Goal: Task Accomplishment & Management: Manage account settings

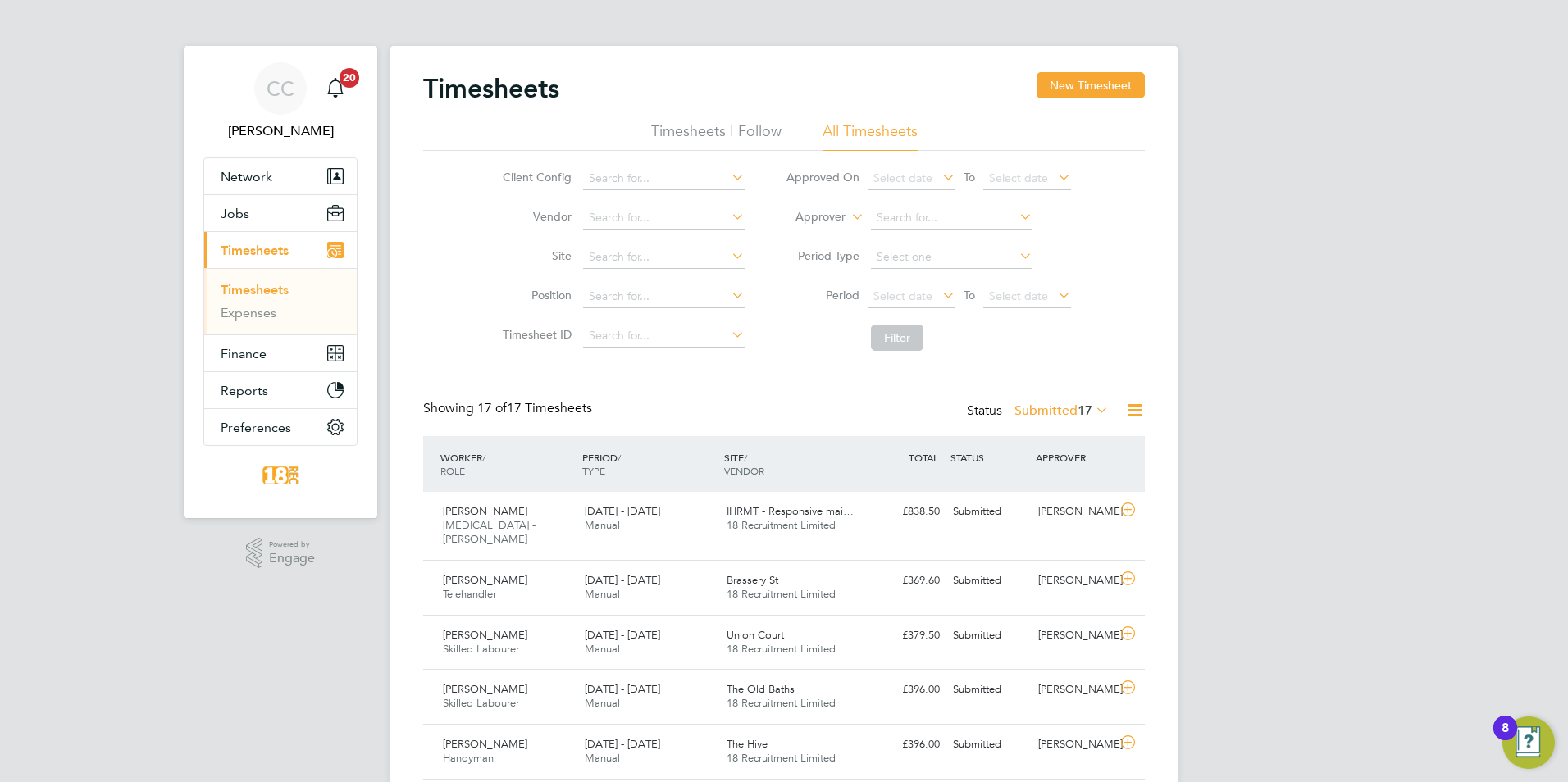
click at [243, 295] on link "Timesheets" at bounding box center [254, 289] width 68 height 15
click at [1070, 414] on label "Submitted 17" at bounding box center [1061, 411] width 94 height 16
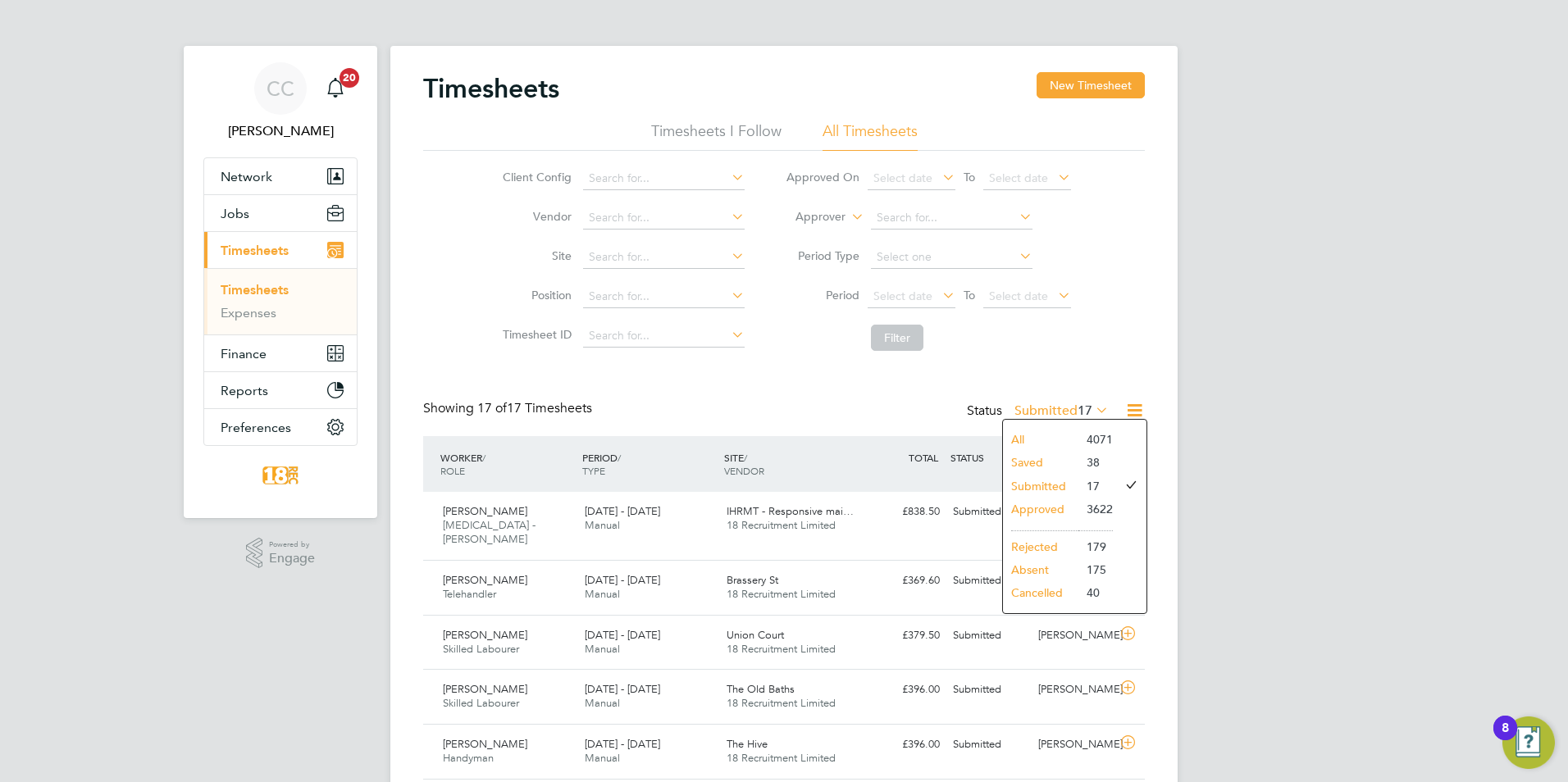
click at [1063, 501] on li "Approved" at bounding box center [1040, 510] width 76 height 23
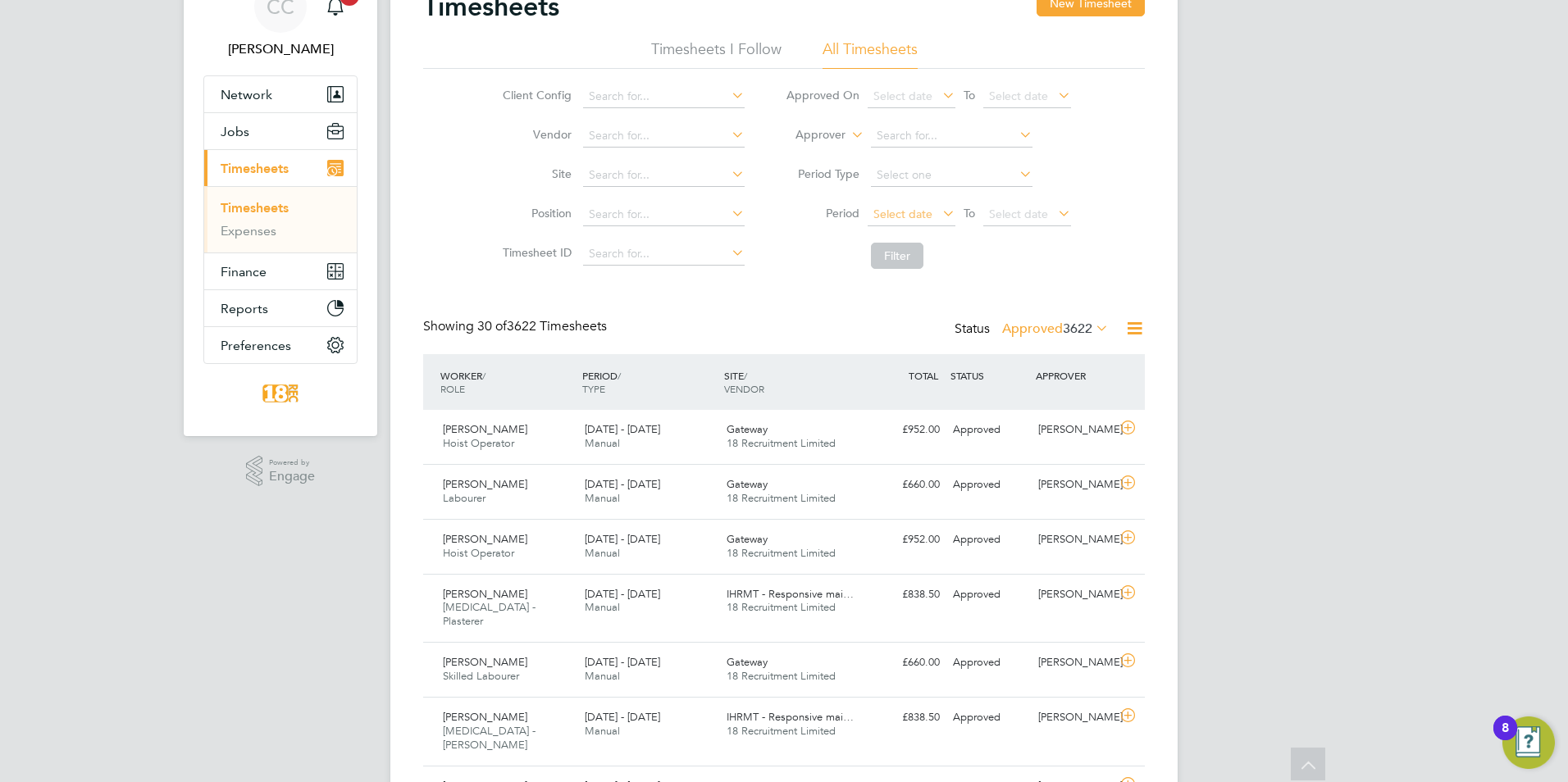
click at [932, 204] on span "Select date" at bounding box center [912, 215] width 88 height 22
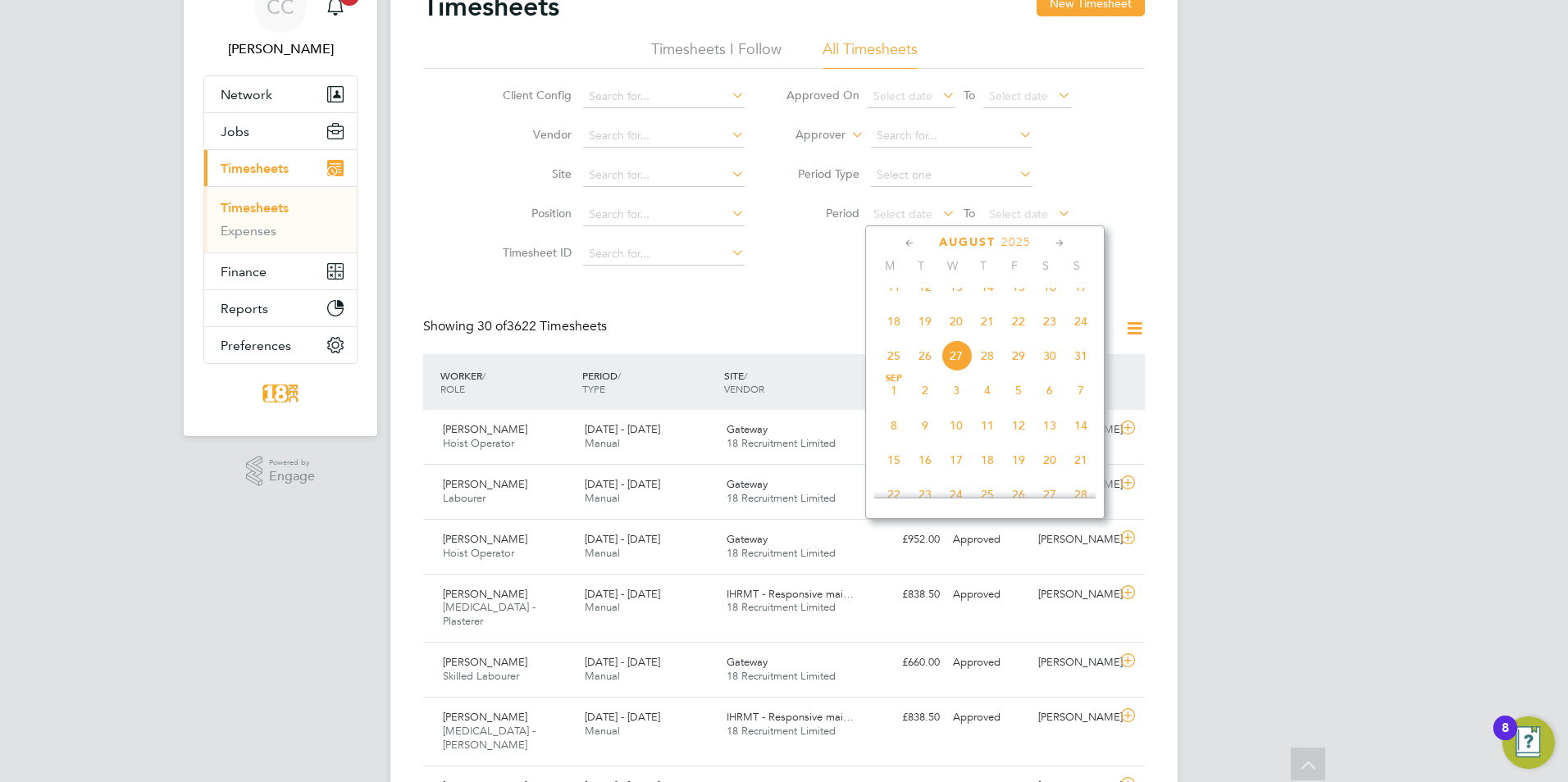
click at [895, 333] on span "18" at bounding box center [894, 321] width 31 height 31
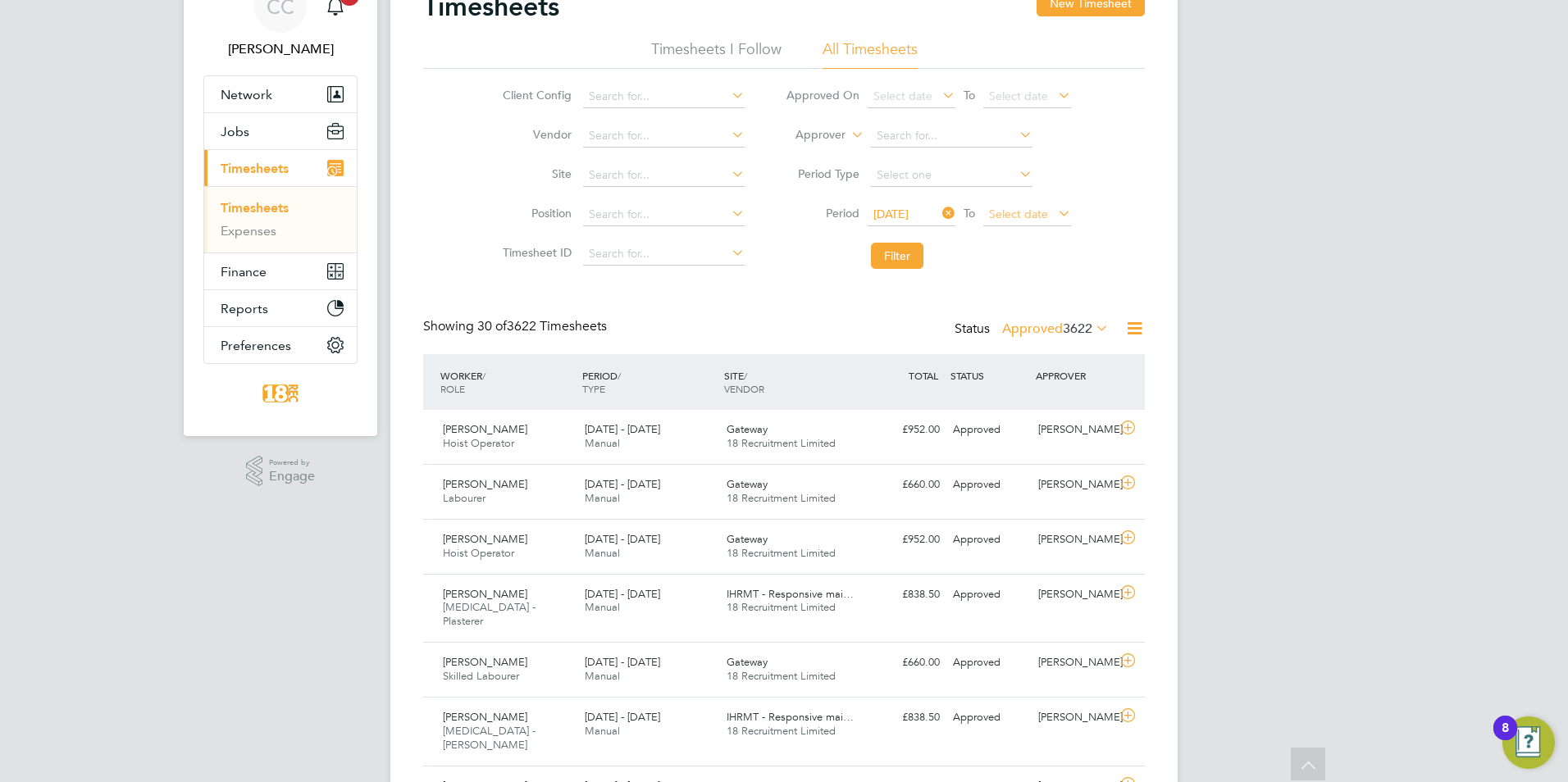
click at [1023, 209] on span "Select date" at bounding box center [1019, 214] width 59 height 14
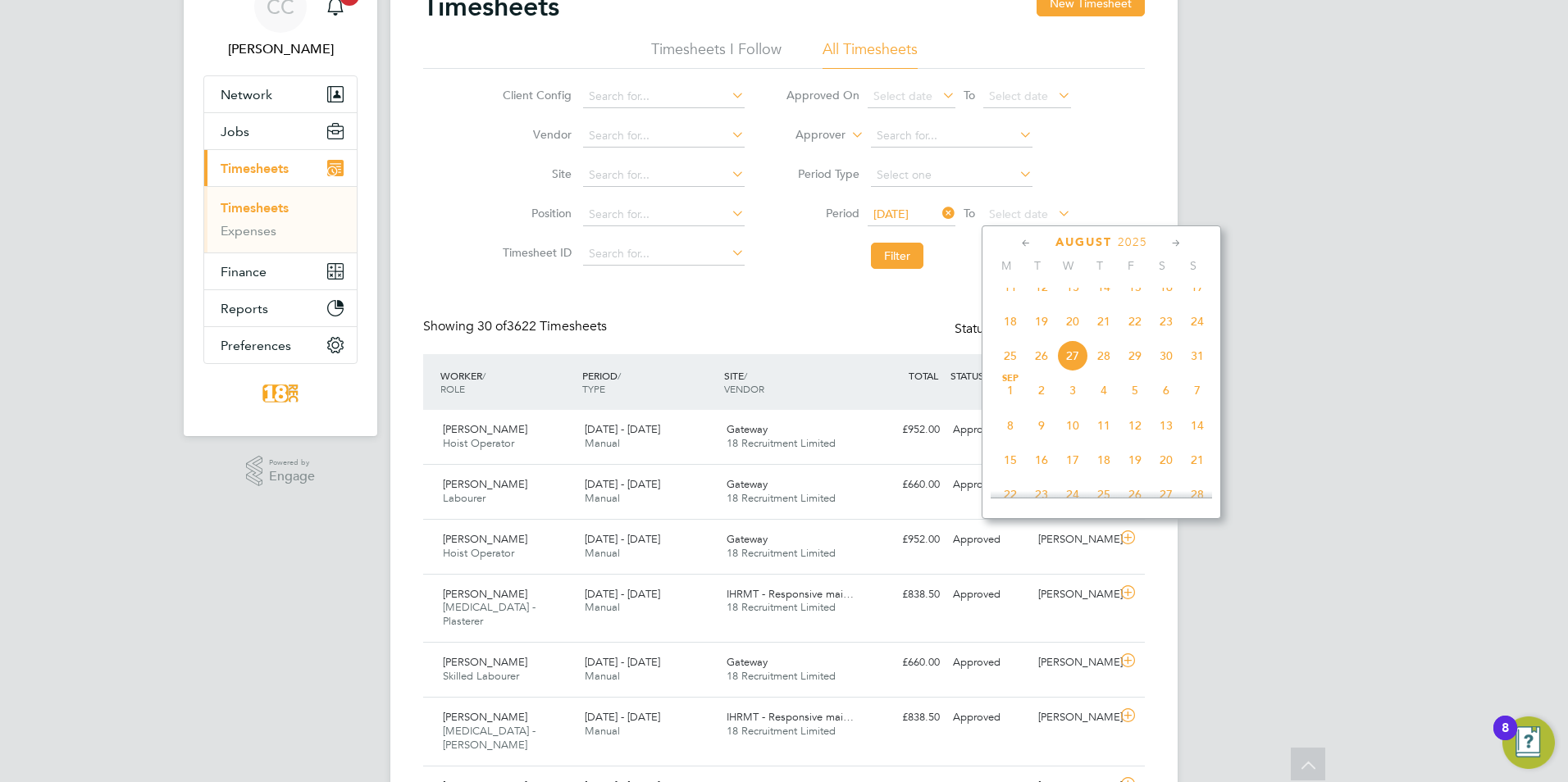
click at [1193, 335] on span "24" at bounding box center [1197, 321] width 31 height 31
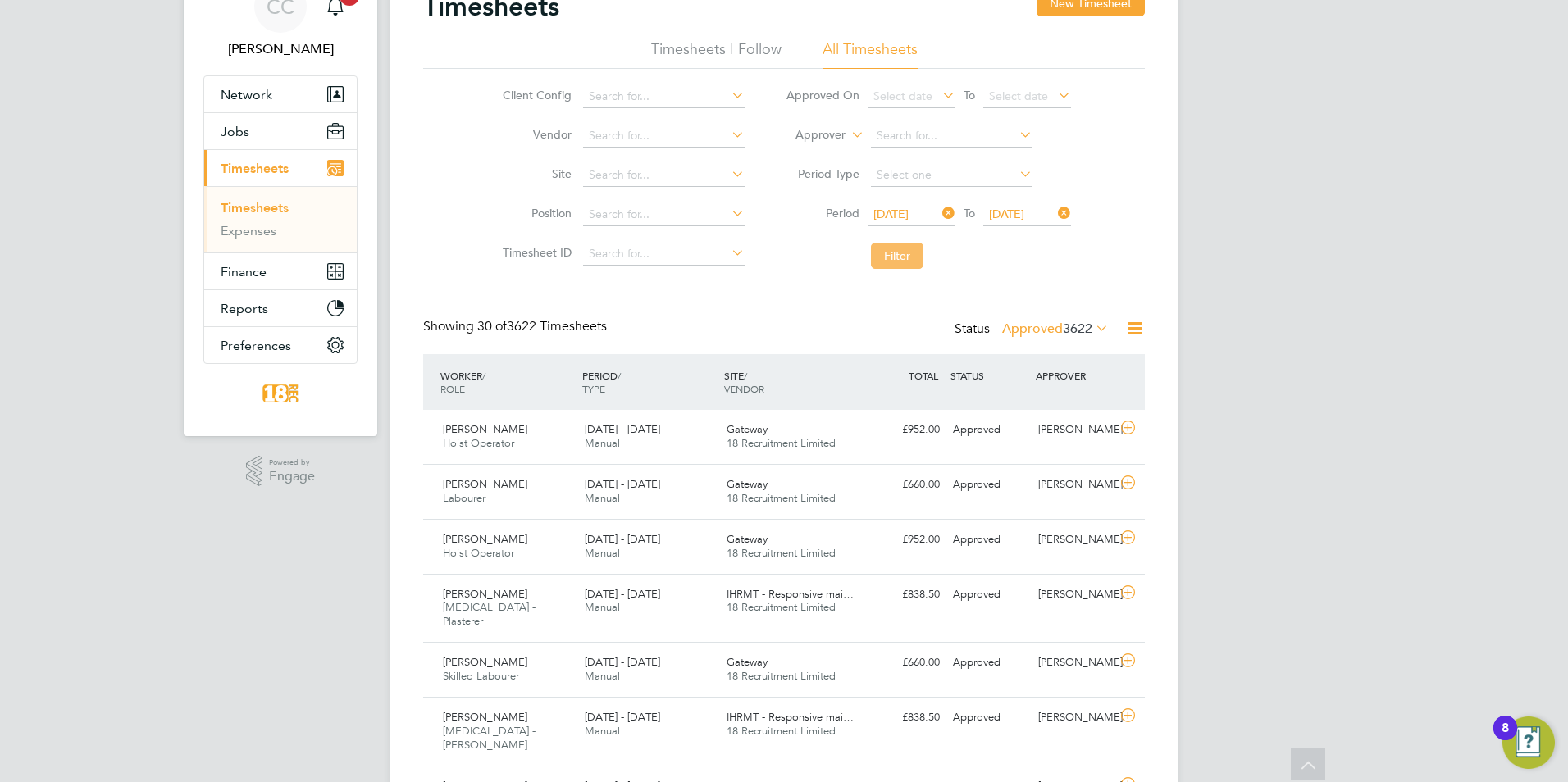
click at [916, 257] on button "Filter" at bounding box center [896, 255] width 52 height 26
click at [870, 243] on button "Filter" at bounding box center [896, 255] width 52 height 26
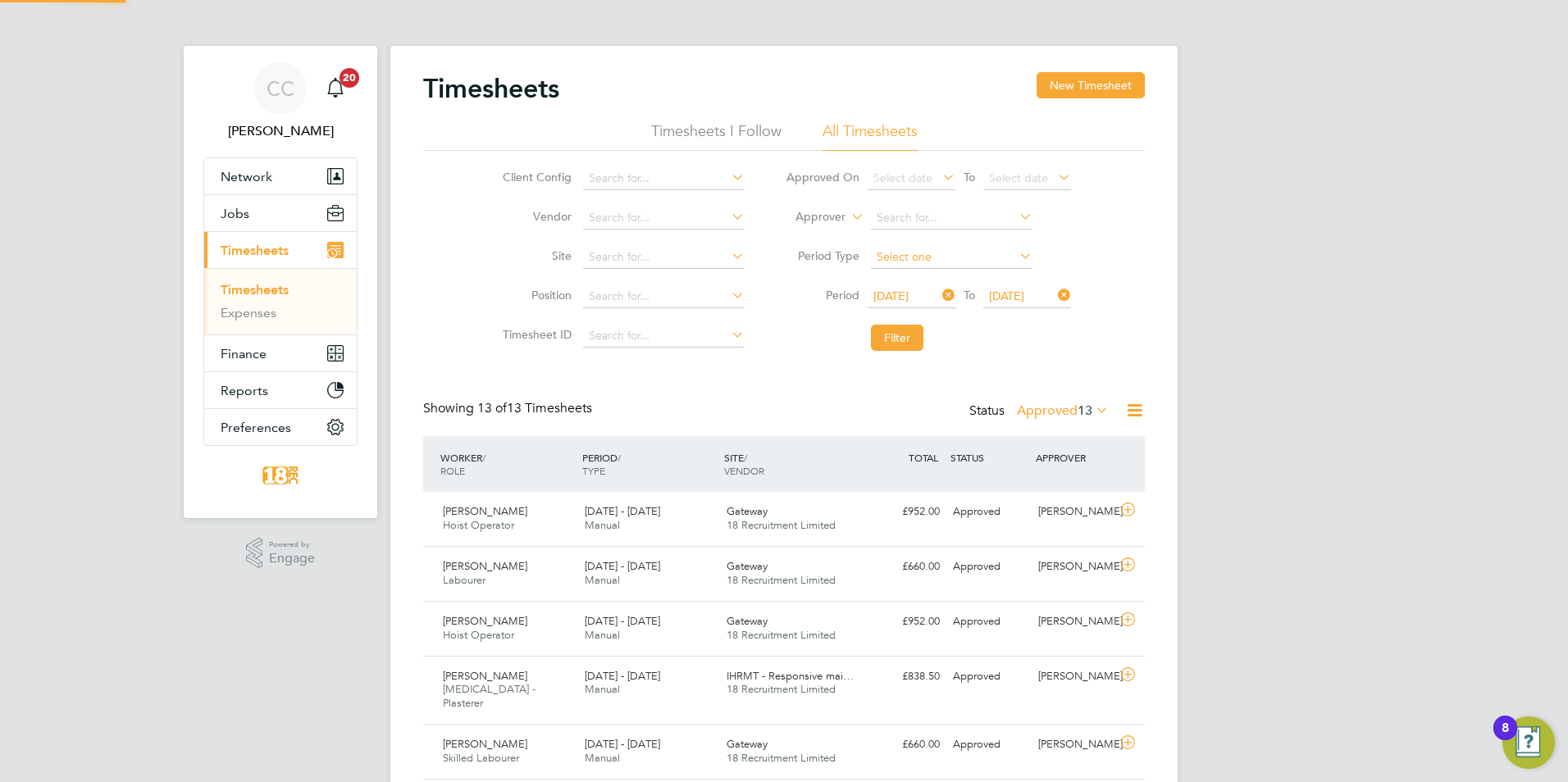
scroll to position [42, 143]
click at [1229, 499] on div "CC Chloe Crayden Notifications 20 Applications: Network Team Members Businesses…" at bounding box center [784, 666] width 1568 height 1332
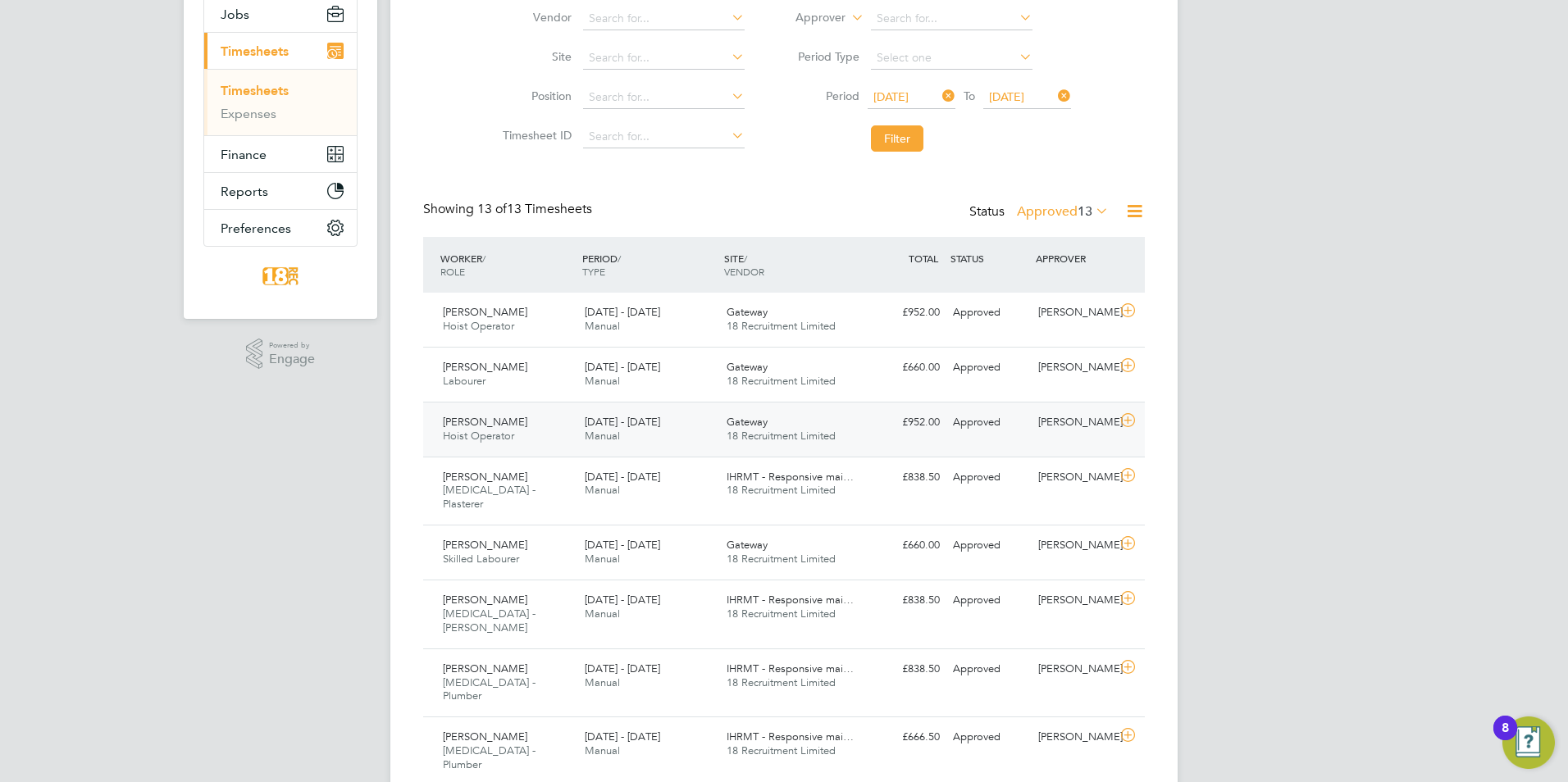
scroll to position [246, 0]
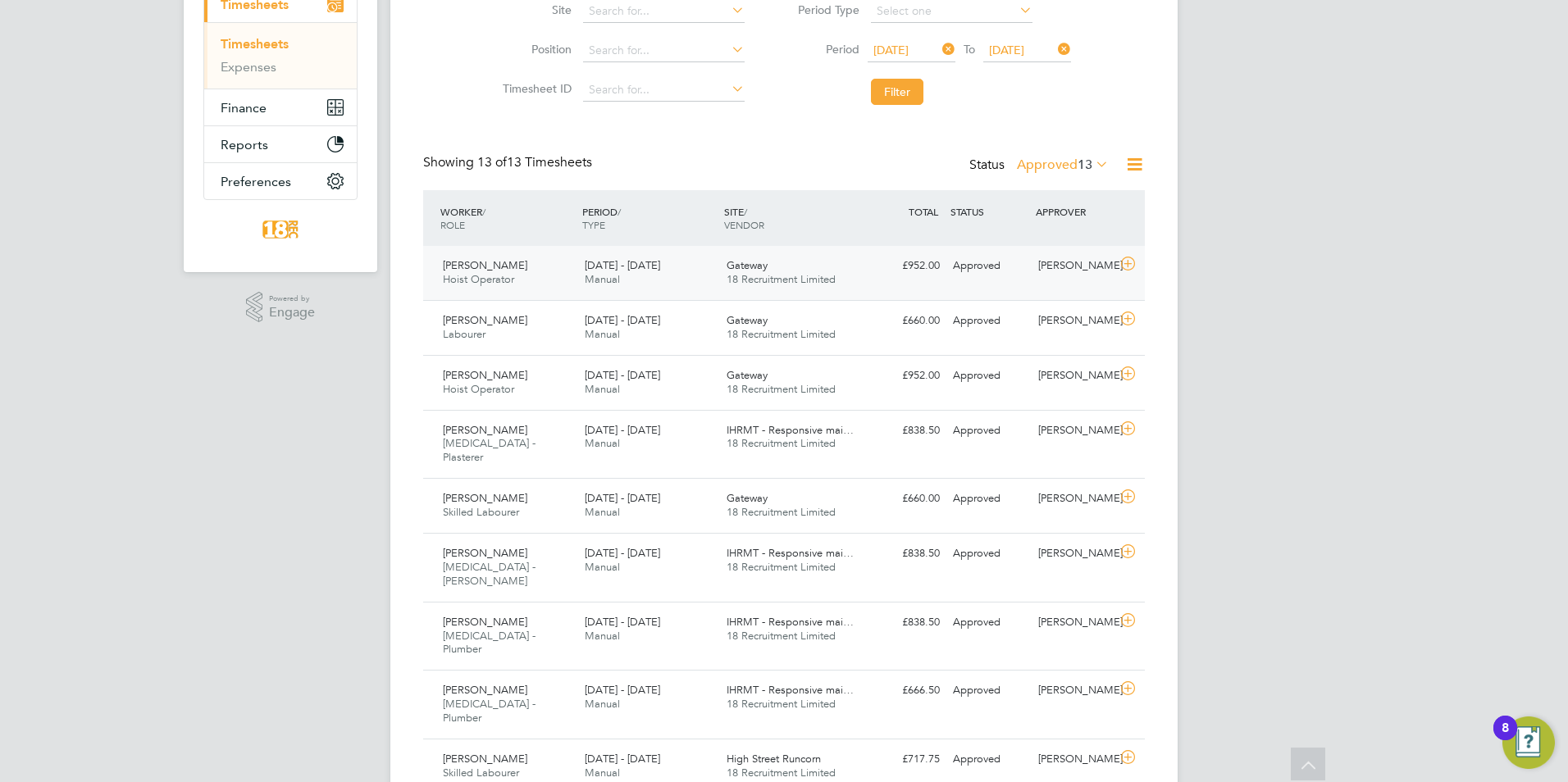
click at [723, 278] on div "Gateway 18 Recruitment Limited" at bounding box center [791, 273] width 142 height 41
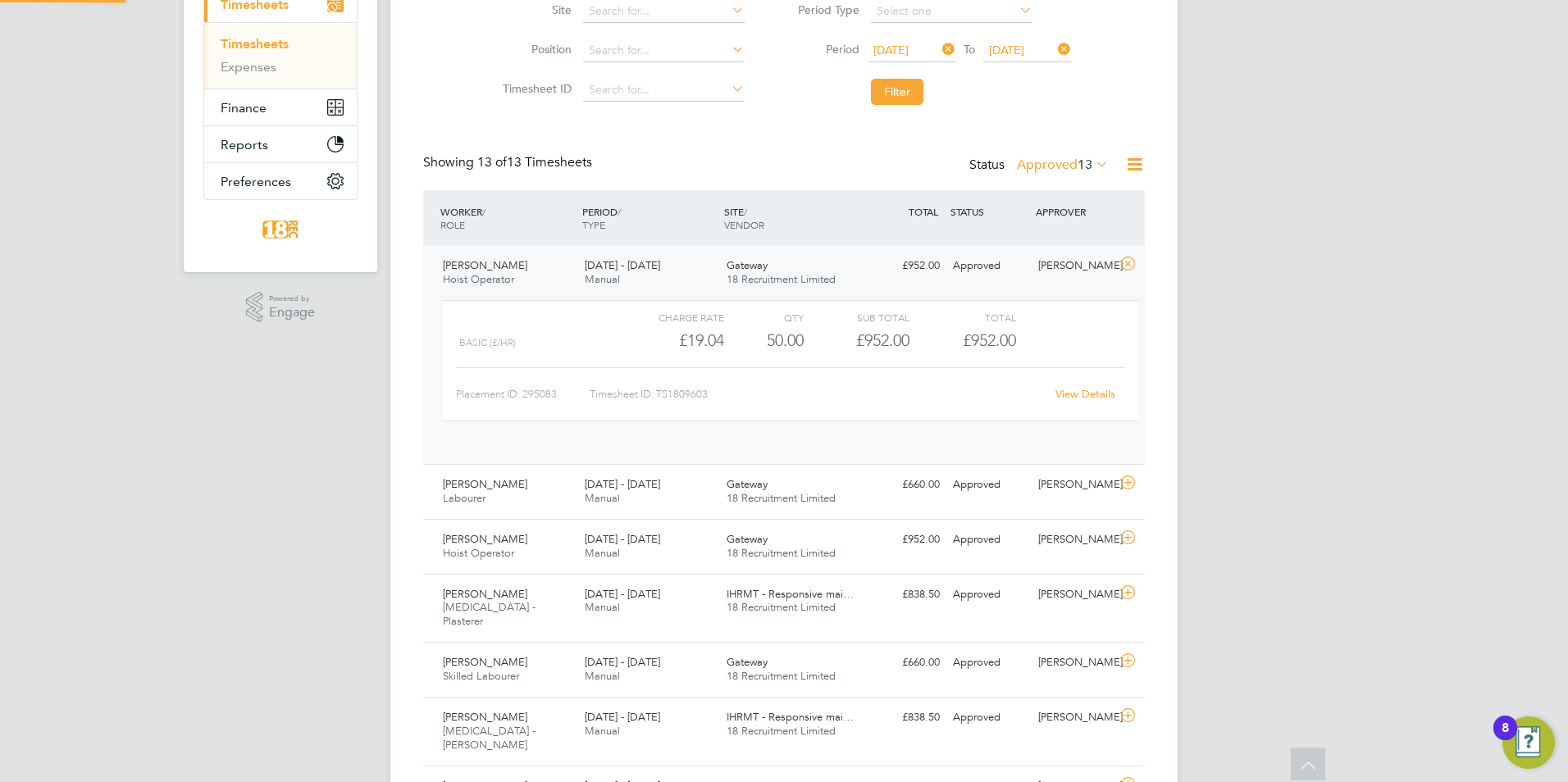
scroll to position [28, 160]
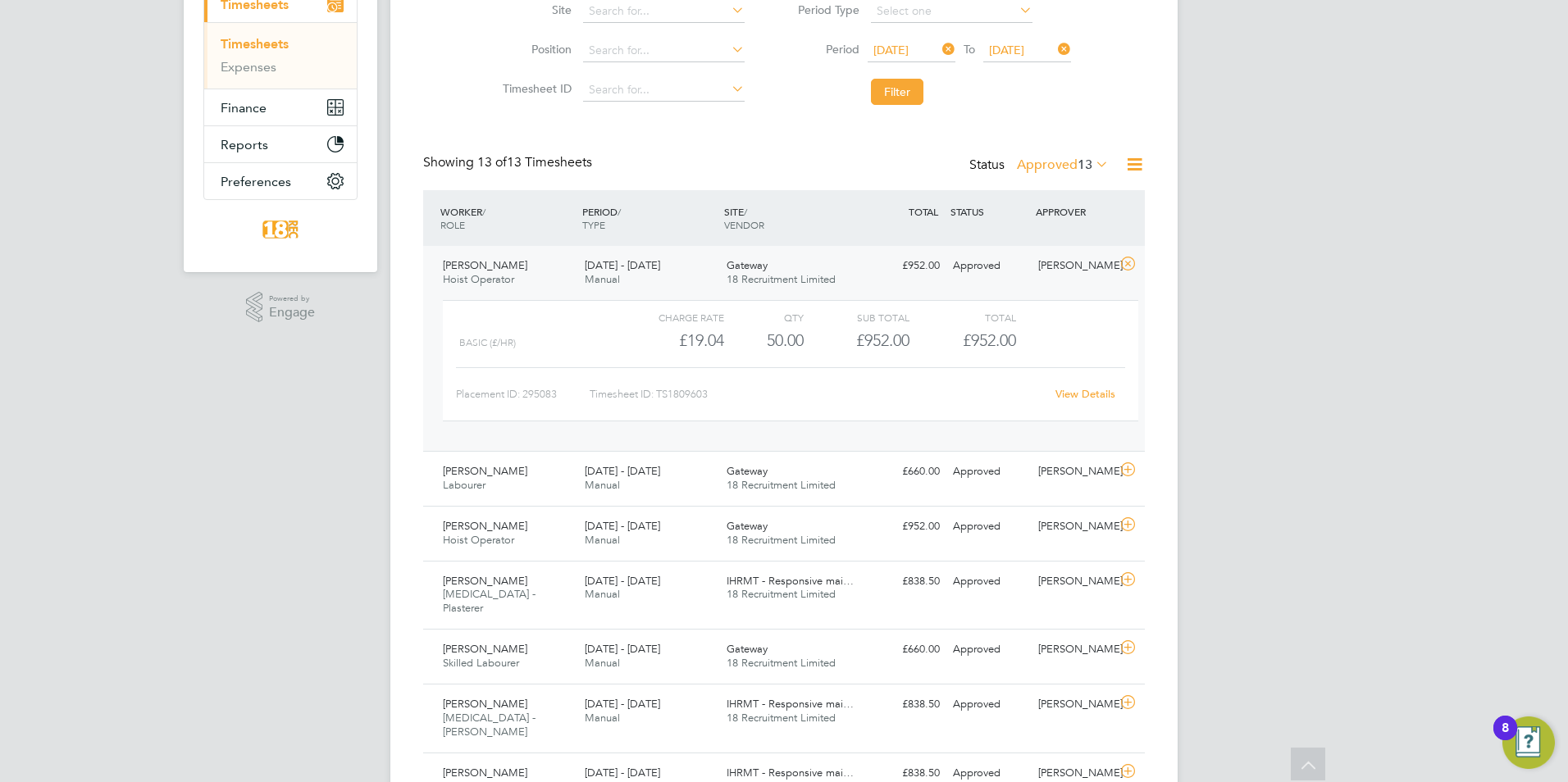
click at [1057, 160] on label "Approved 13" at bounding box center [1063, 164] width 92 height 16
click at [1063, 239] on li "Submitted" at bounding box center [1054, 240] width 76 height 23
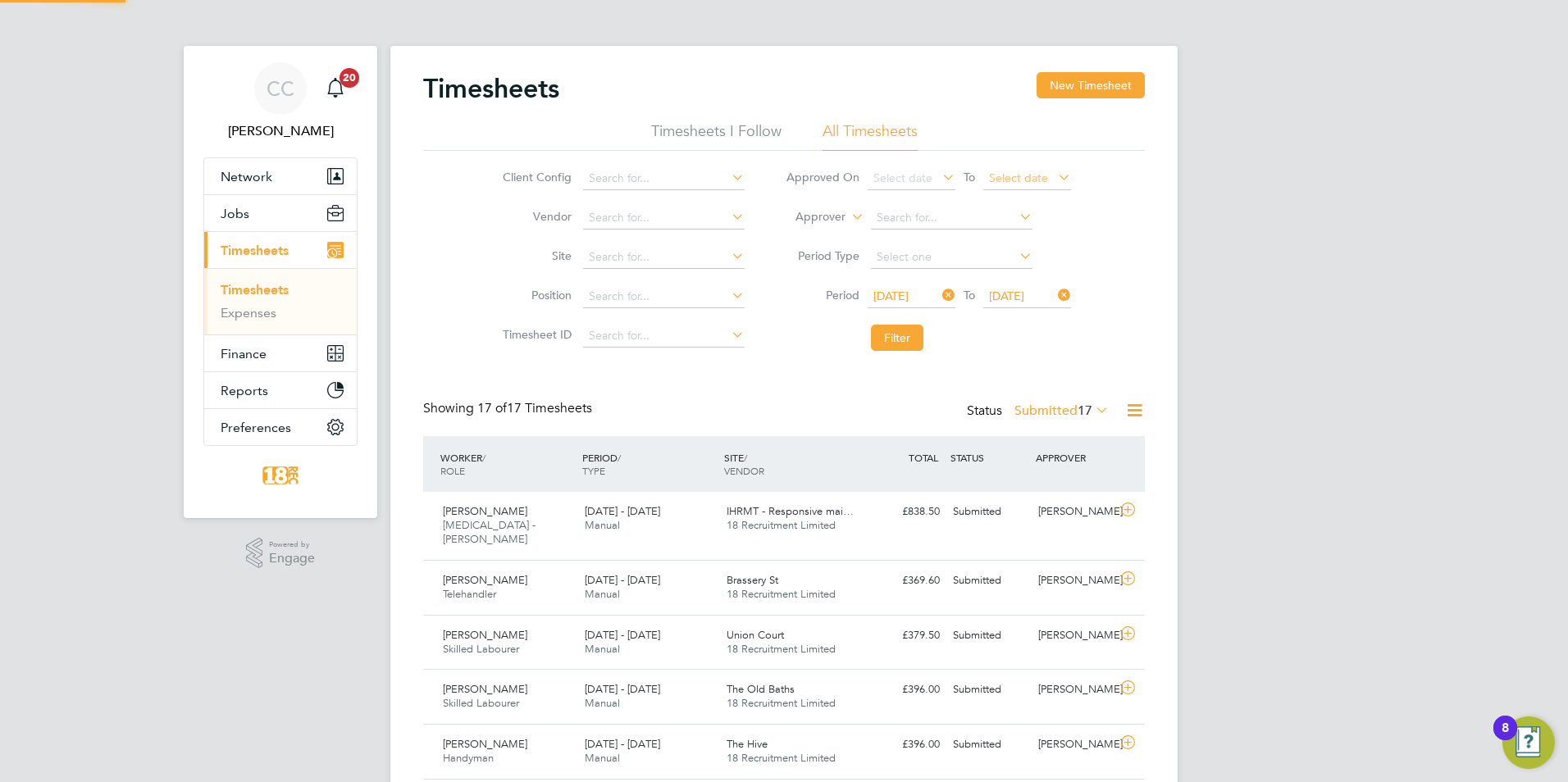
scroll to position [8, 8]
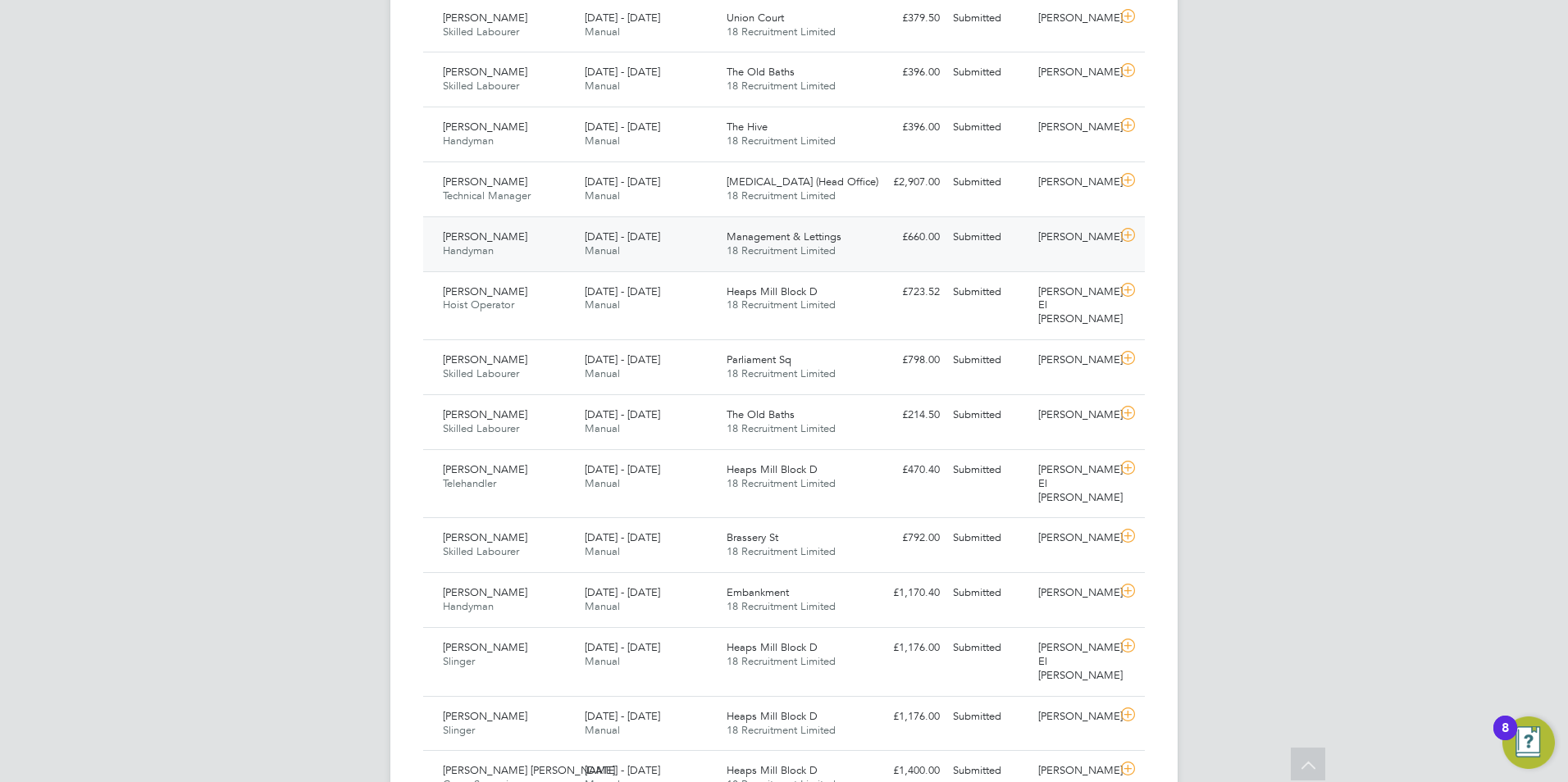
click at [659, 229] on span "[DATE] - [DATE]" at bounding box center [622, 236] width 76 height 14
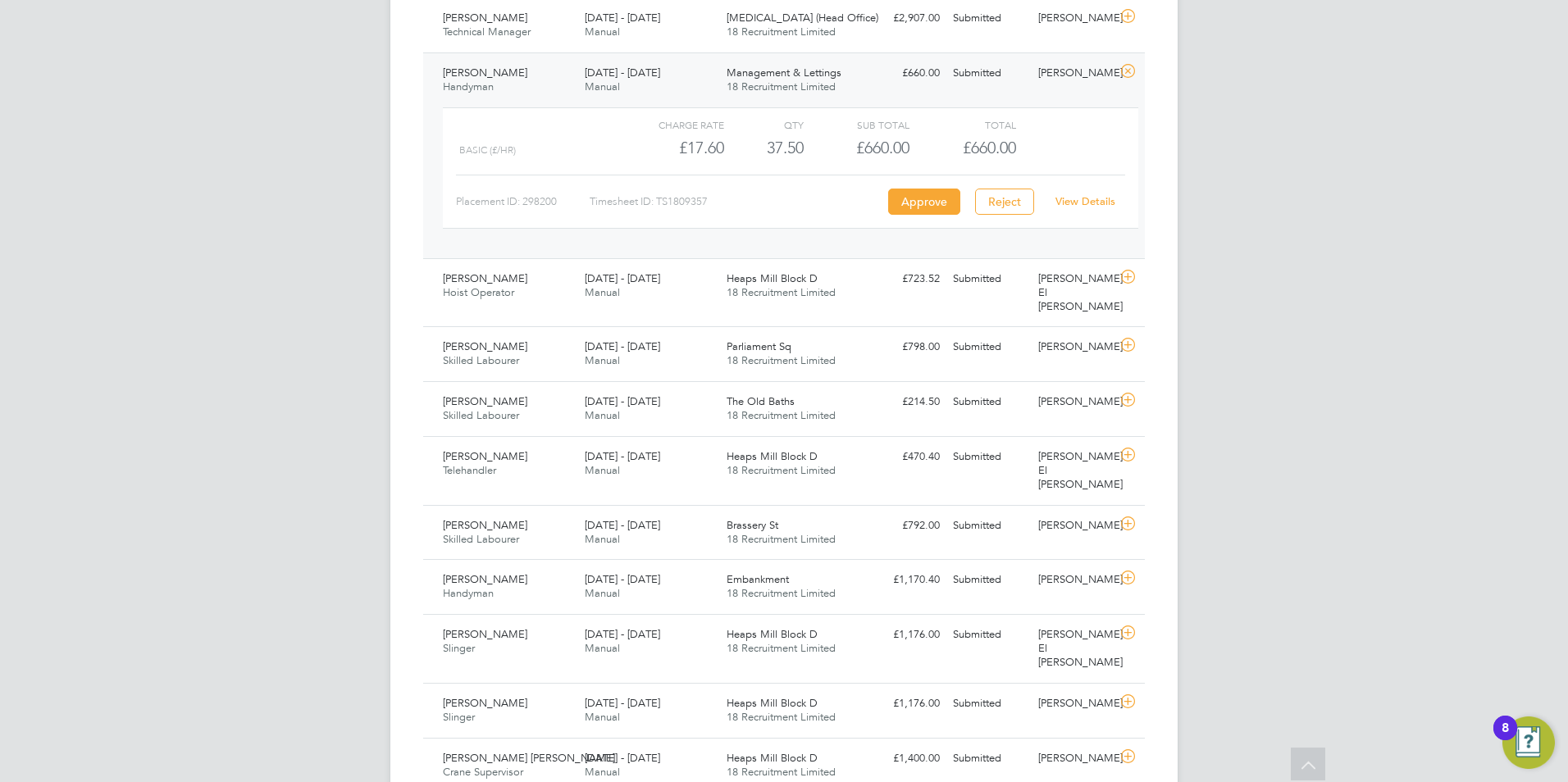
click at [1102, 194] on link "View Details" at bounding box center [1085, 201] width 60 height 14
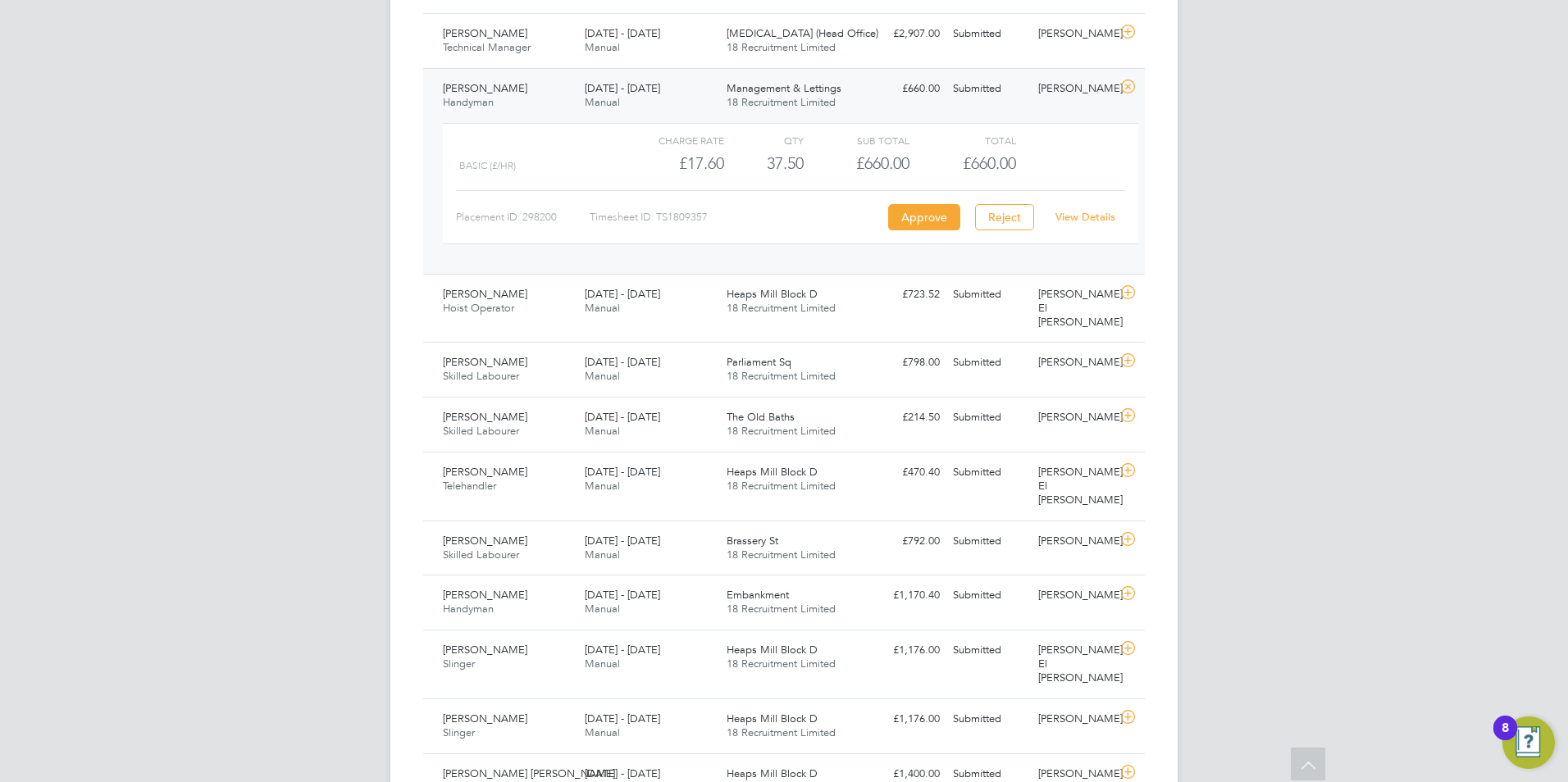
scroll to position [851, 0]
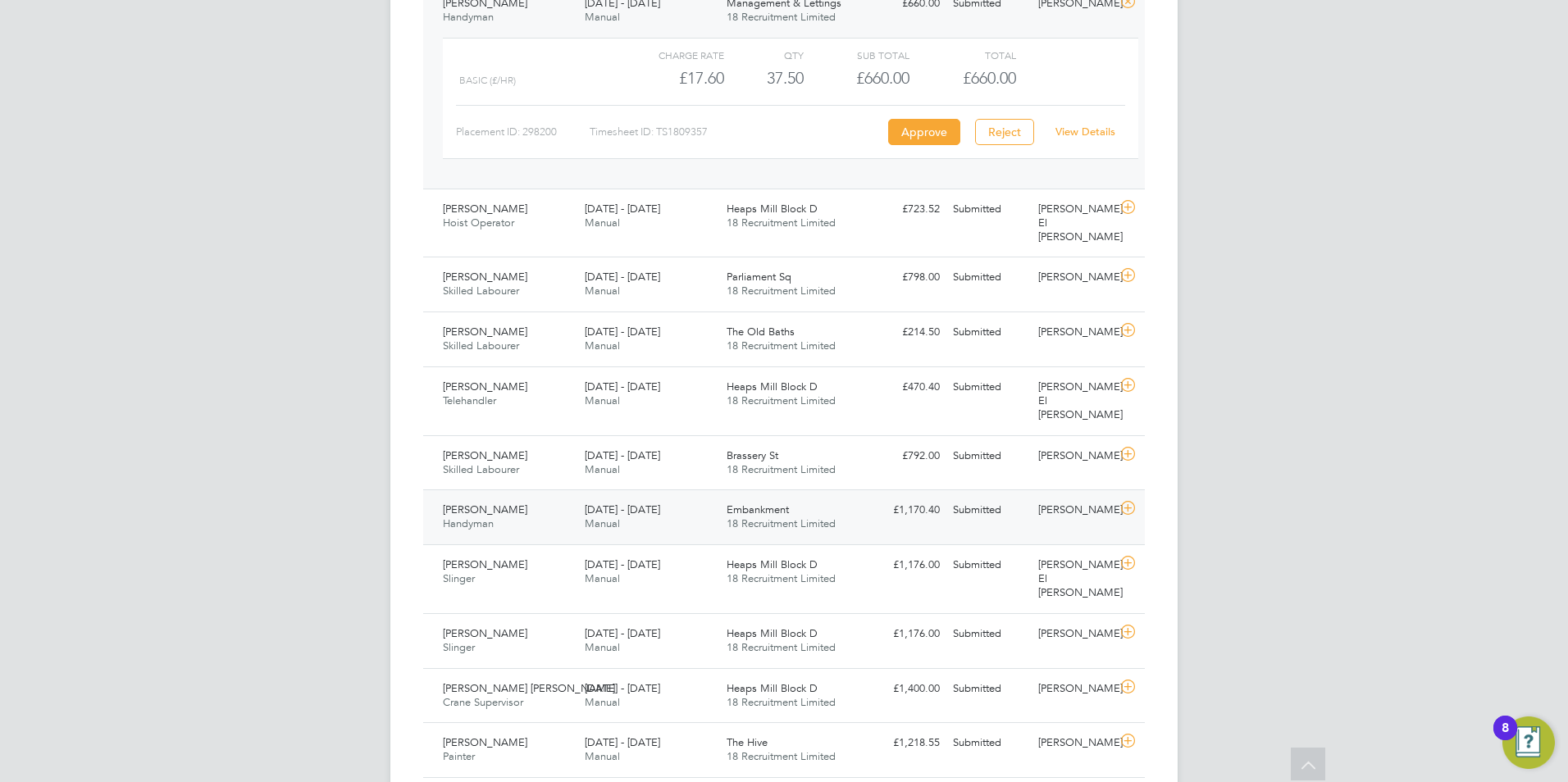
click at [606, 502] on span "[DATE] - [DATE]" at bounding box center [622, 510] width 76 height 14
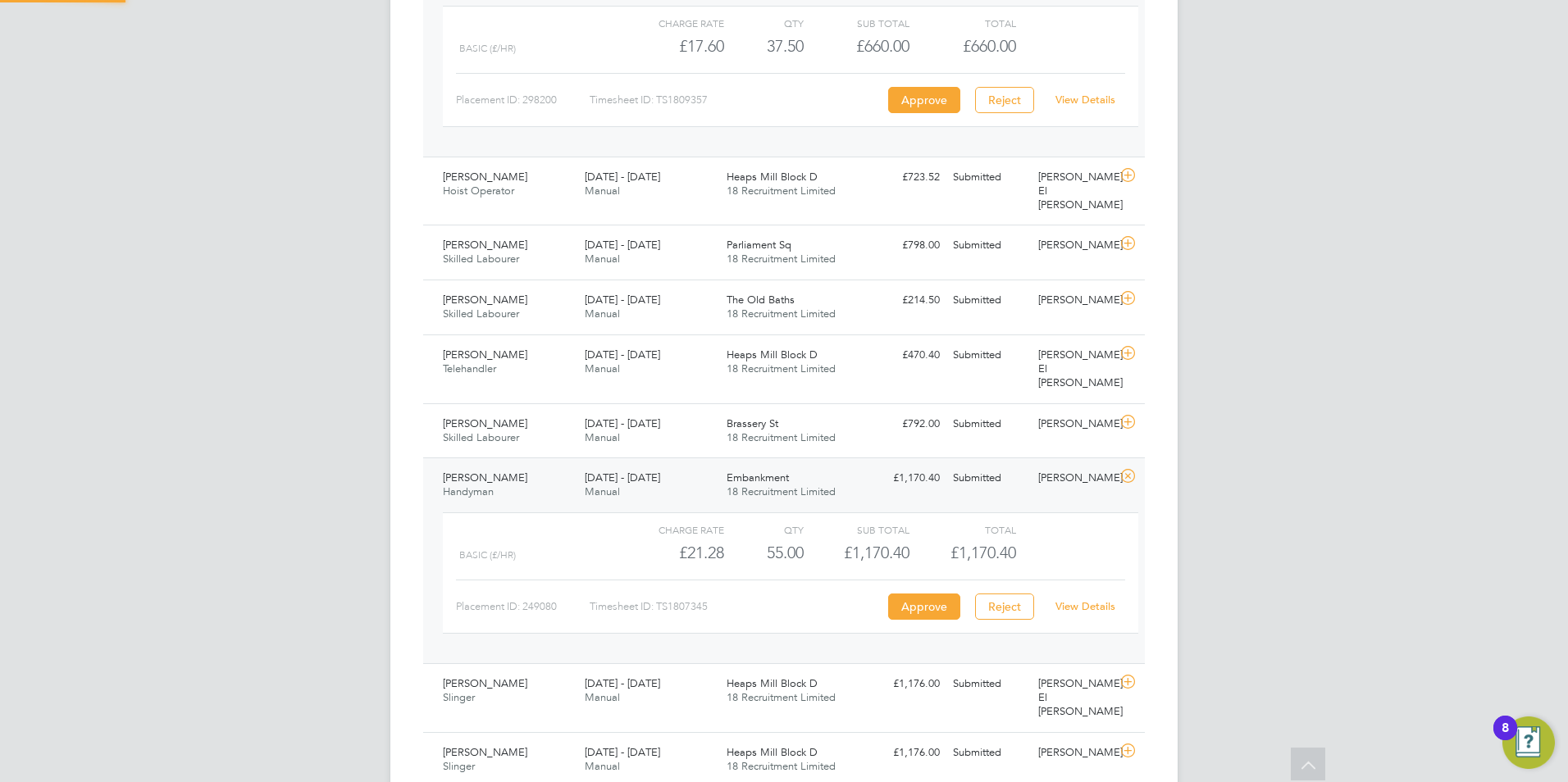
scroll to position [1001, 0]
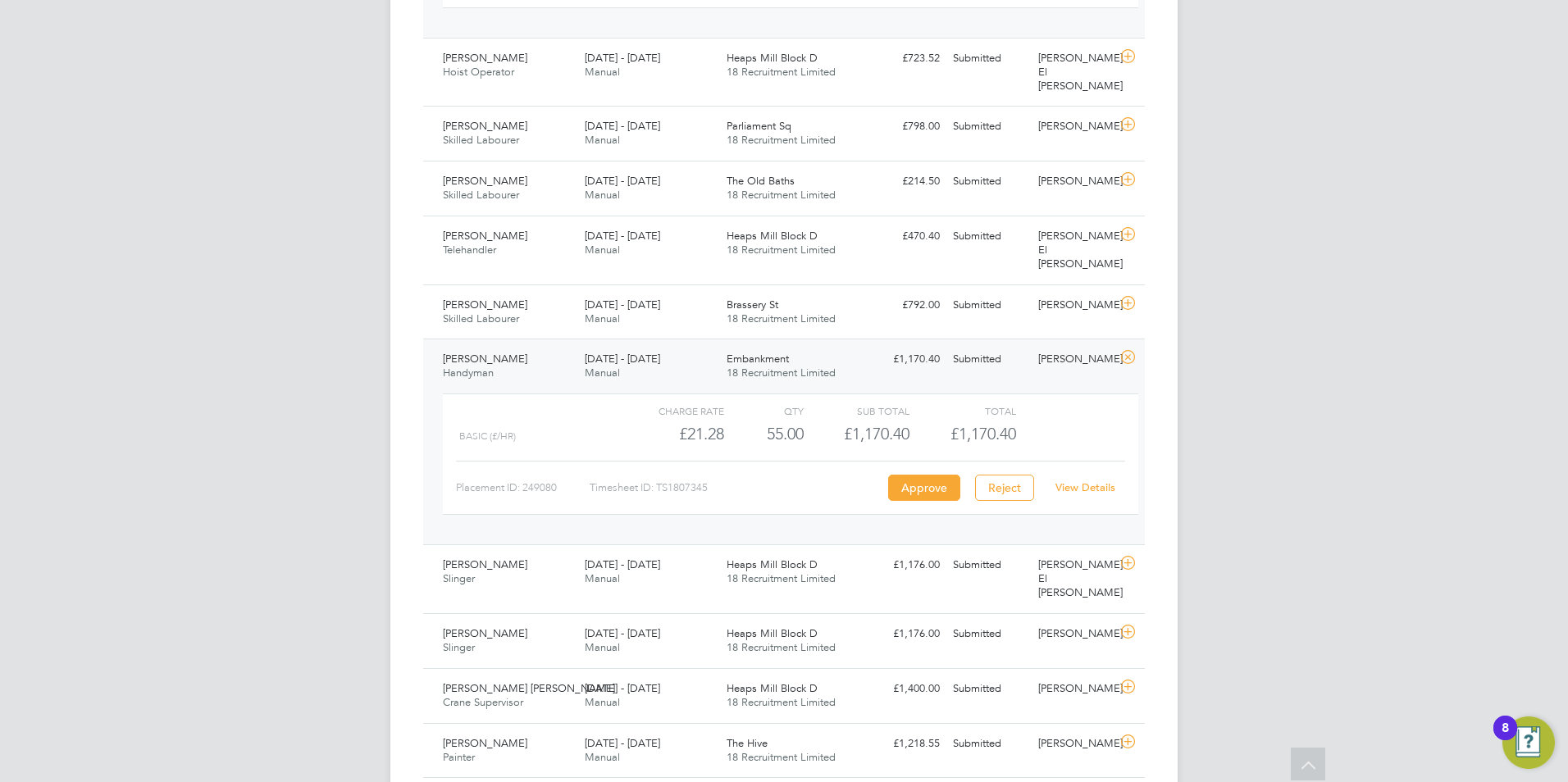
click at [1099, 480] on link "View Details" at bounding box center [1085, 487] width 60 height 14
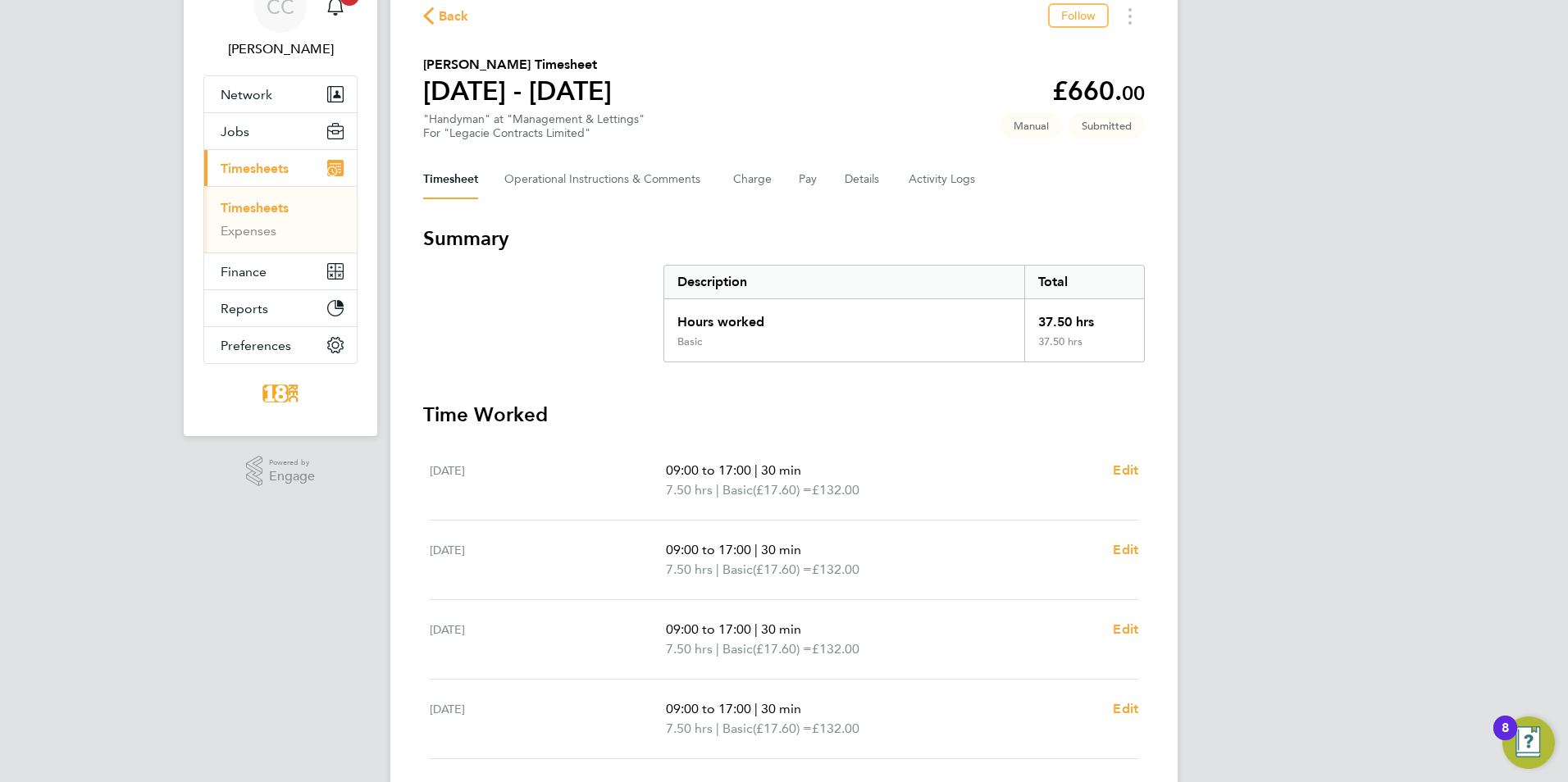
scroll to position [164, 0]
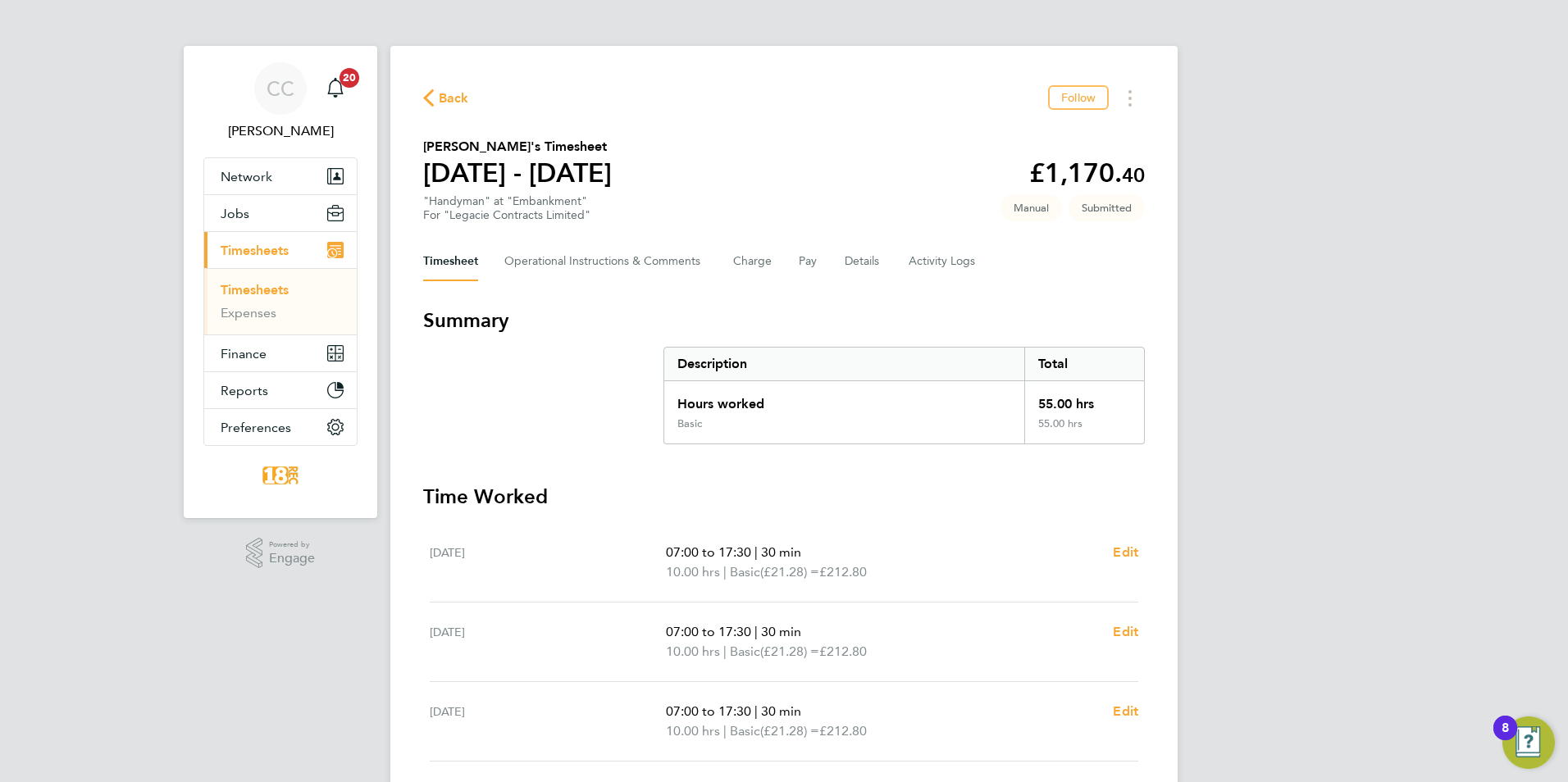
click at [453, 98] on span "Back" at bounding box center [454, 98] width 31 height 20
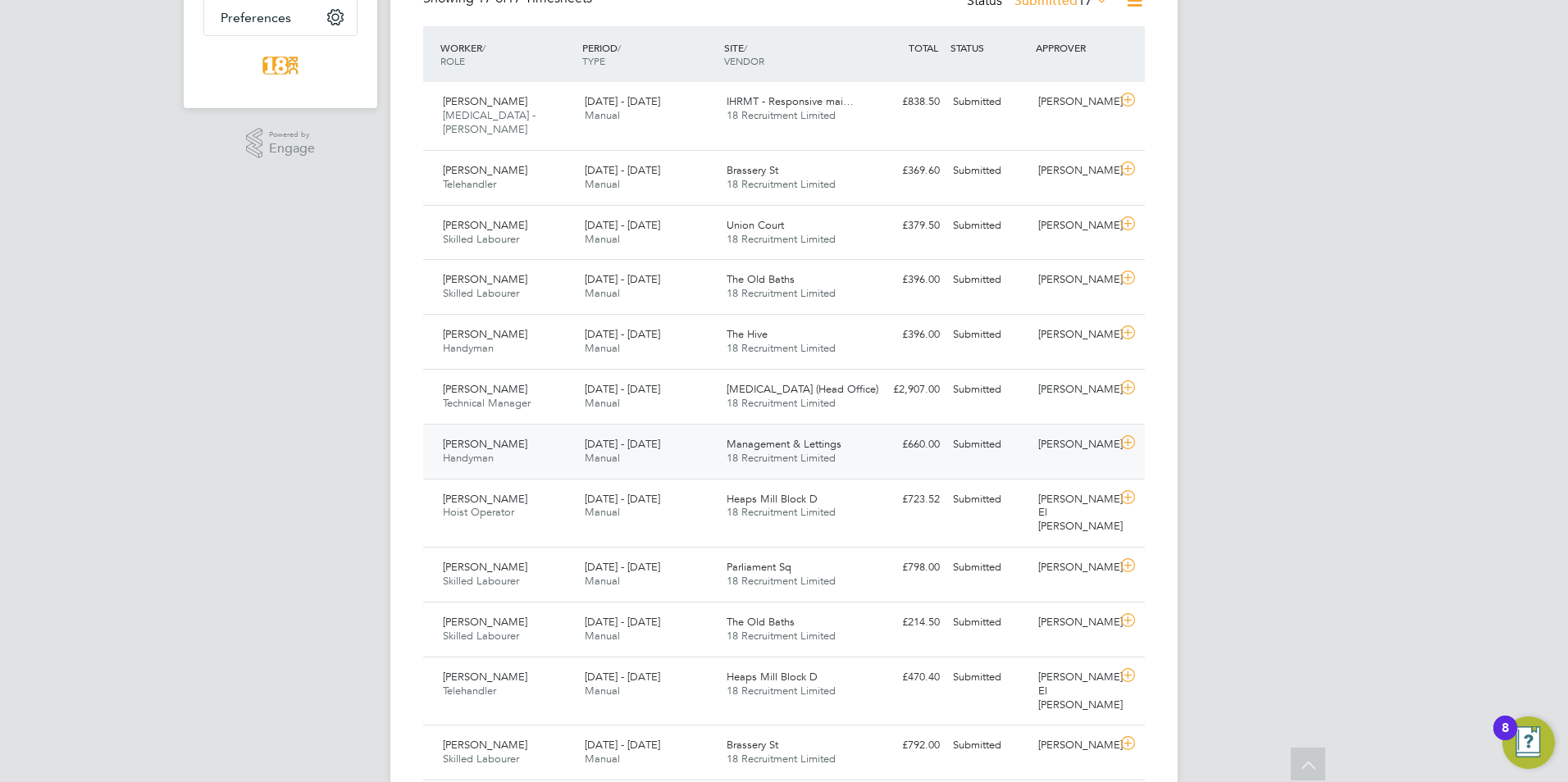
click at [1074, 435] on div "Bernard Sweeney" at bounding box center [1074, 445] width 85 height 27
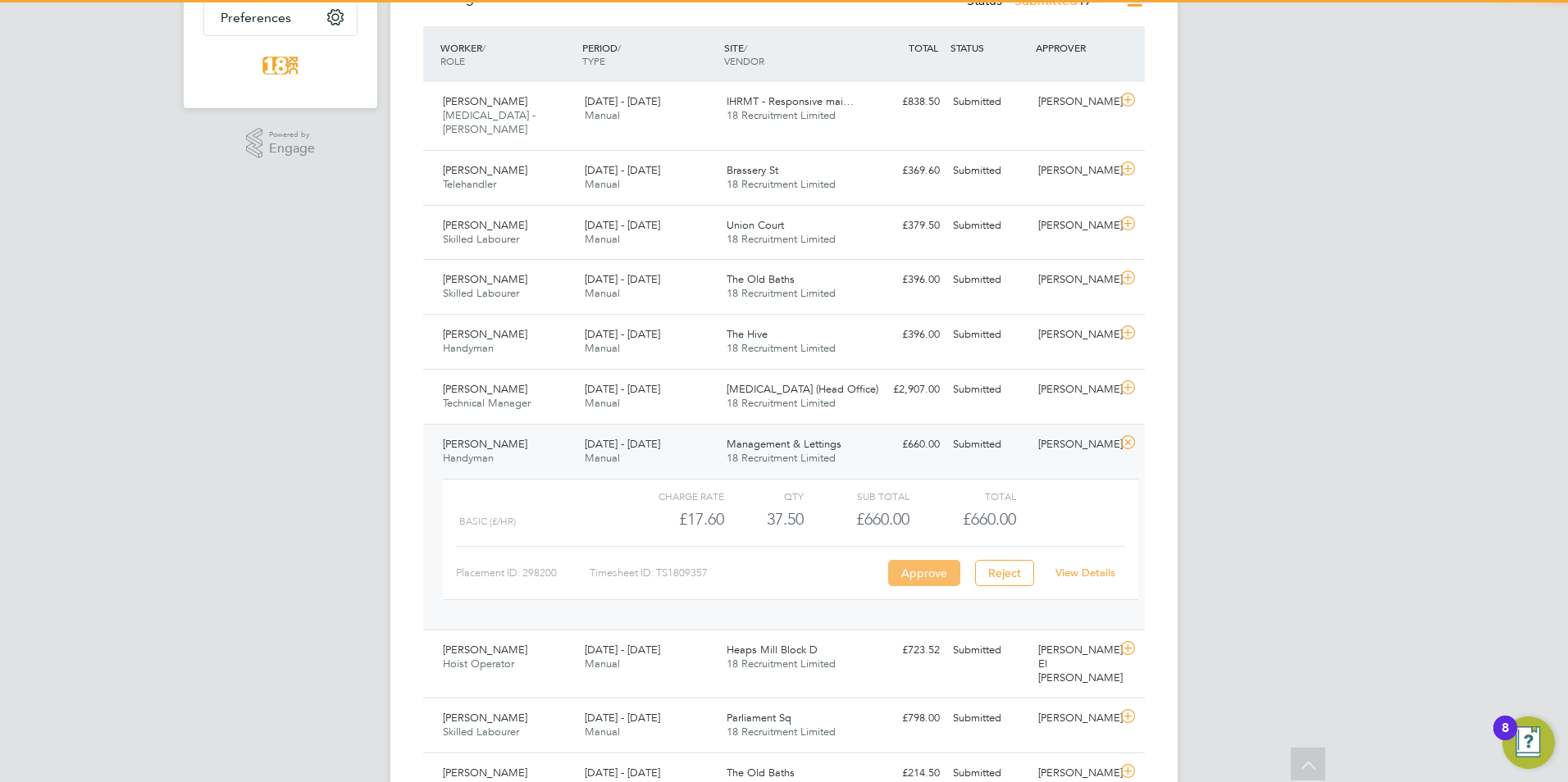
click at [911, 563] on button "Approve" at bounding box center [924, 573] width 72 height 26
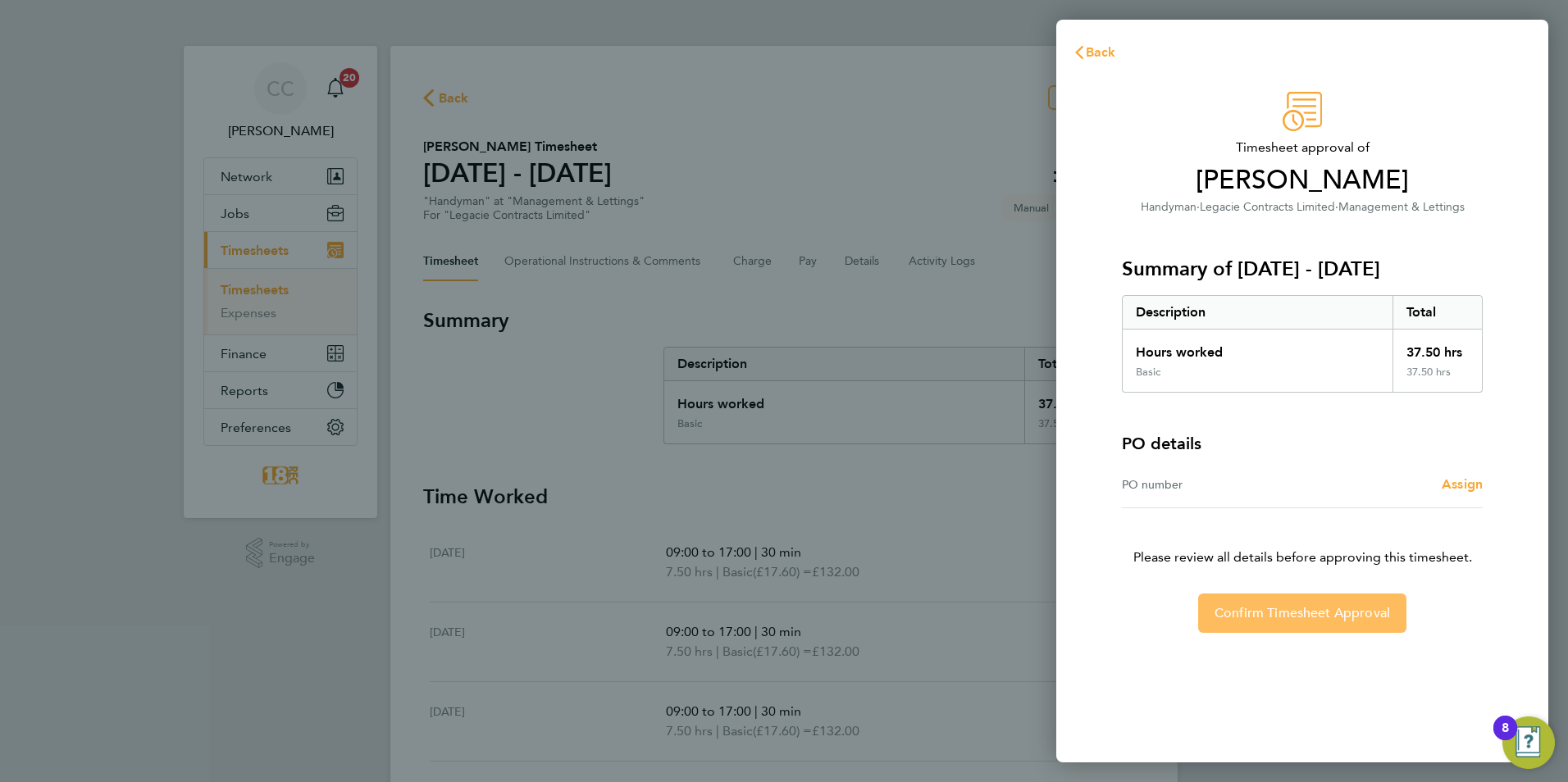
click at [1292, 614] on span "Confirm Timesheet Approval" at bounding box center [1302, 613] width 175 height 16
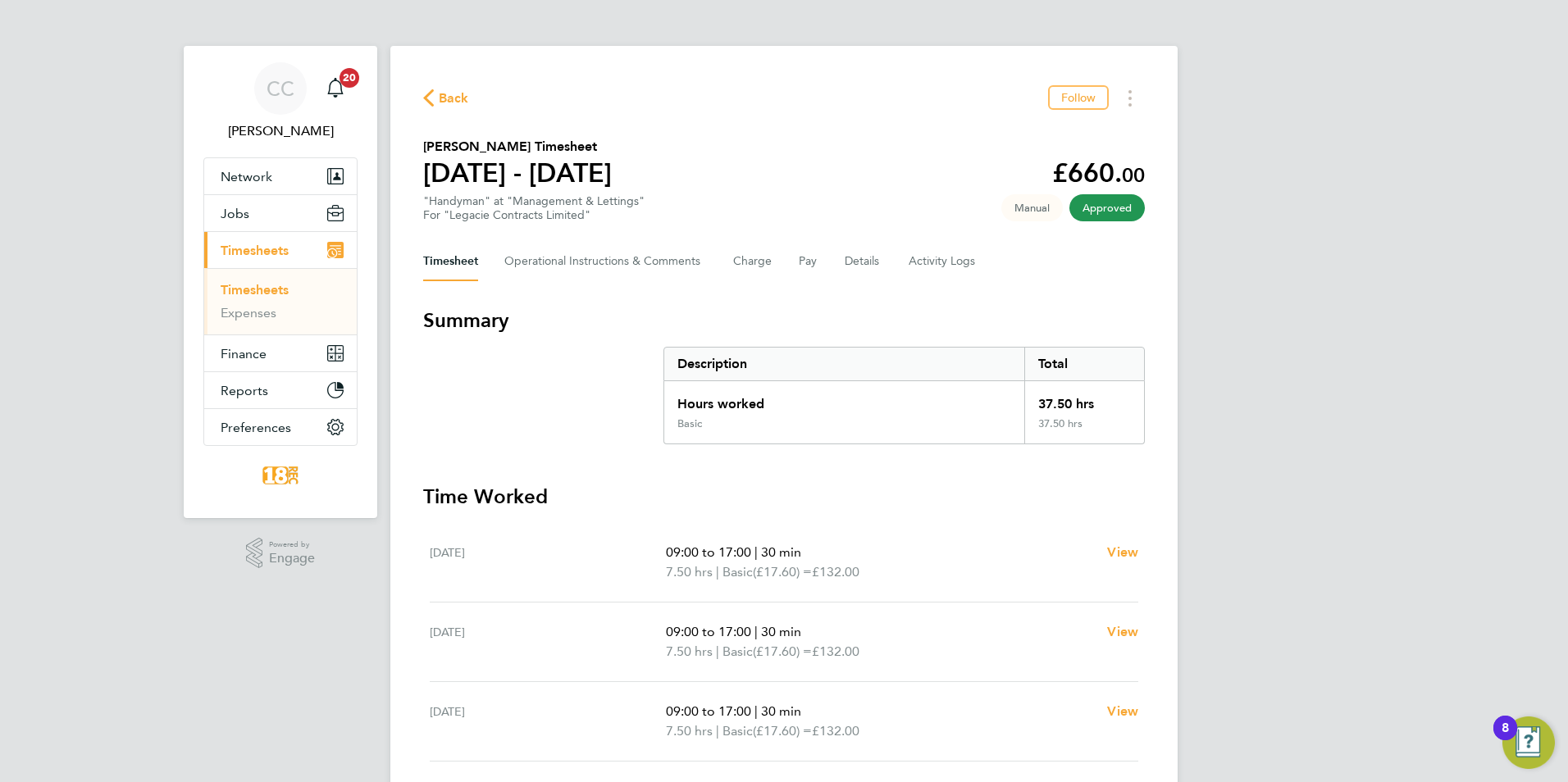
click at [439, 102] on span "Back" at bounding box center [454, 98] width 31 height 20
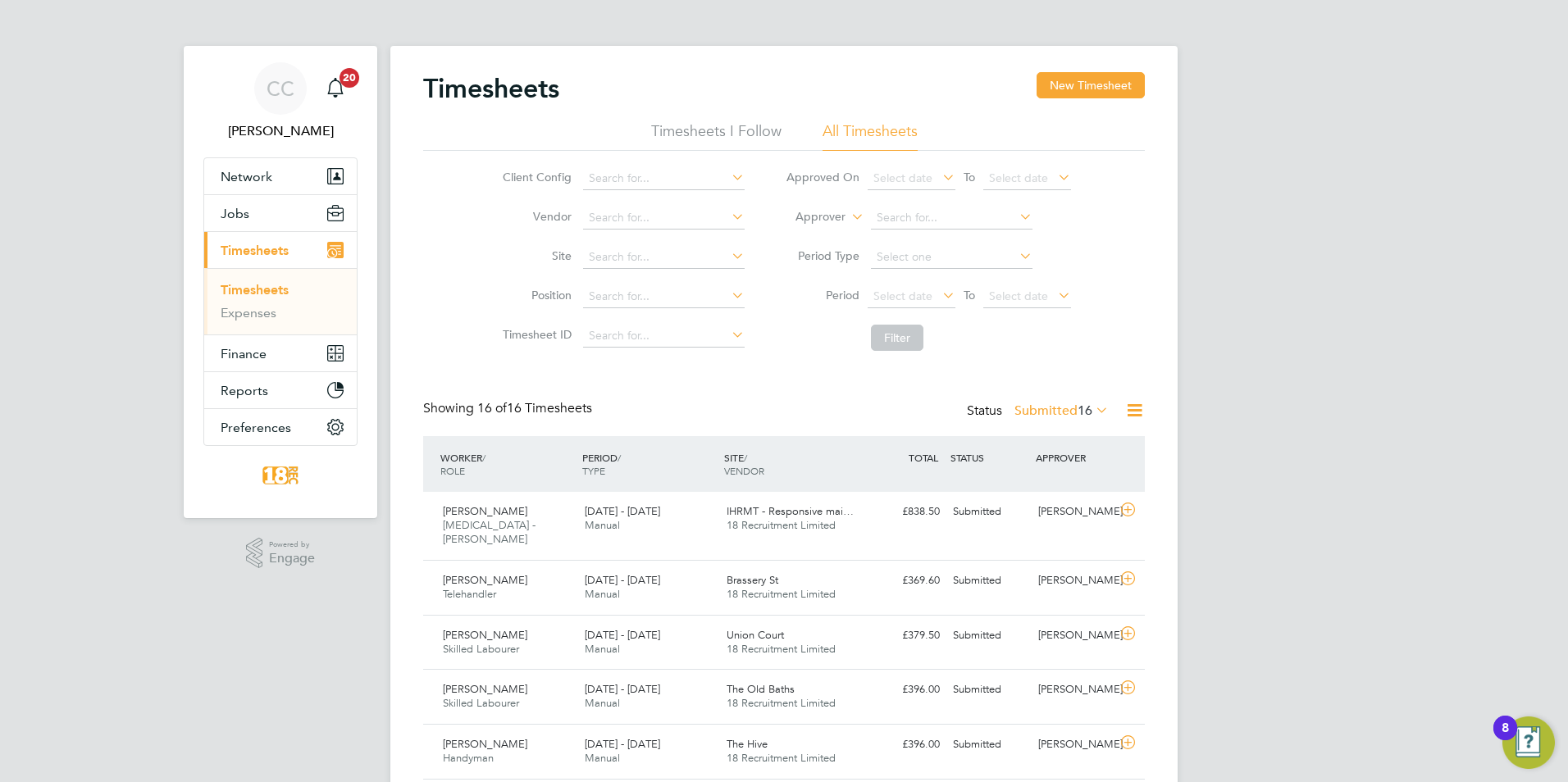
click at [1103, 419] on div "Status Submitted 16" at bounding box center [1038, 412] width 145 height 23
click at [1091, 412] on span "16" at bounding box center [1084, 411] width 14 height 16
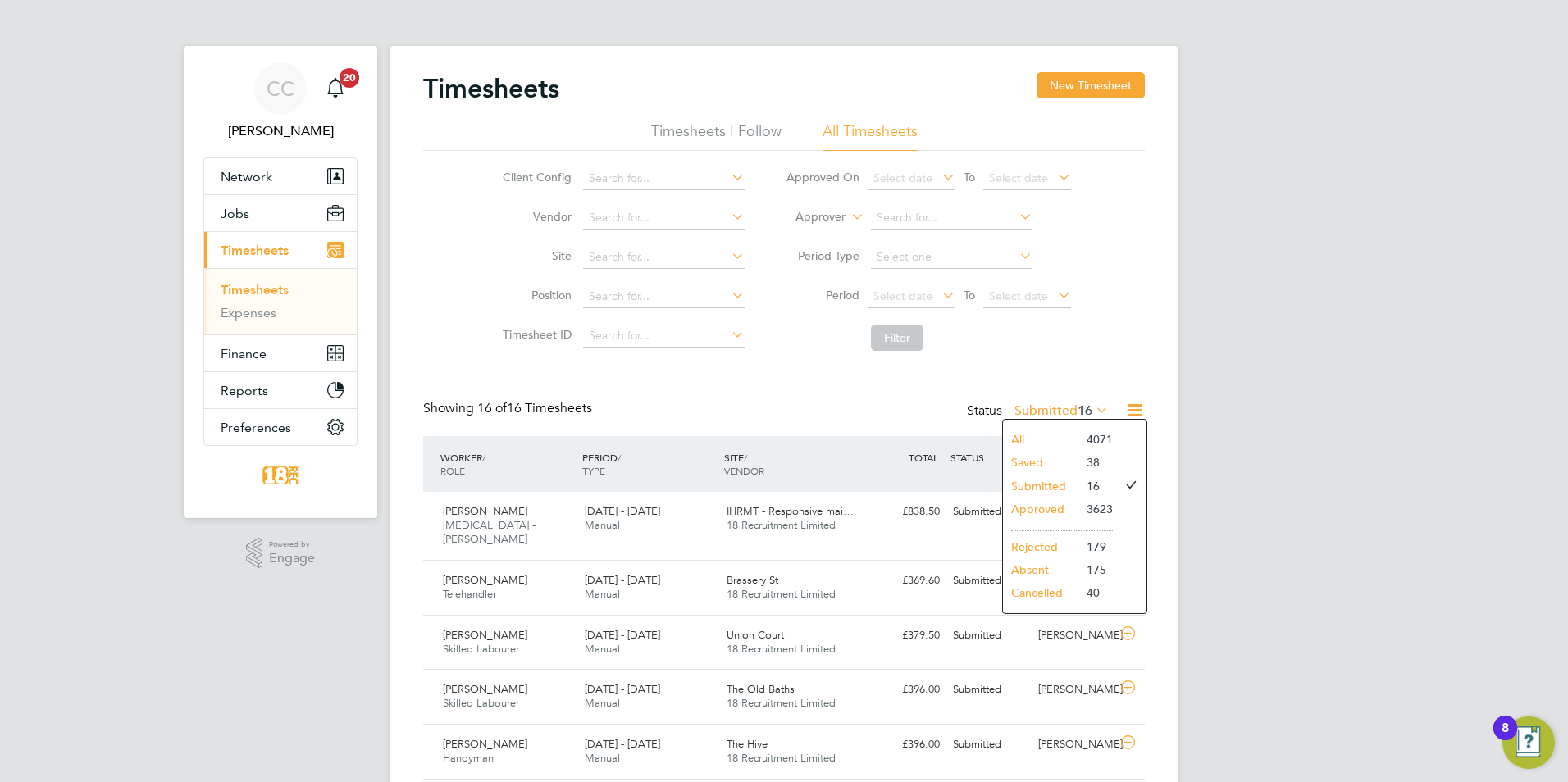
click at [1047, 507] on li "Approved" at bounding box center [1040, 510] width 76 height 23
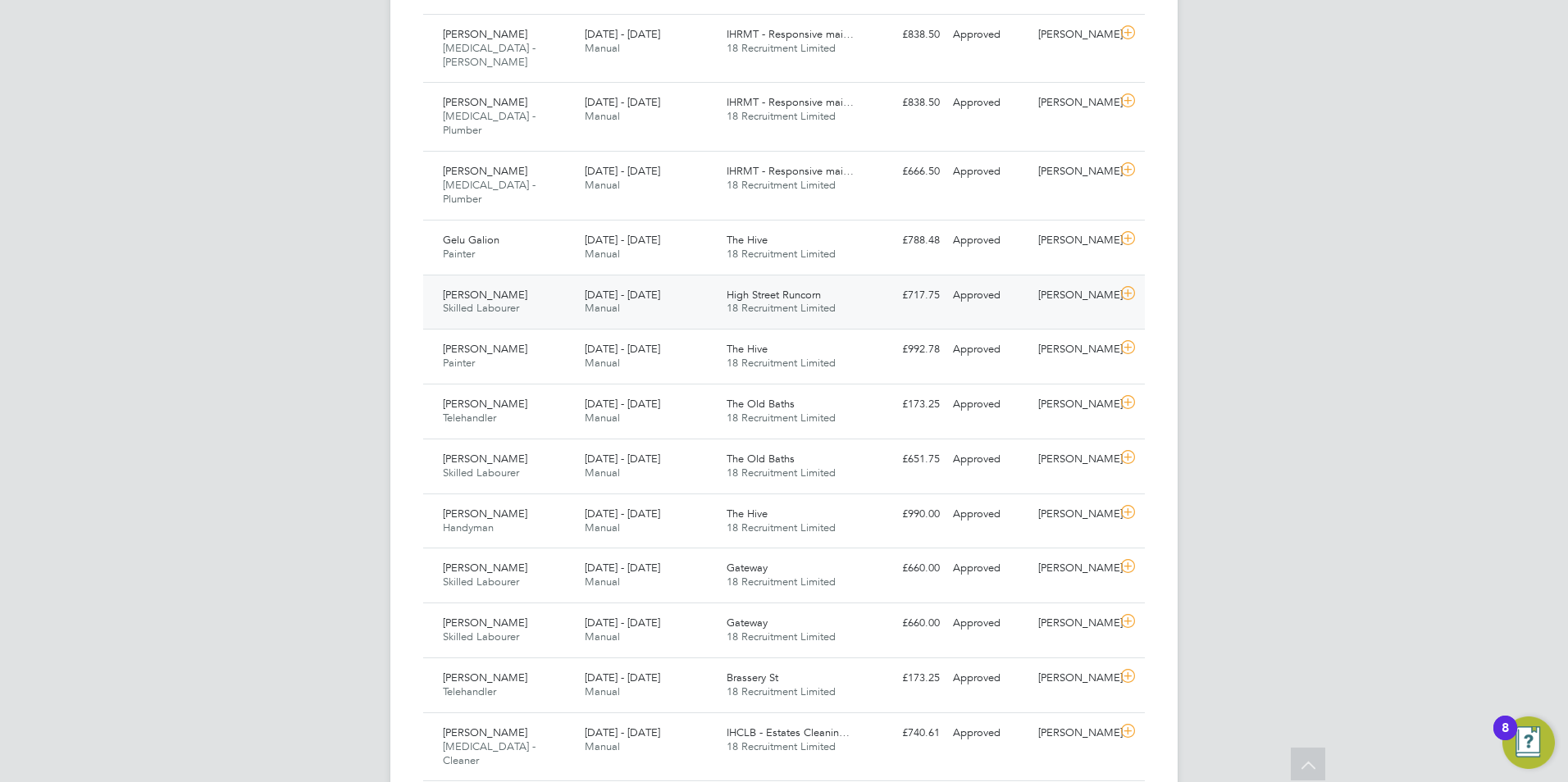
click at [874, 274] on div "Shaun Mccarroll Skilled Labourer 18 - 24 Aug 2025 18 - 24 Aug 2025 Manual High …" at bounding box center [784, 301] width 721 height 55
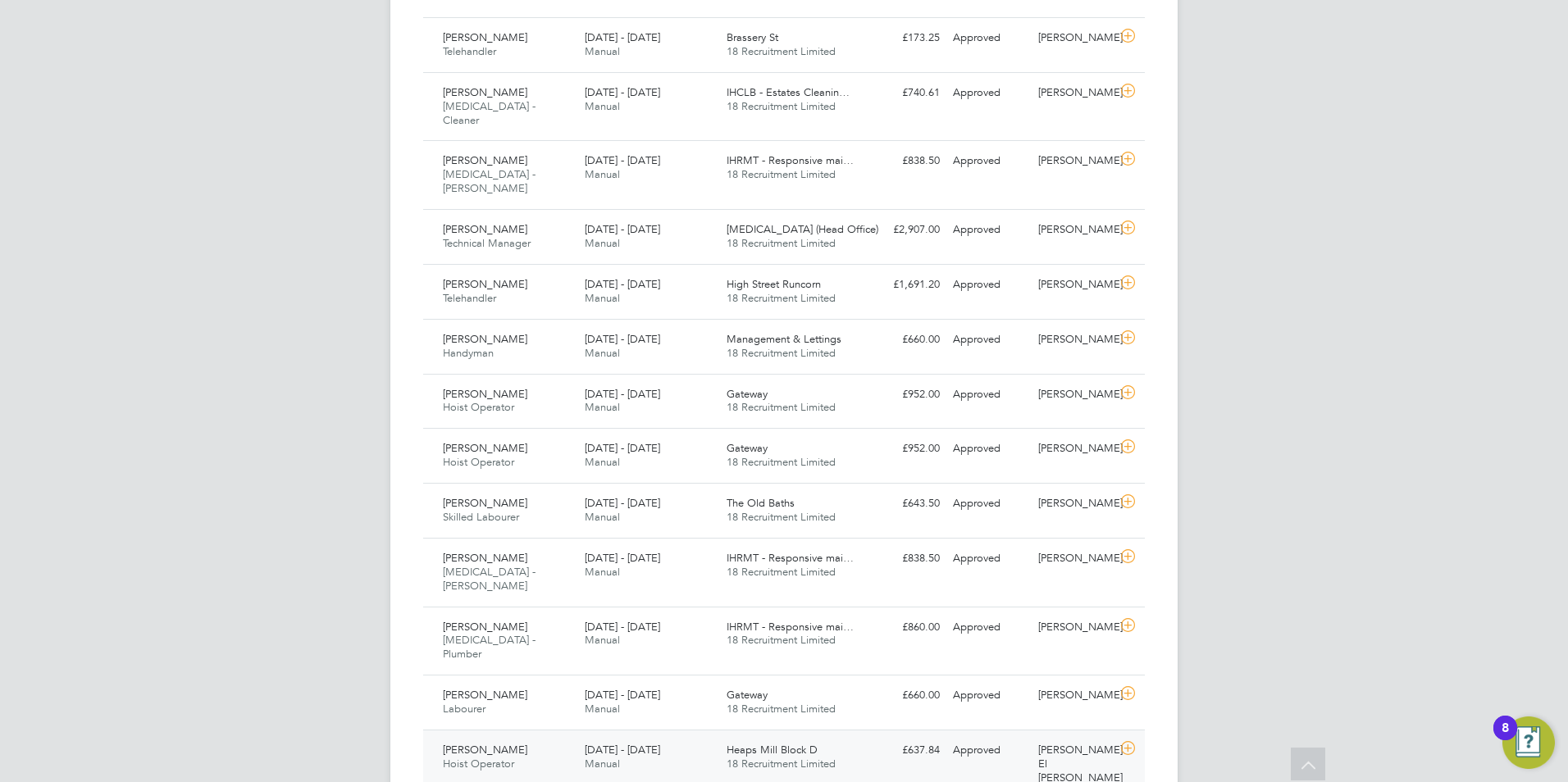
click at [976, 730] on div "Mark Costigan Hoist Operator 11 - 17 Aug 2025 11 - 17 Aug 2025 Manual Heaps Mil…" at bounding box center [784, 764] width 721 height 69
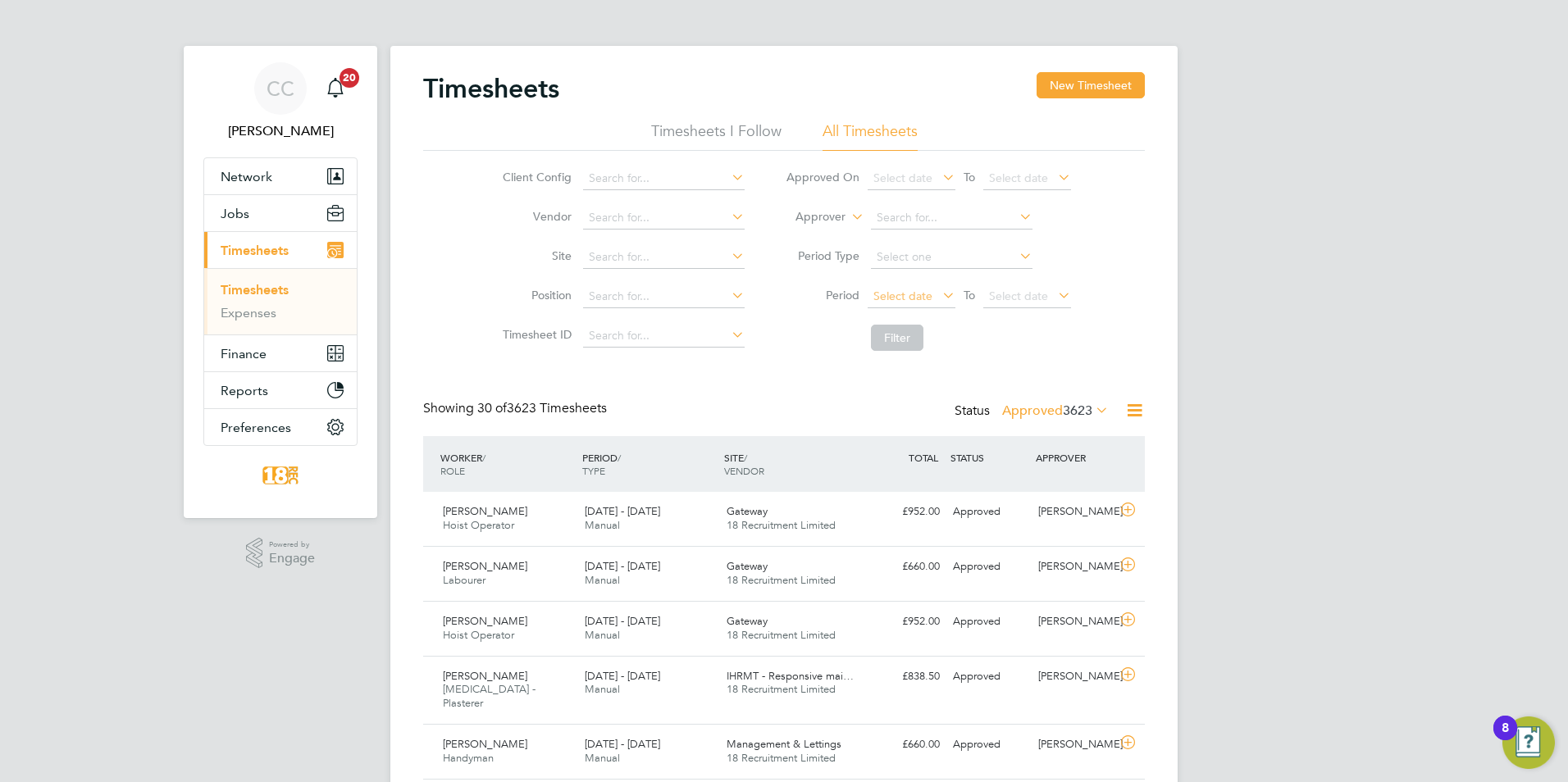
click at [898, 300] on span "Select date" at bounding box center [903, 296] width 59 height 14
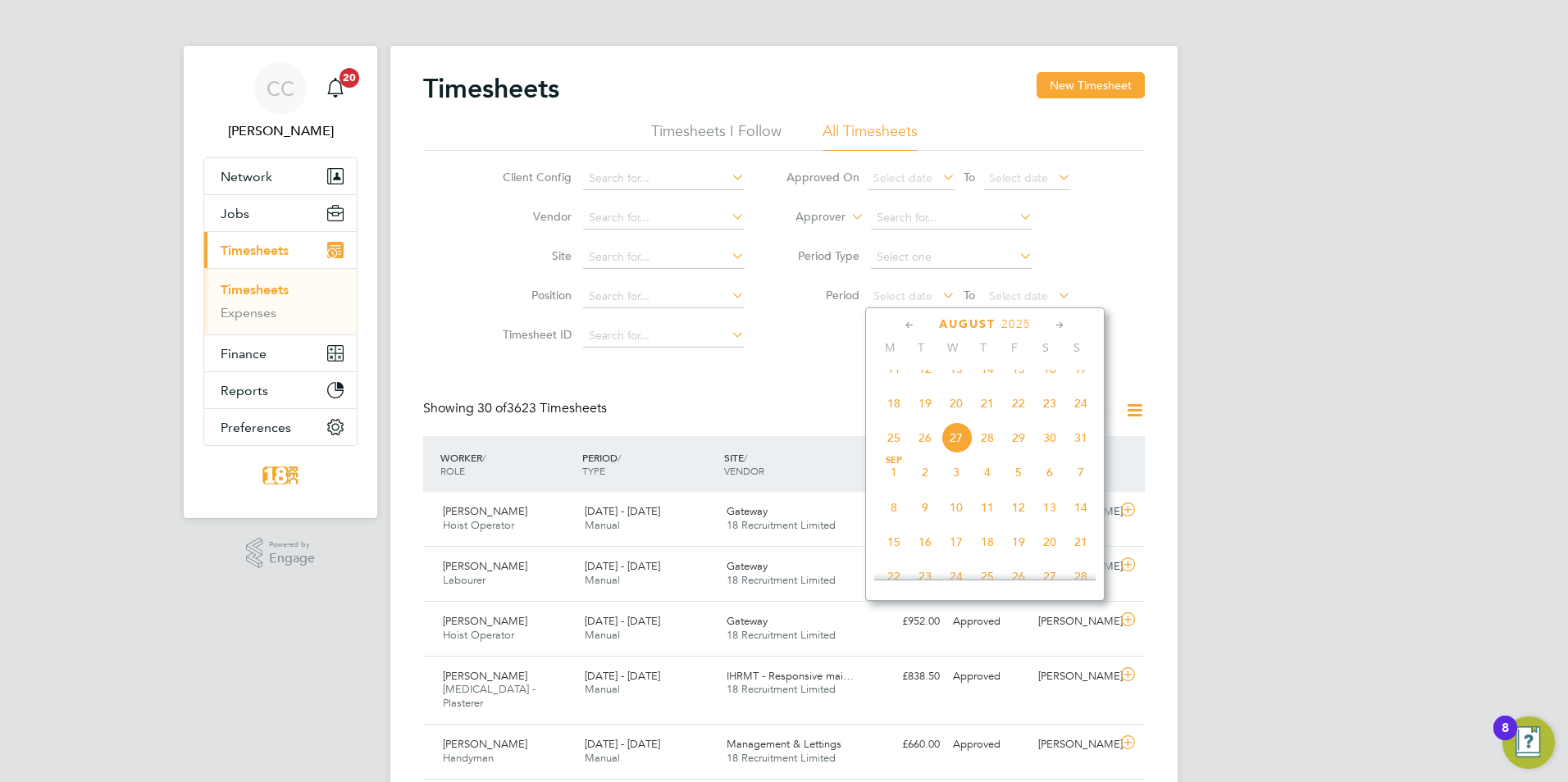
click at [909, 416] on span "19" at bounding box center [924, 403] width 31 height 31
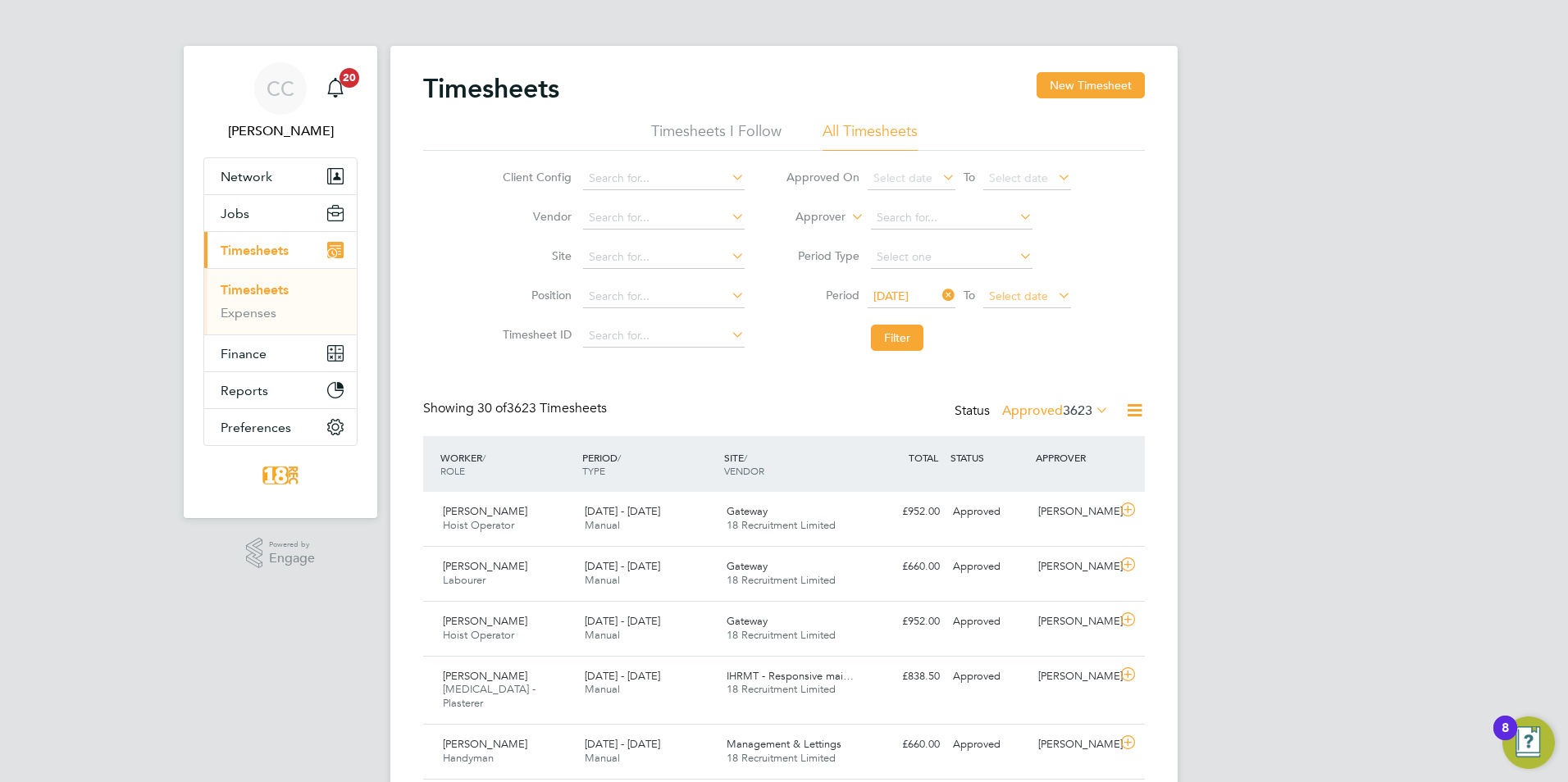
click at [1011, 293] on span "Select date" at bounding box center [1019, 296] width 59 height 14
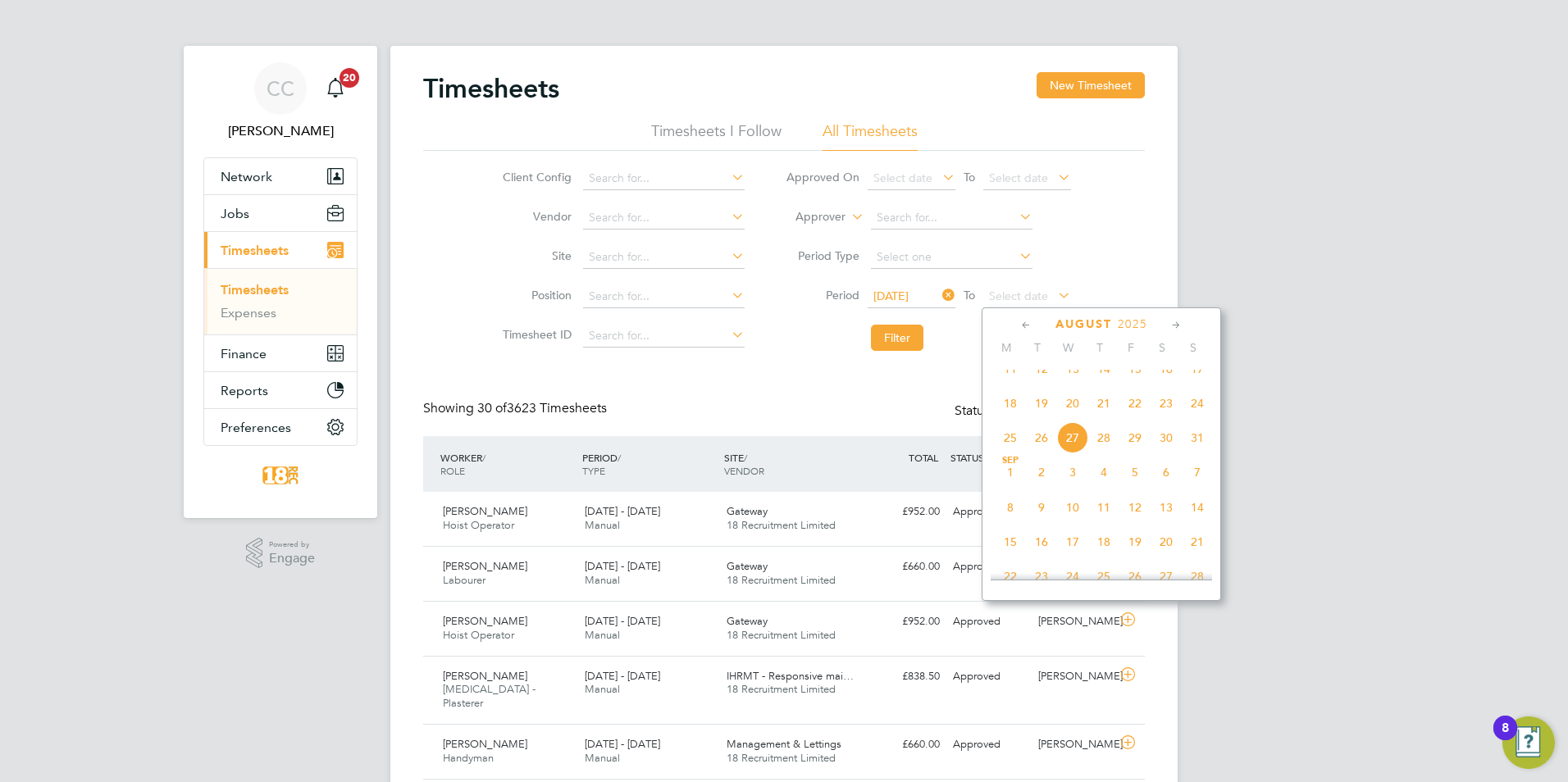
drag, startPoint x: 1198, startPoint y: 422, endPoint x: 1081, endPoint y: 383, distance: 123.3
click at [1197, 419] on span "24" at bounding box center [1197, 403] width 31 height 31
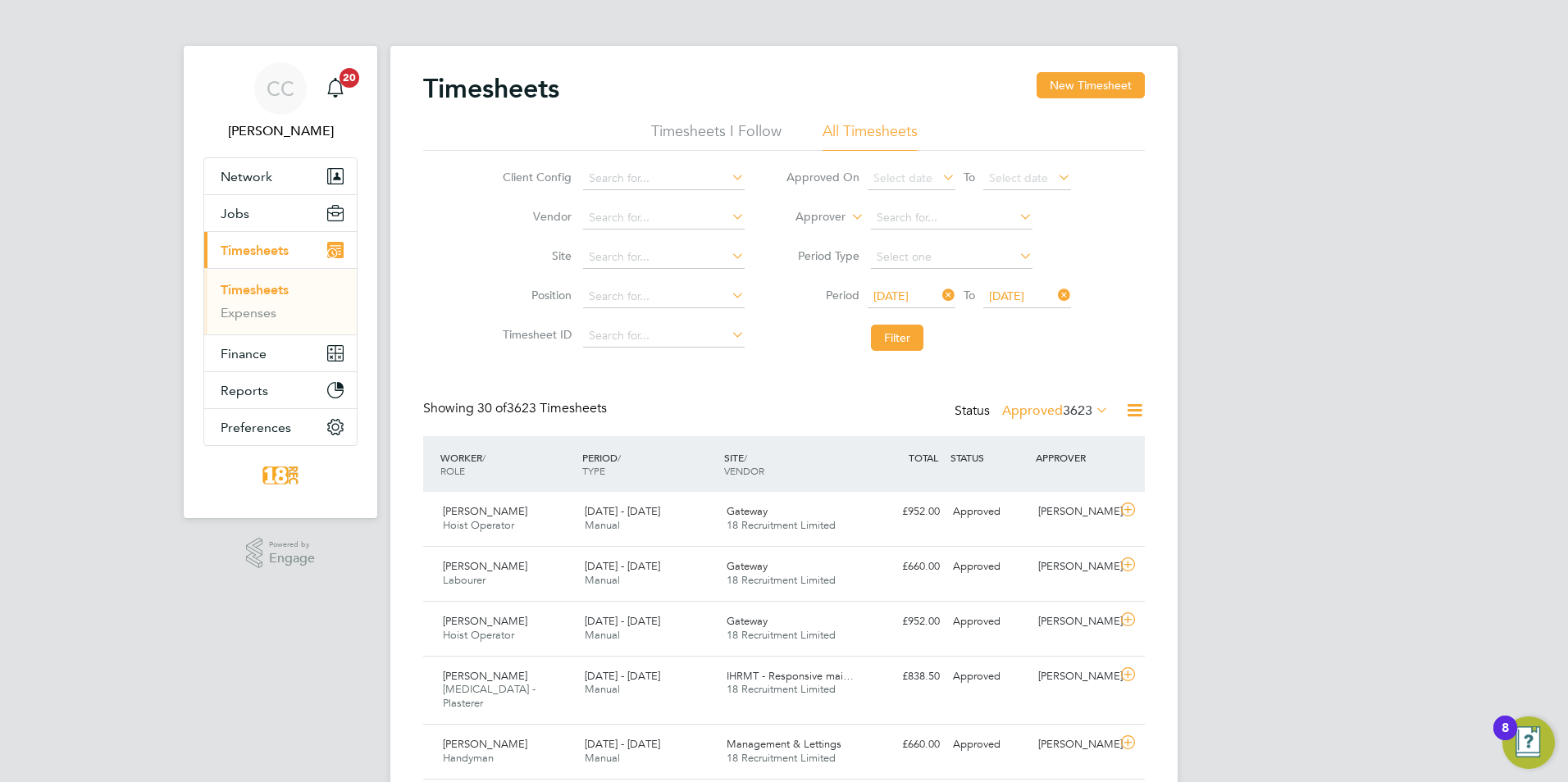
click at [906, 287] on span "19 Aug 2025" at bounding box center [912, 297] width 88 height 22
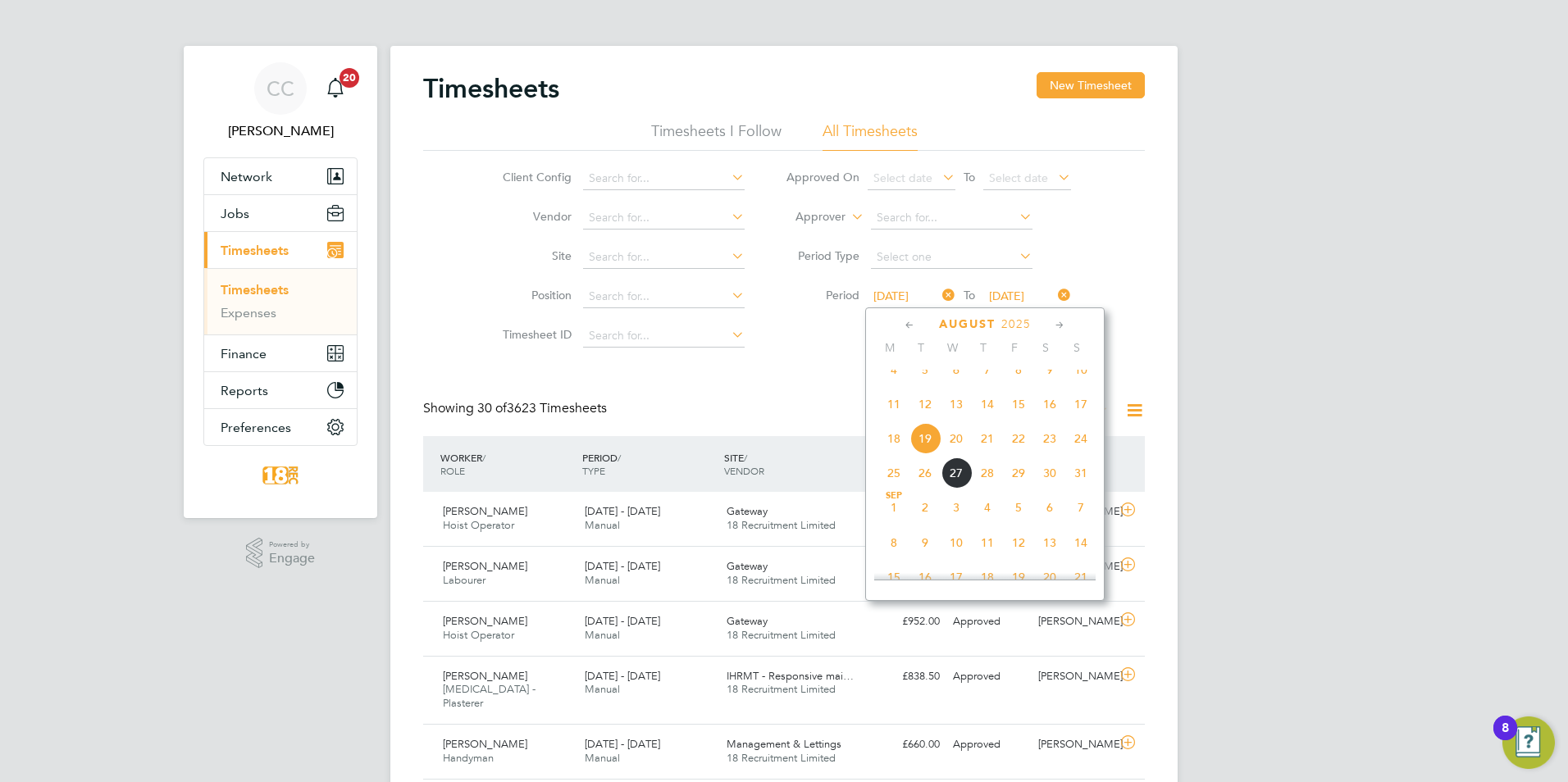
click at [894, 454] on span "18" at bounding box center [894, 439] width 31 height 31
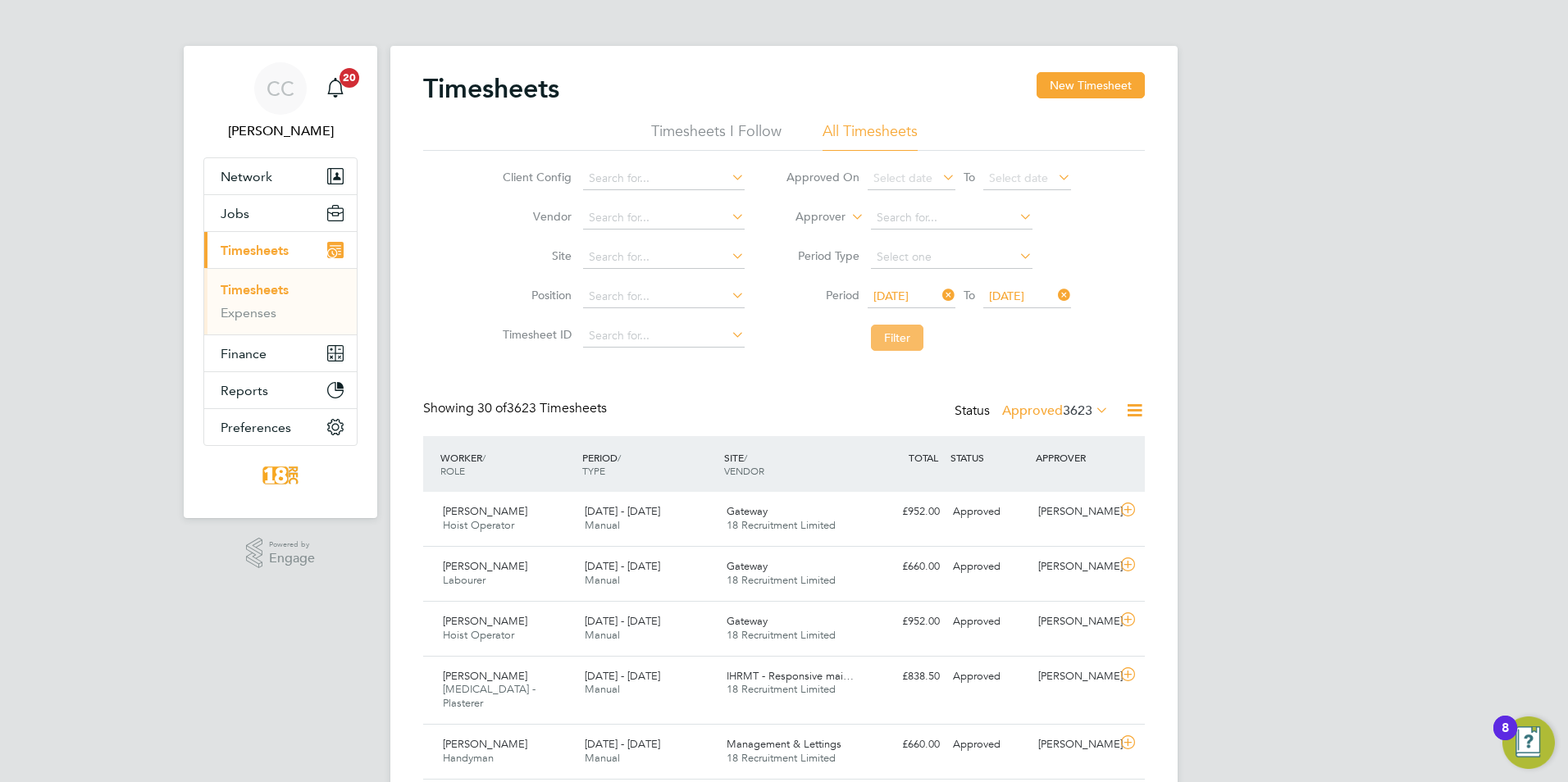
click at [897, 352] on li "Filter" at bounding box center [928, 337] width 326 height 42
click at [889, 330] on button "Filter" at bounding box center [896, 337] width 52 height 26
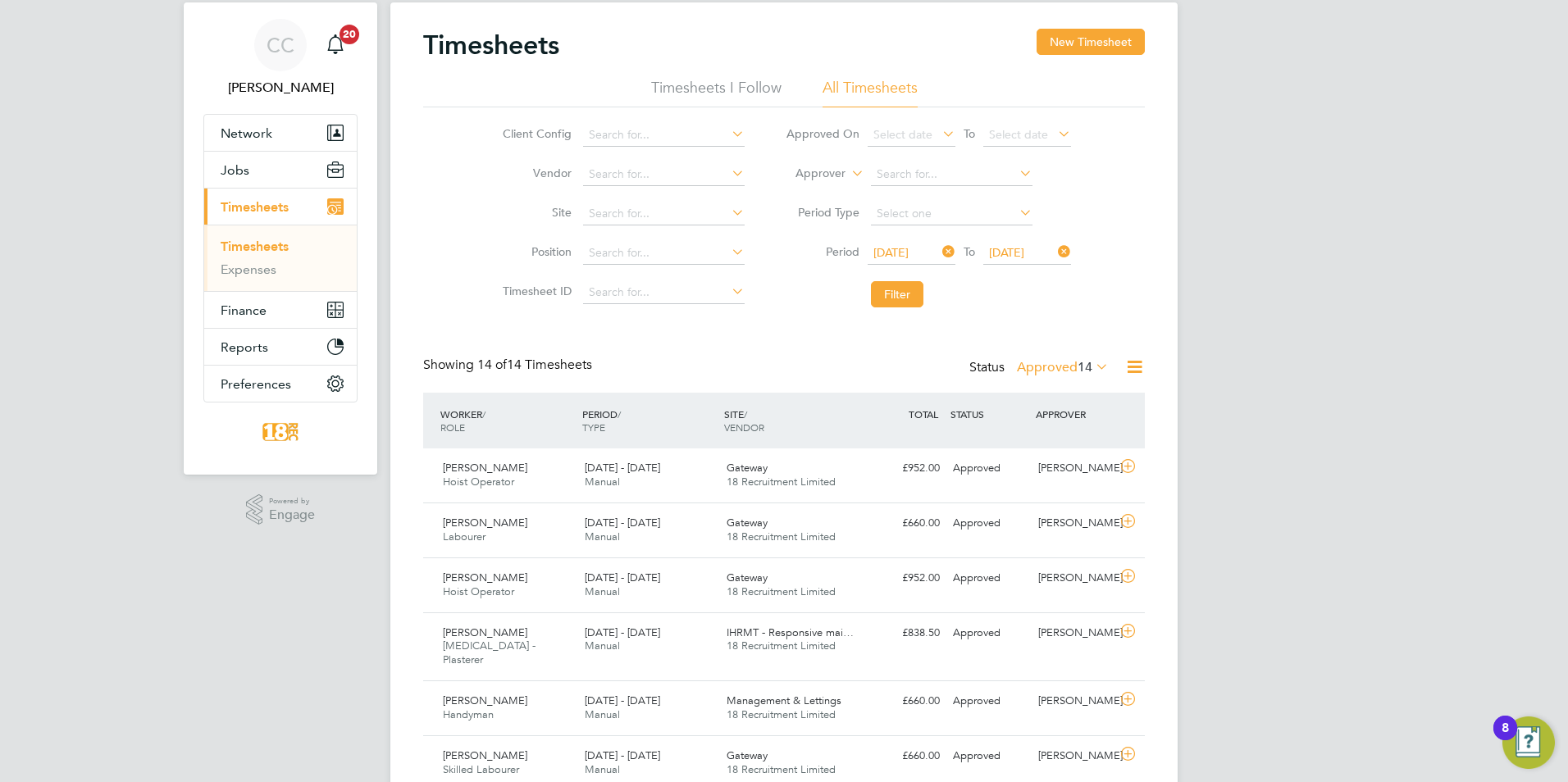
click at [1077, 366] on span "14" at bounding box center [1084, 367] width 14 height 16
click at [1049, 438] on li "Submitted" at bounding box center [1054, 443] width 76 height 23
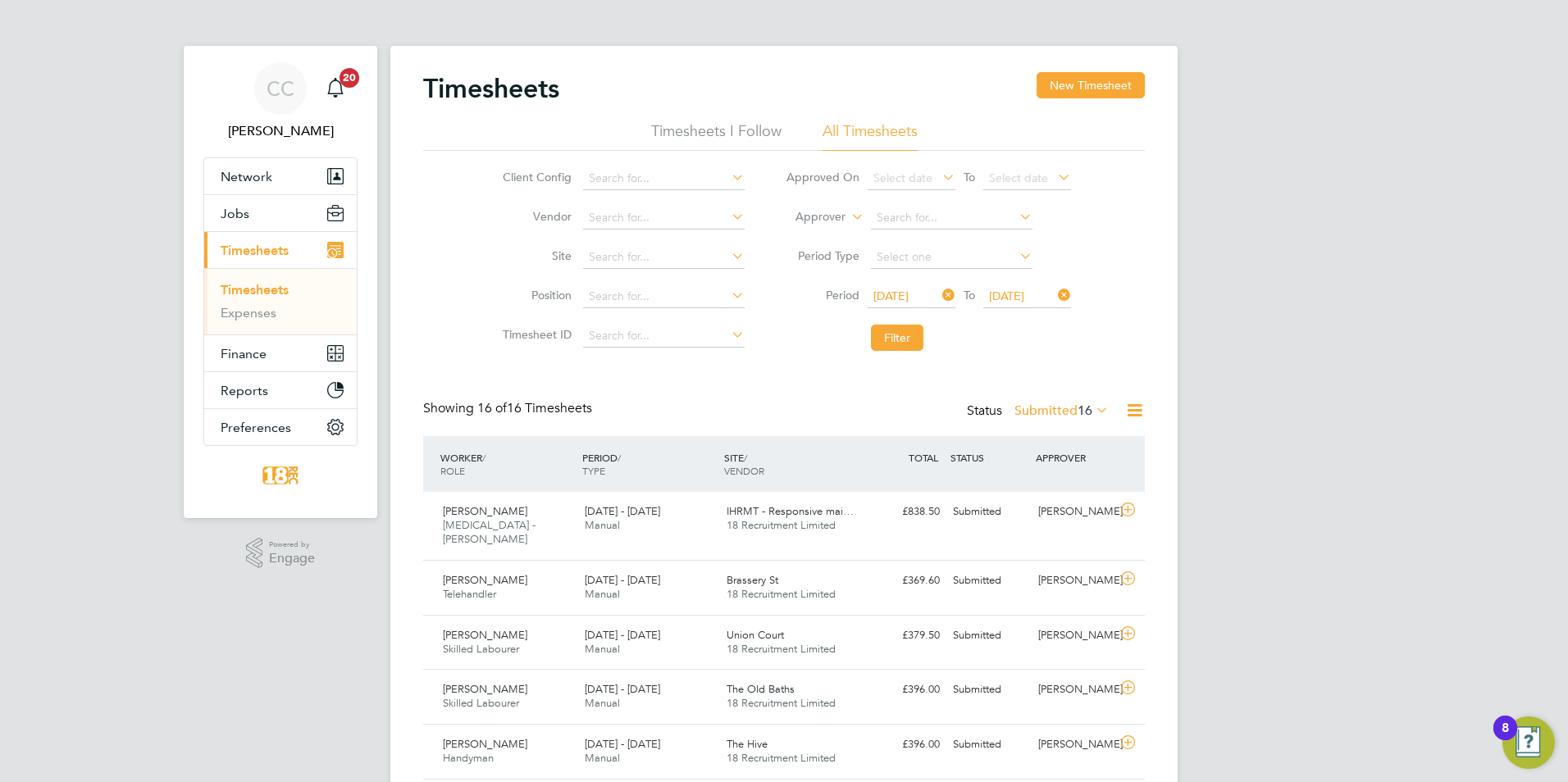
click at [1047, 17] on app-barbie "Timesheets New Timesheet Timesheets I Follow All Timesheets Client Config Vendo…" at bounding box center [783, 728] width 787 height 1456
click at [1051, 12] on app-barbie "Timesheets New Timesheet Timesheets I Follow All Timesheets Client Config Vendo…" at bounding box center [783, 728] width 787 height 1456
click at [1397, 423] on div "CC Chloe Crayden Notifications 20 Applications: Network Team Members Businesses…" at bounding box center [784, 741] width 1568 height 1482
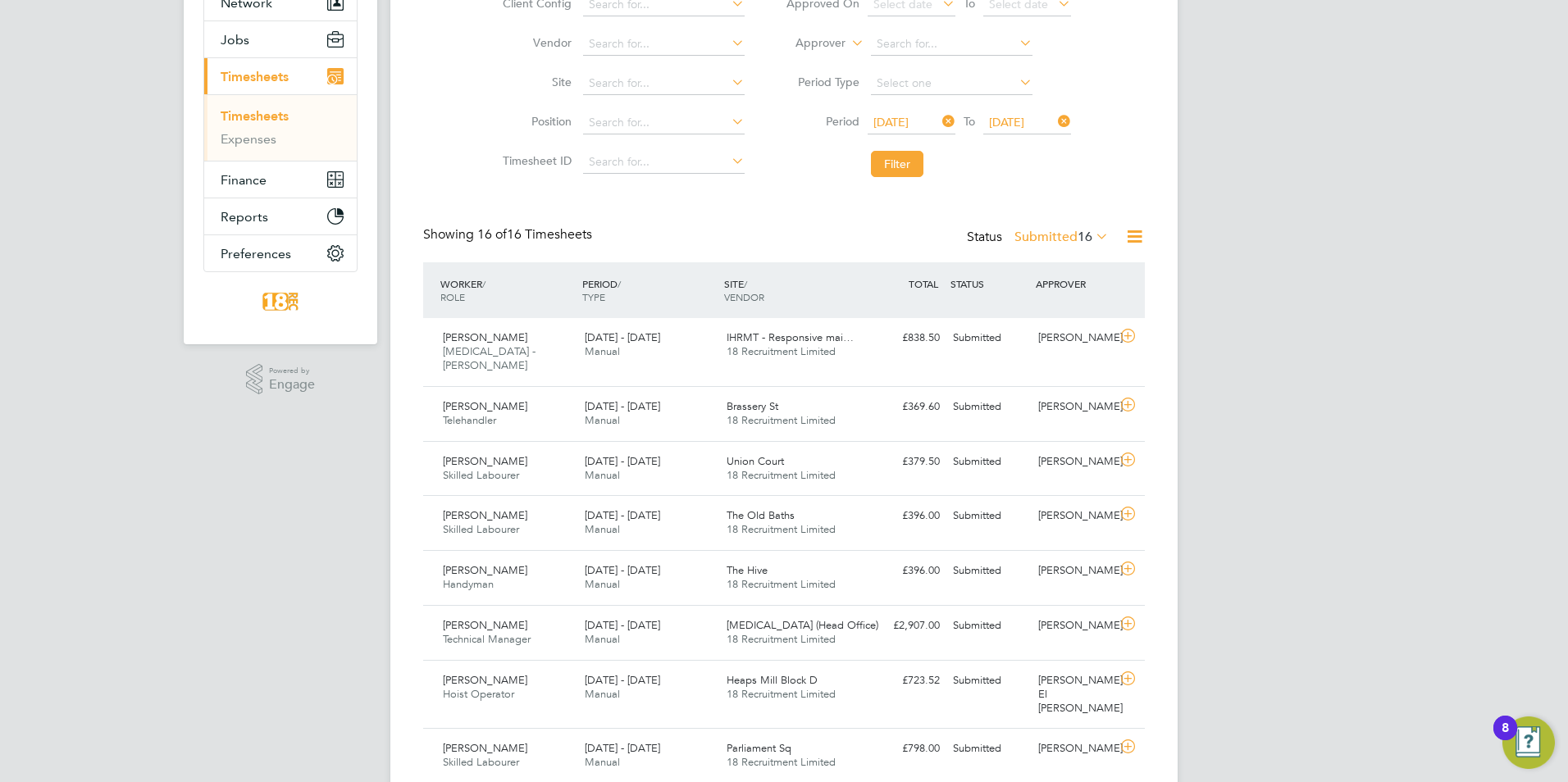
scroll to position [410, 0]
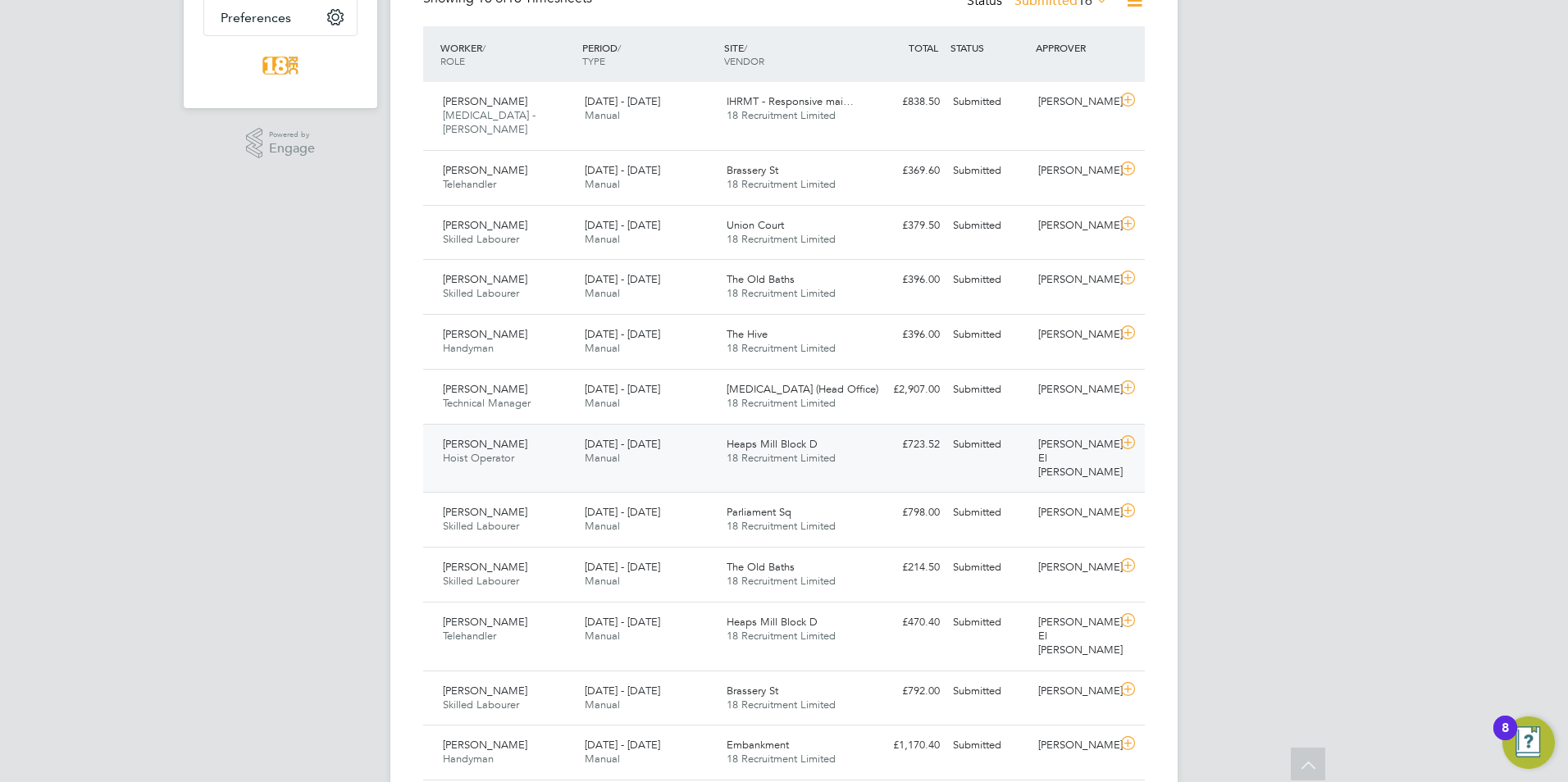
click at [1096, 431] on div "Nora El Gendy" at bounding box center [1074, 458] width 85 height 55
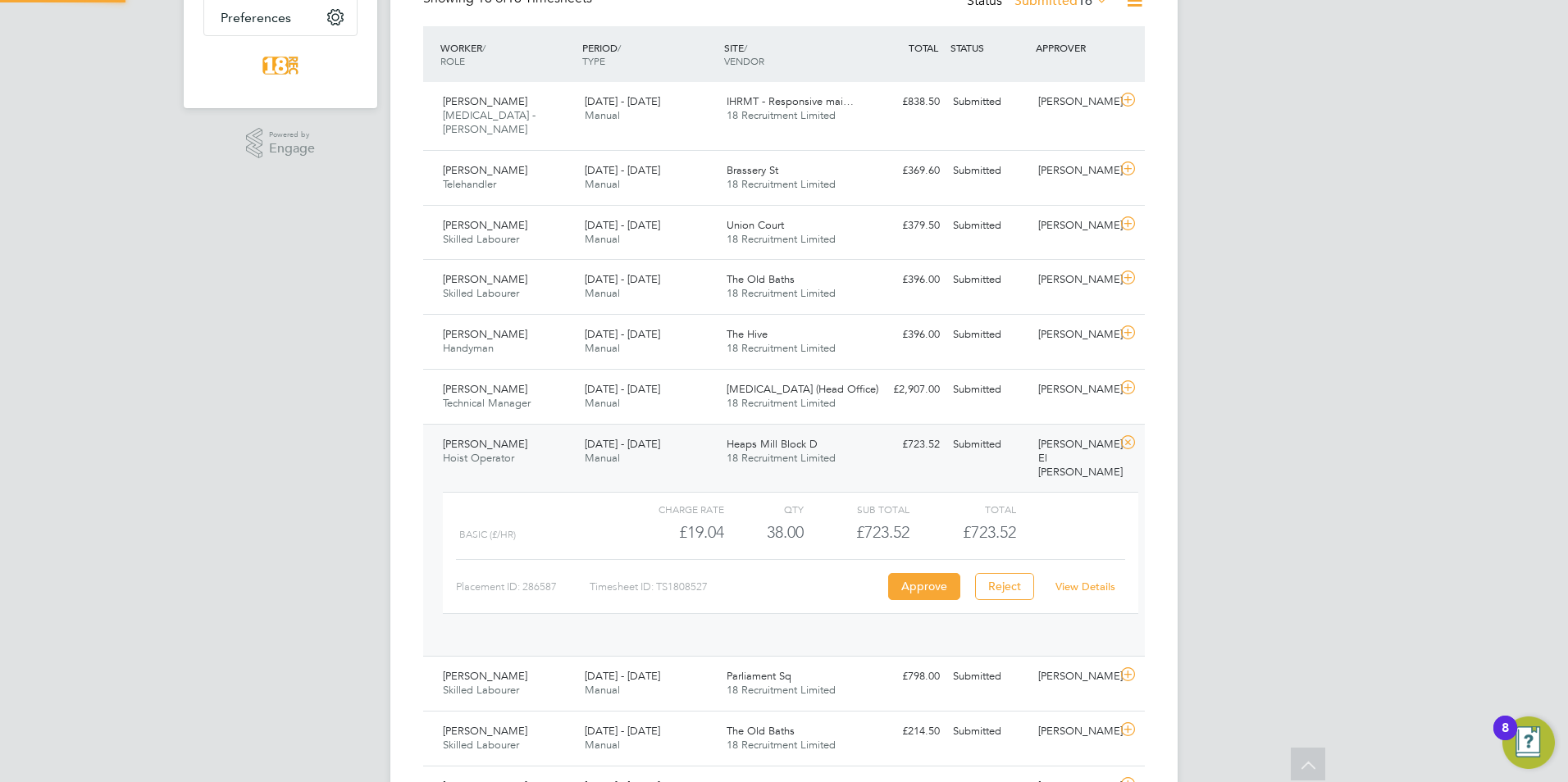
scroll to position [28, 160]
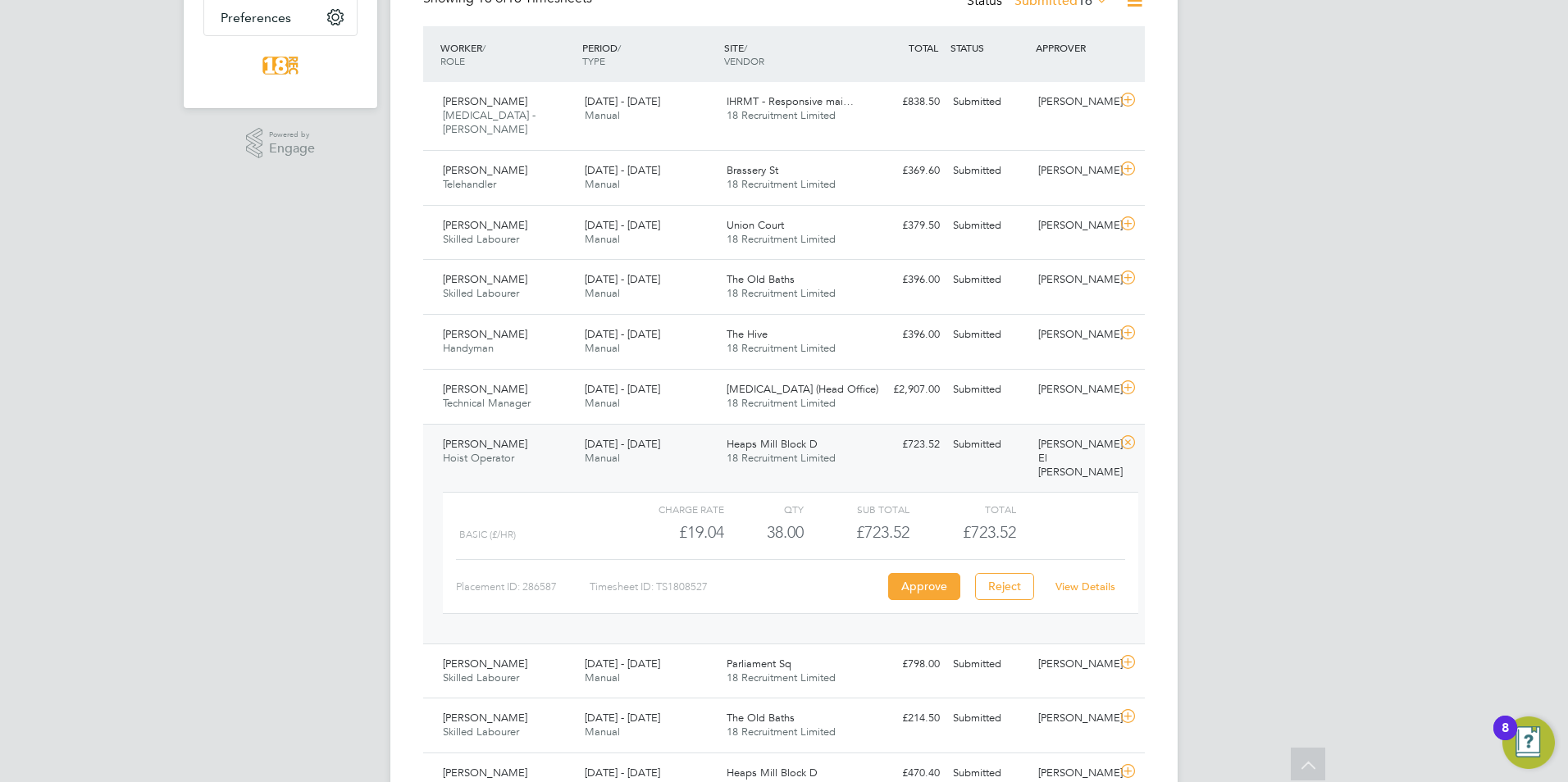
click at [1070, 580] on link "View Details" at bounding box center [1085, 587] width 60 height 14
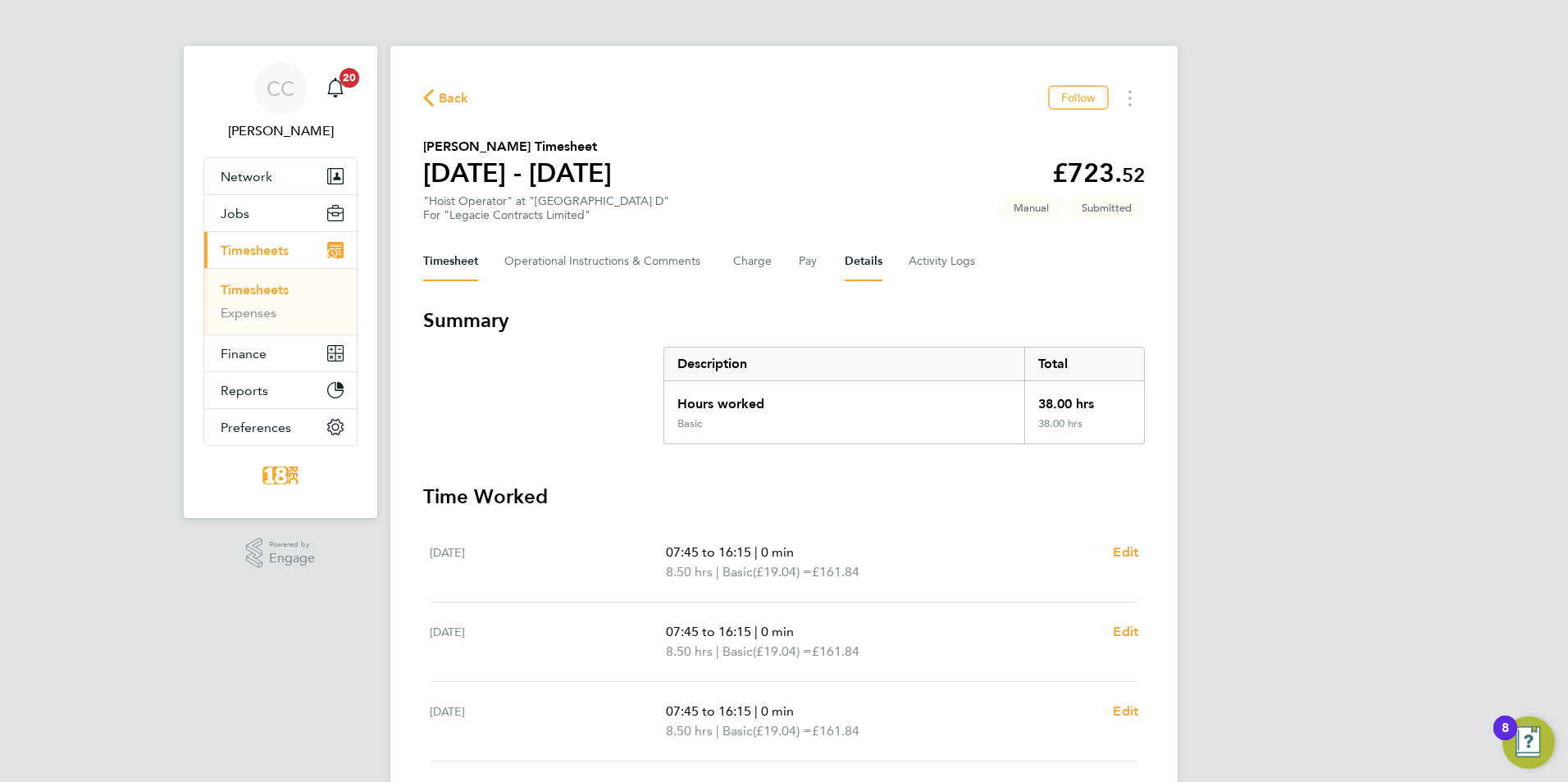
click at [857, 262] on button "Details" at bounding box center [863, 262] width 38 height 40
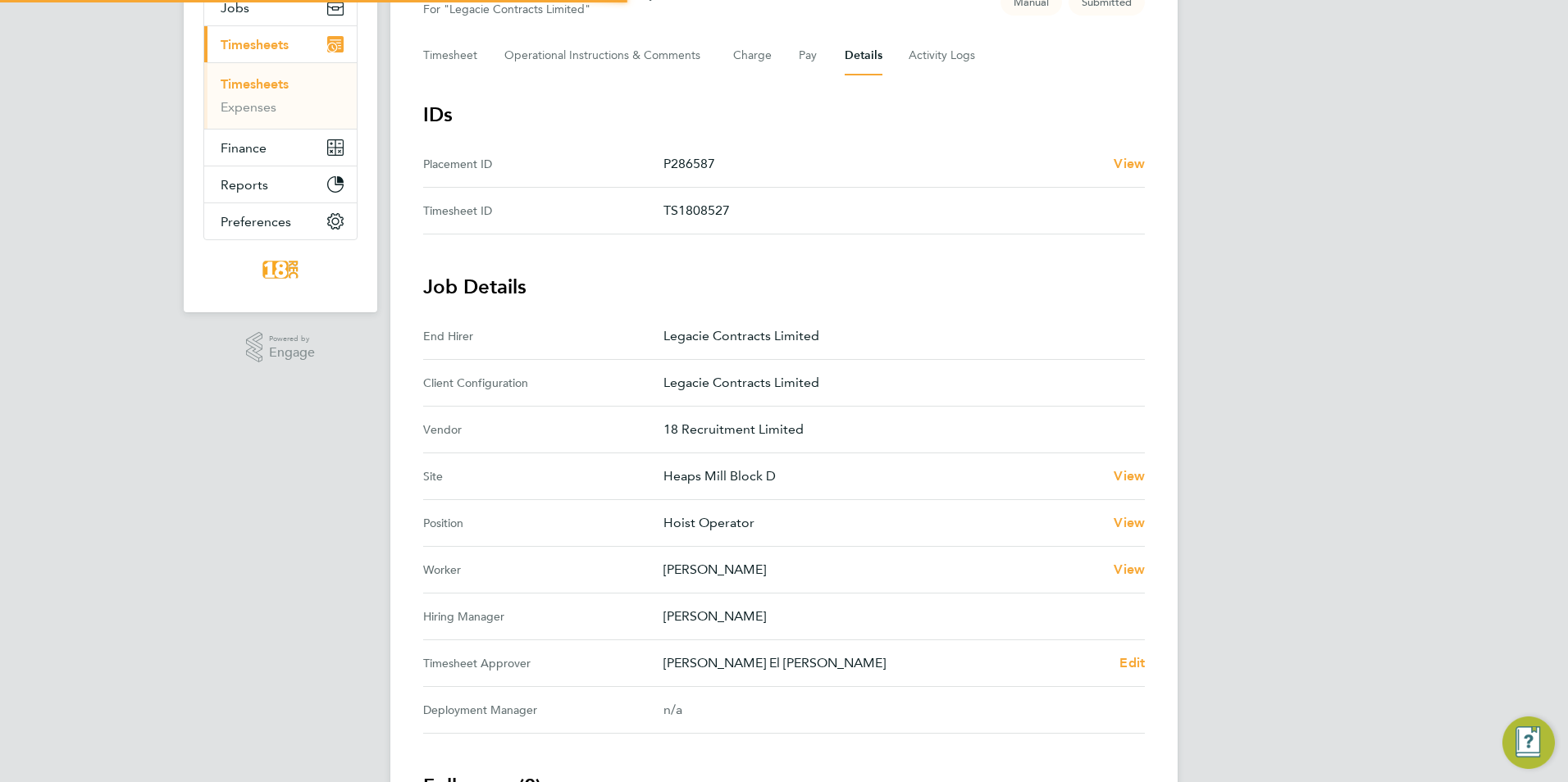
scroll to position [380, 0]
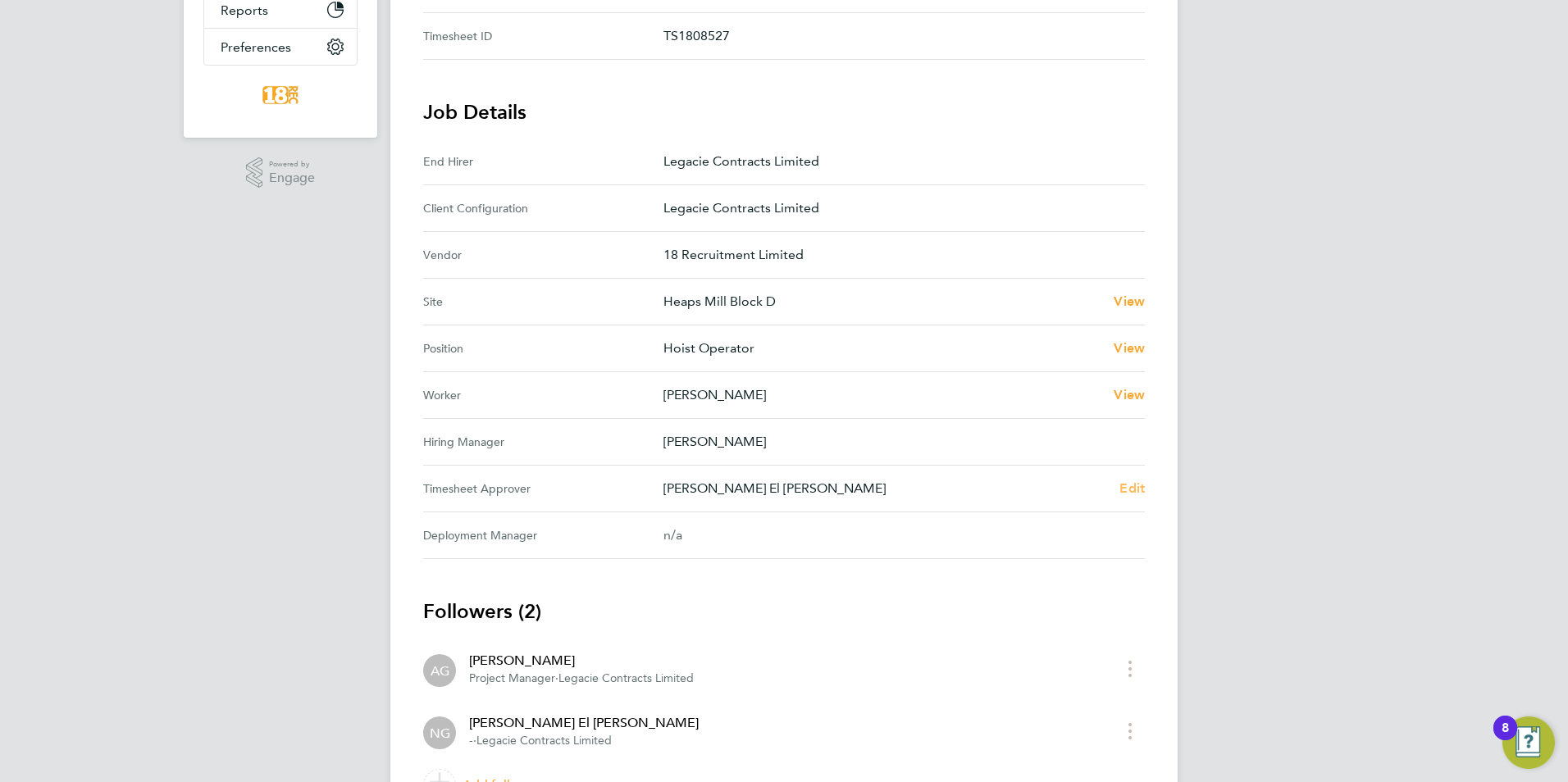
click at [1122, 492] on span "Edit" at bounding box center [1132, 487] width 25 height 15
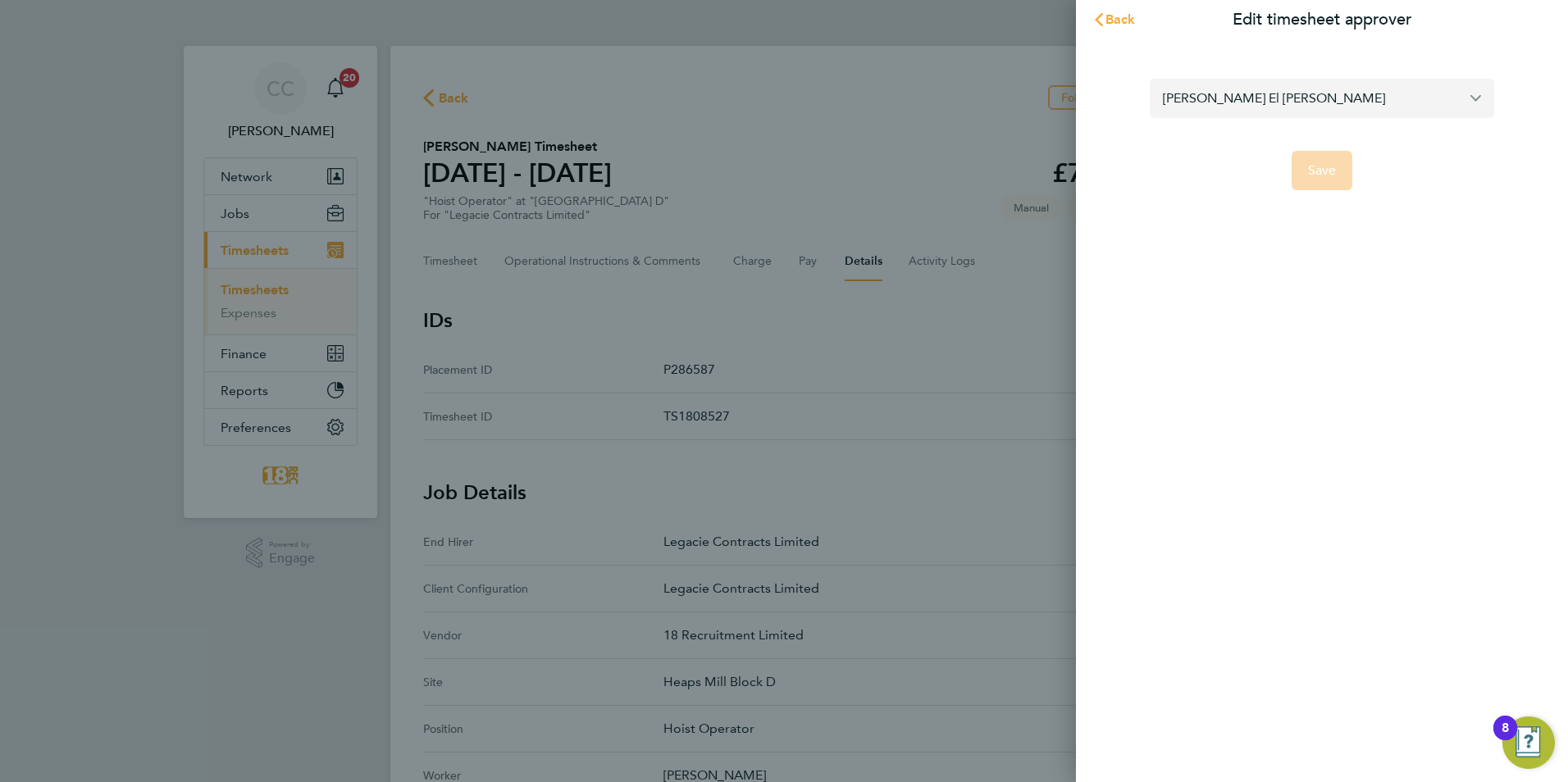
click at [1241, 107] on input "[PERSON_NAME] El [PERSON_NAME]" at bounding box center [1322, 98] width 344 height 39
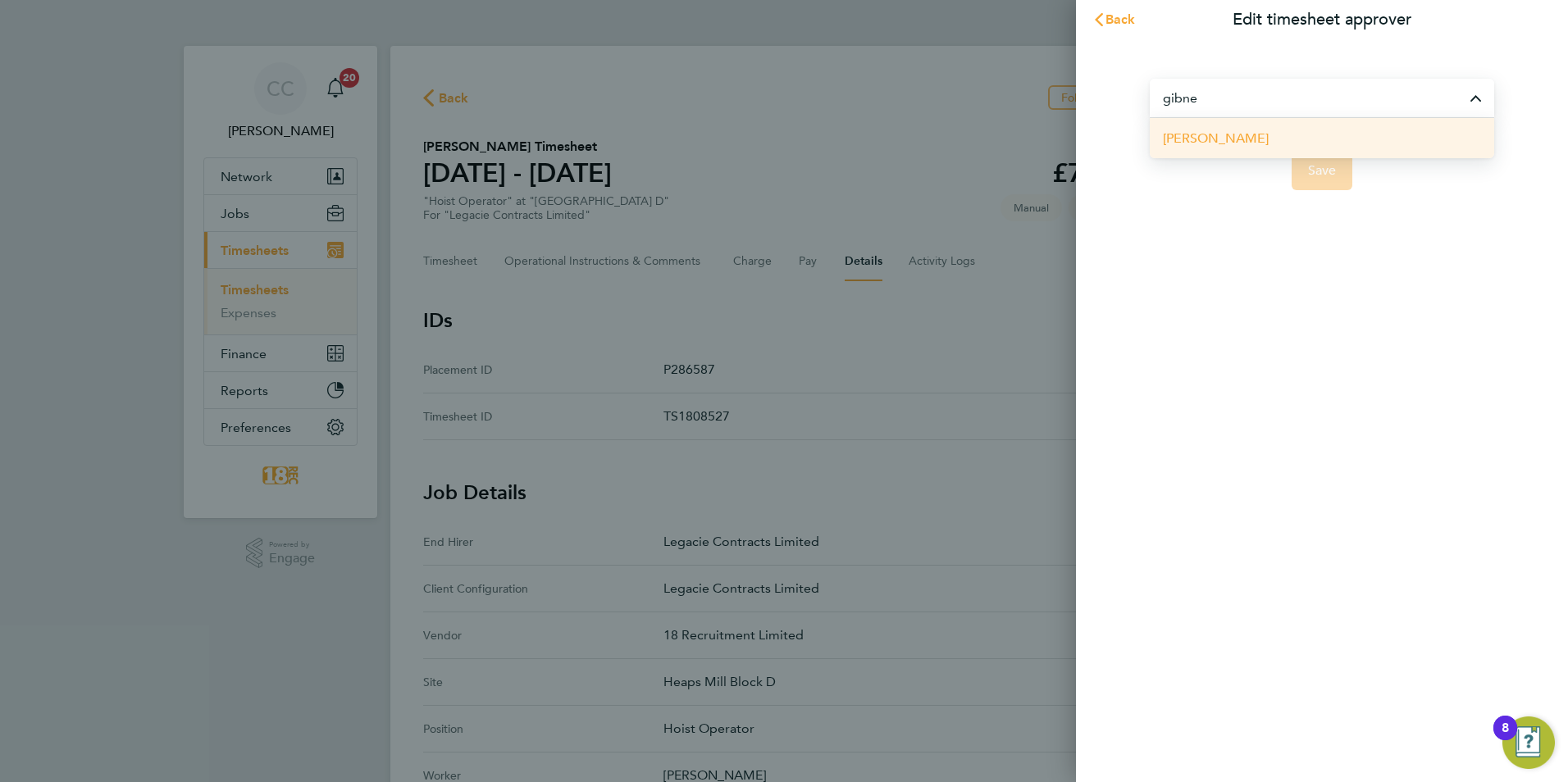
drag, startPoint x: 1262, startPoint y: 120, endPoint x: 1272, endPoint y: 138, distance: 20.6
click at [1272, 138] on li "[PERSON_NAME]" at bounding box center [1322, 138] width 344 height 40
type input "[PERSON_NAME]"
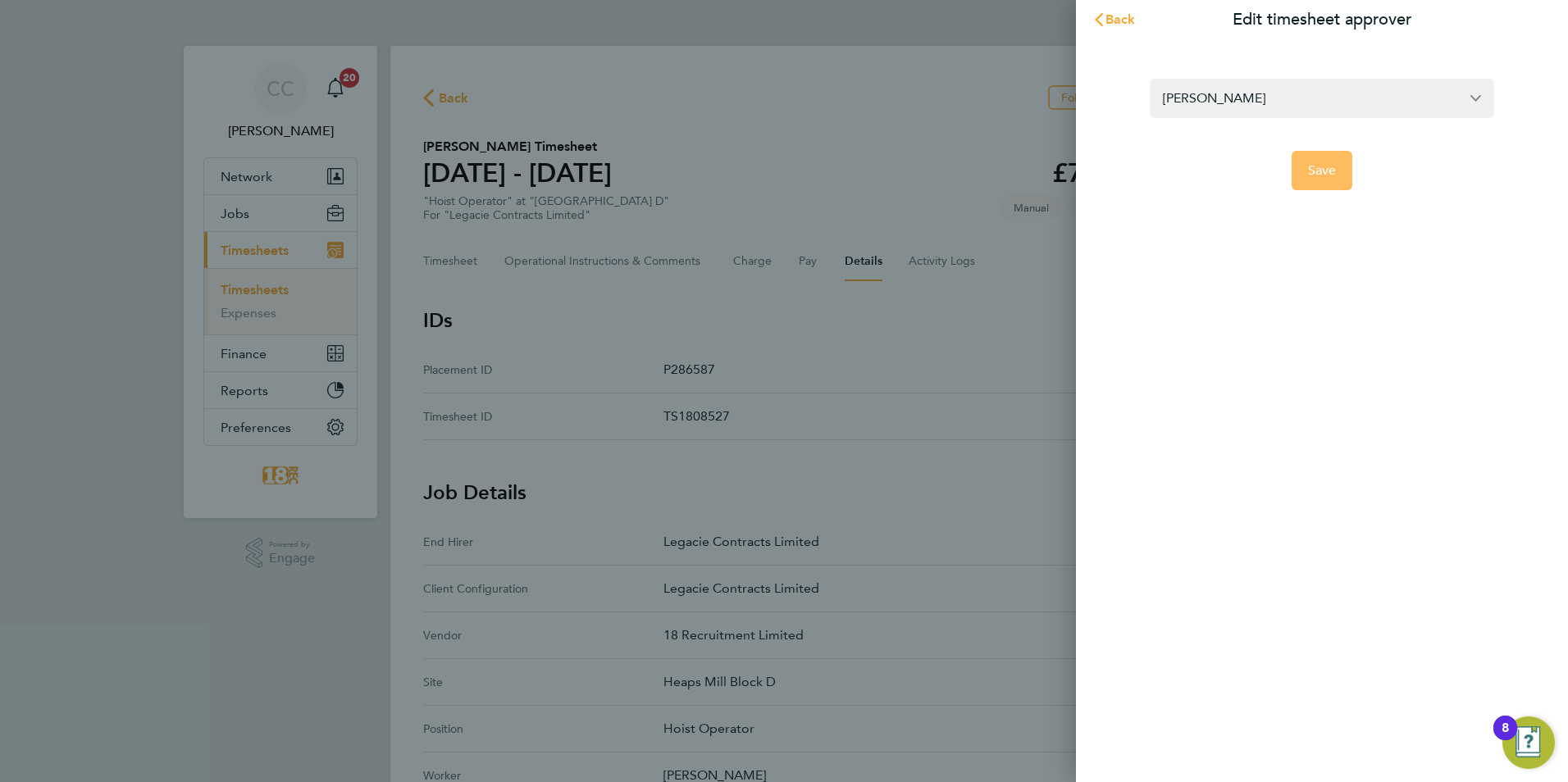
click at [1329, 173] on span "Save" at bounding box center [1323, 171] width 29 height 16
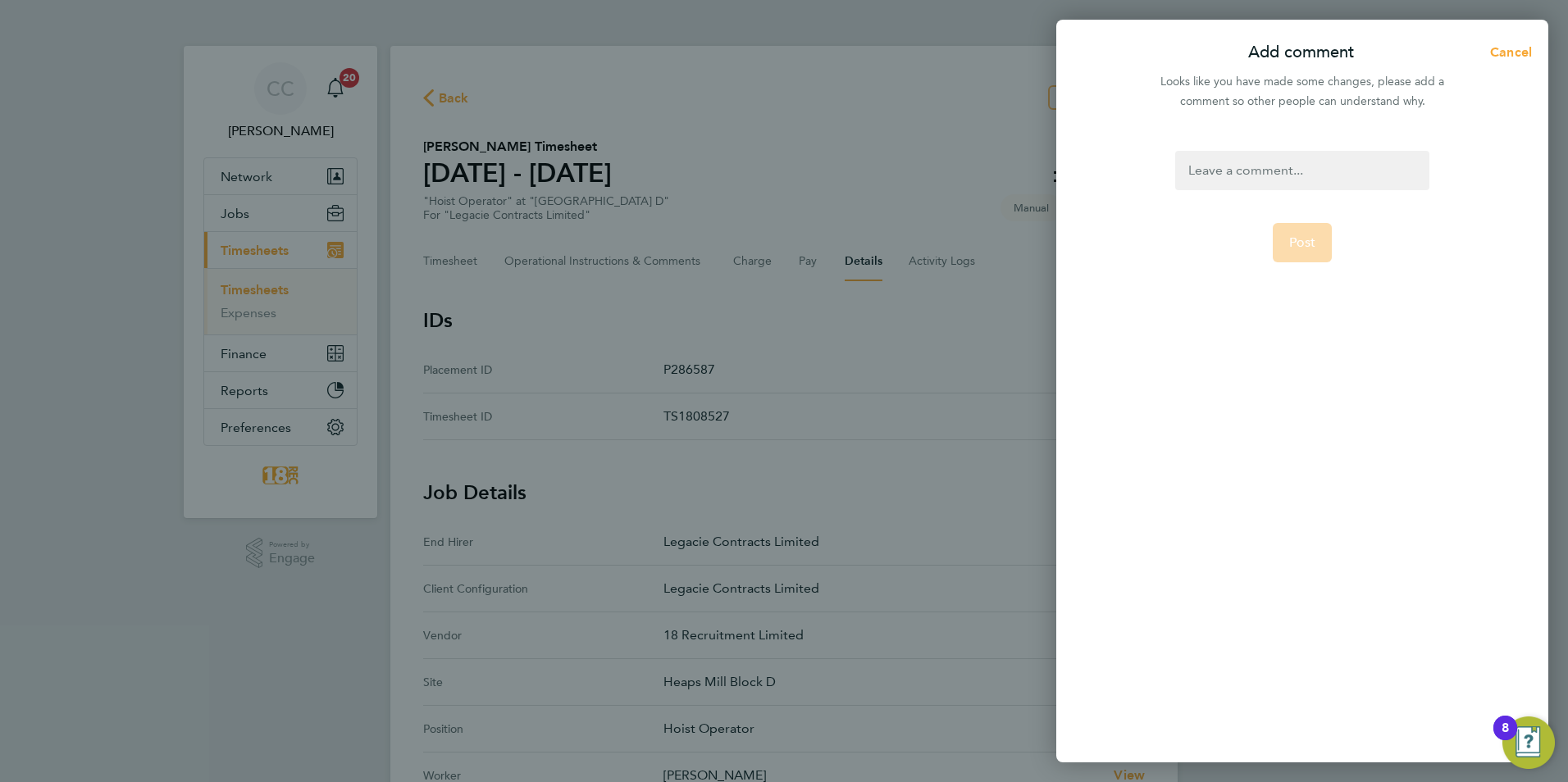
click at [1230, 174] on div at bounding box center [1302, 171] width 254 height 40
click at [1299, 168] on div at bounding box center [1302, 171] width 254 height 40
drag, startPoint x: 1340, startPoint y: 408, endPoint x: 1331, endPoint y: 383, distance: 26.6
click at [1336, 402] on form "to be approved Post" at bounding box center [1301, 348] width 266 height 395
click at [1294, 260] on button "Post" at bounding box center [1302, 243] width 60 height 40
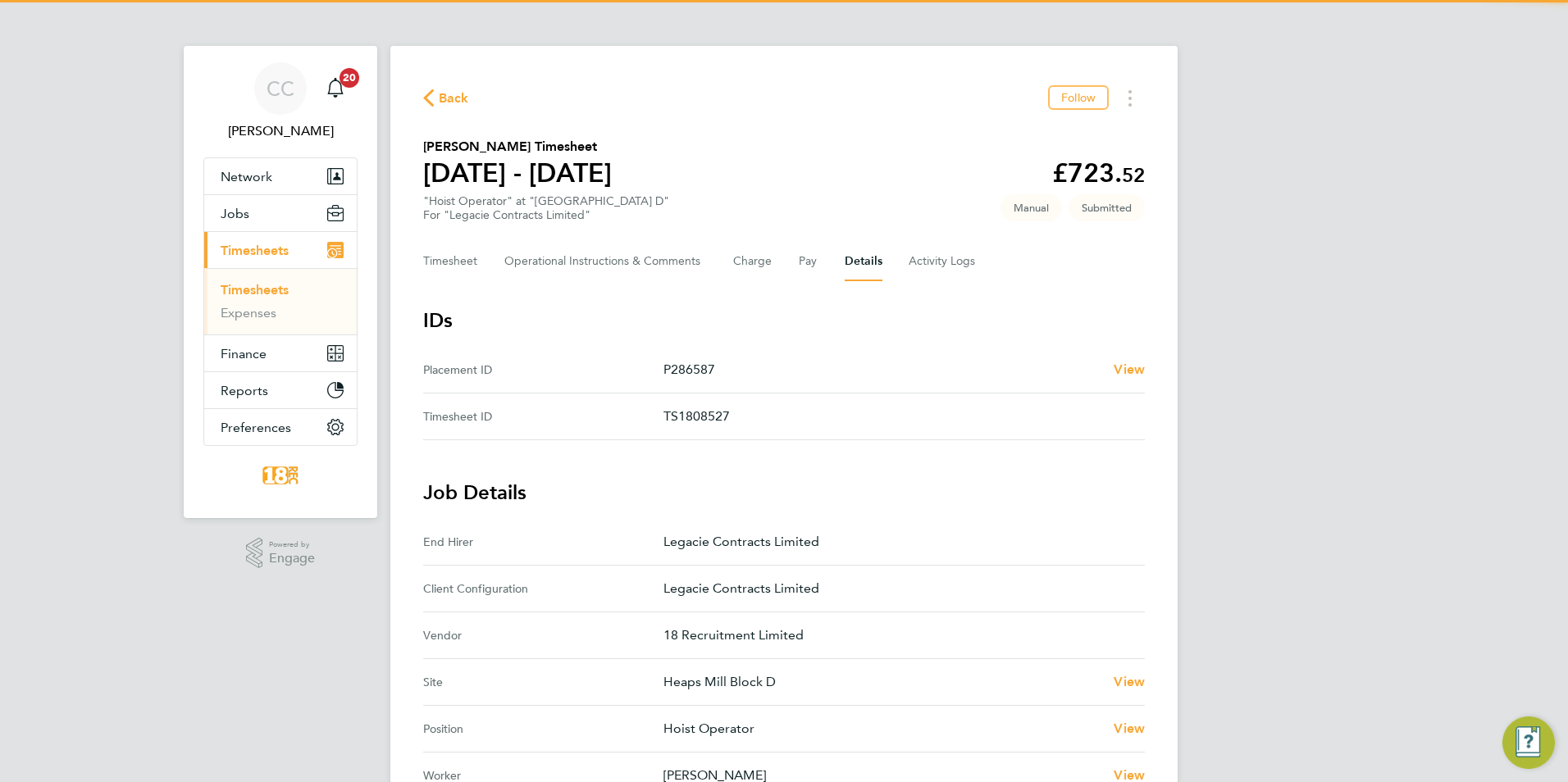
click at [437, 85] on div "Back Follow" at bounding box center [784, 98] width 721 height 25
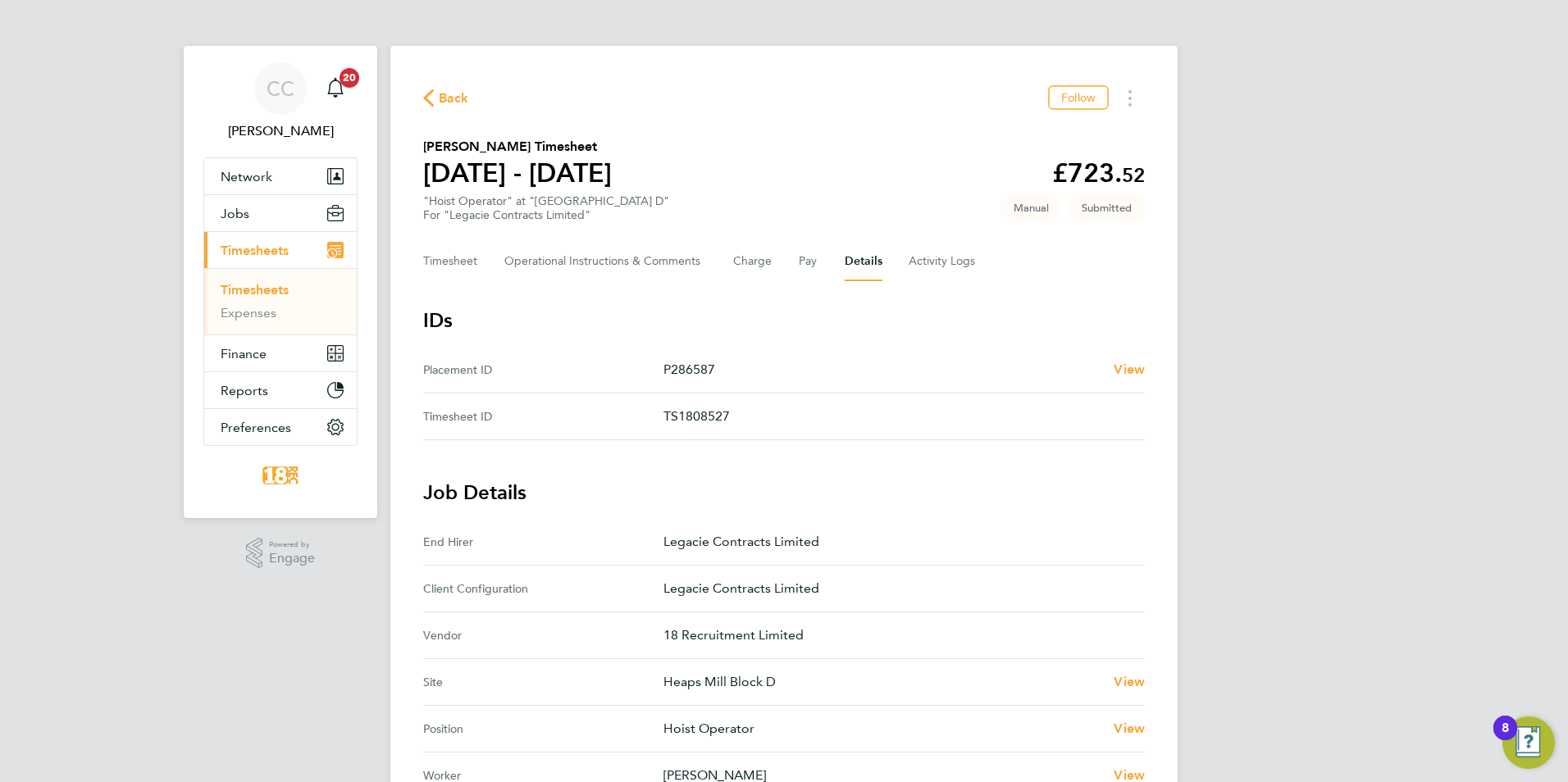
click at [441, 93] on span "Back" at bounding box center [454, 98] width 31 height 20
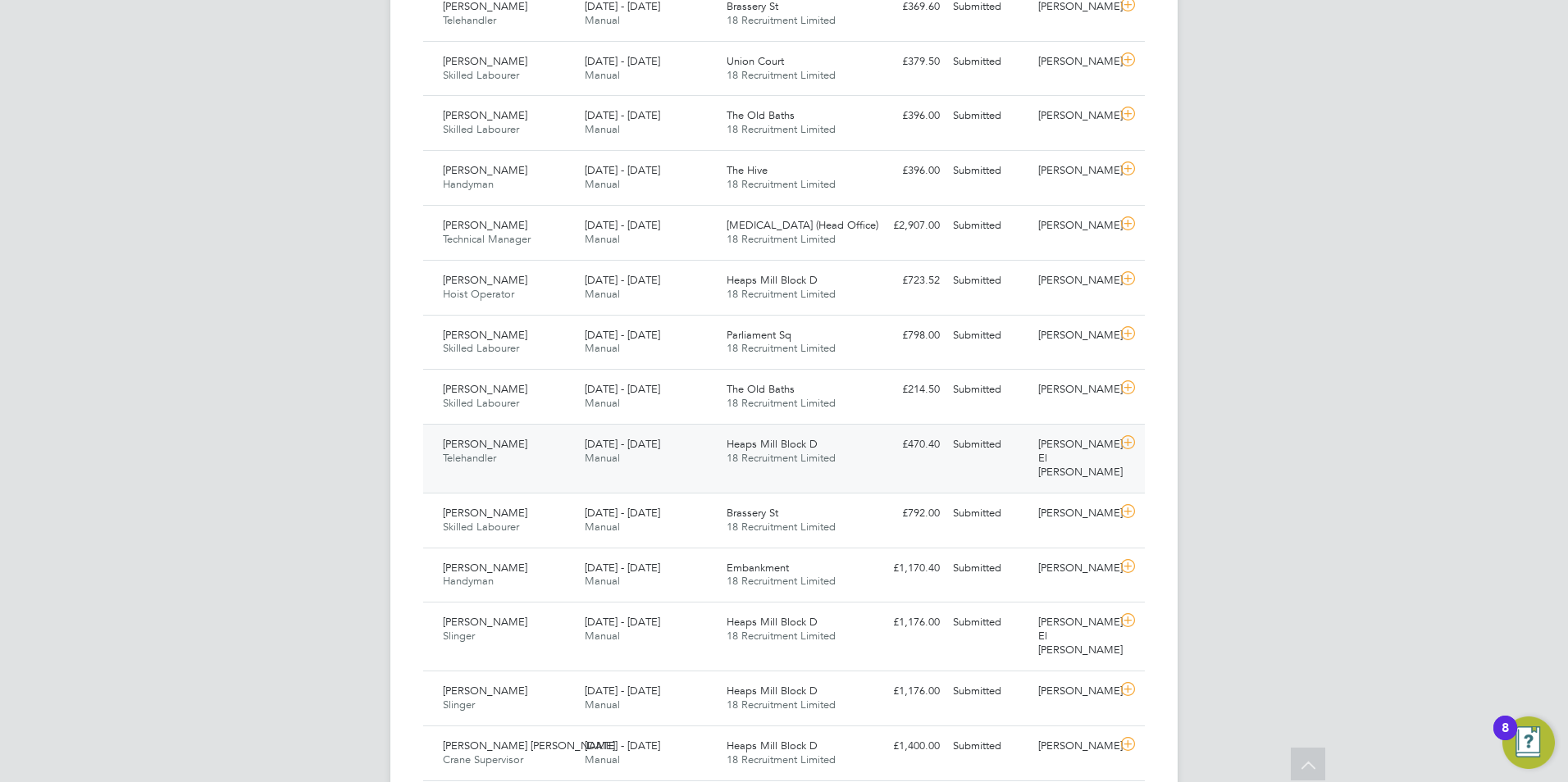
click at [1066, 431] on div "[PERSON_NAME] El [PERSON_NAME]" at bounding box center [1074, 458] width 85 height 55
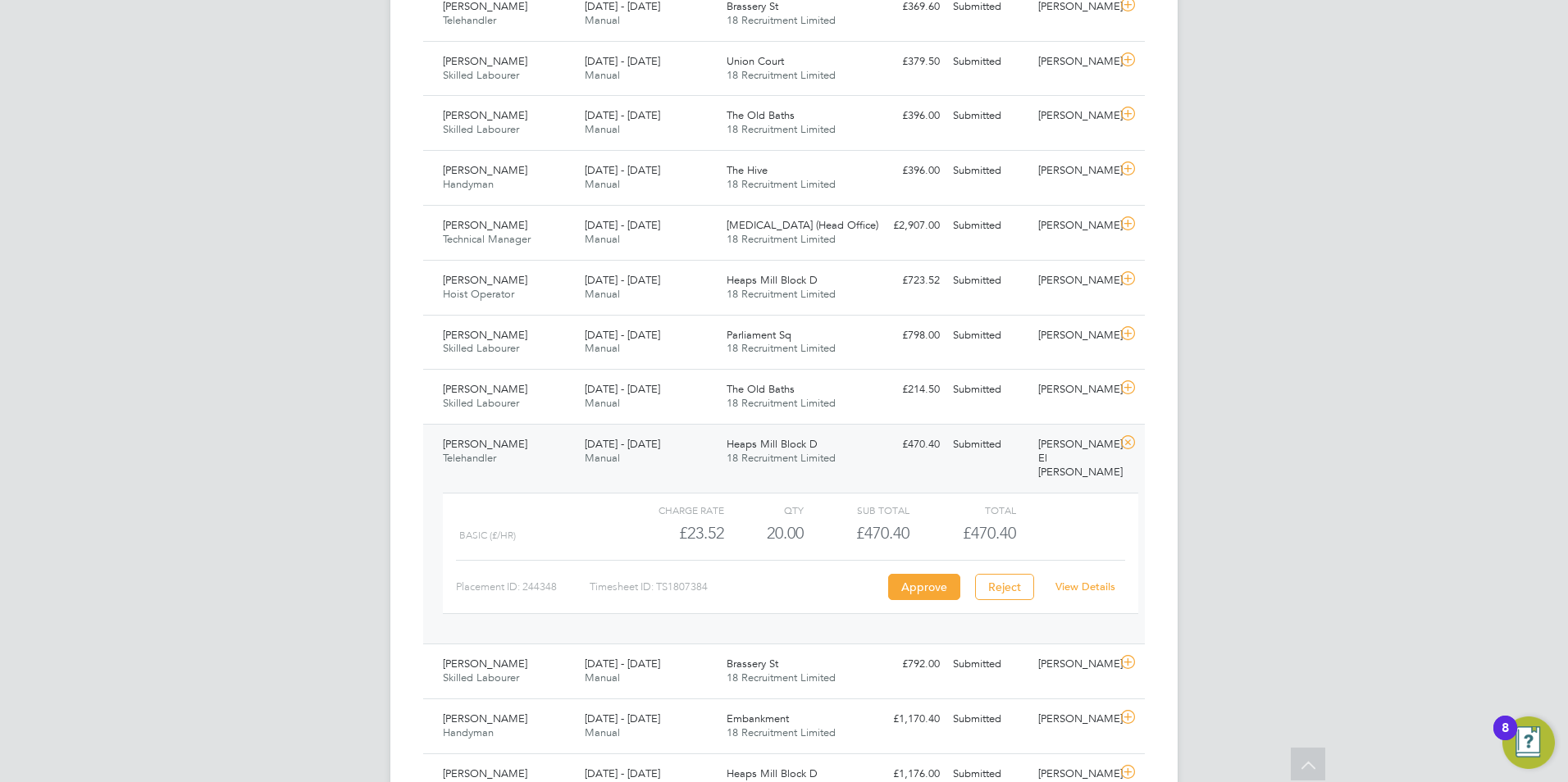
click at [1071, 580] on link "View Details" at bounding box center [1085, 587] width 60 height 14
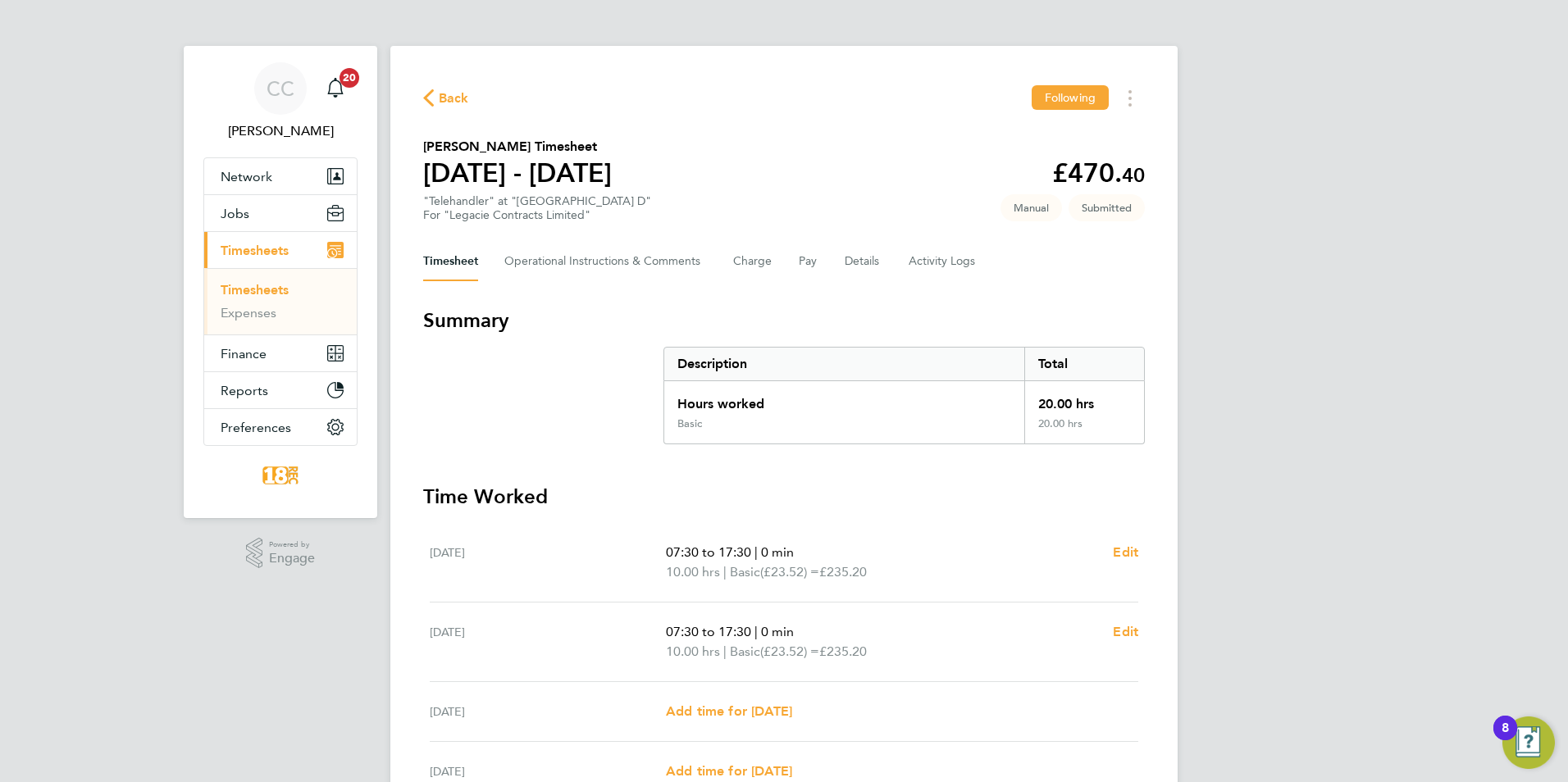
click at [827, 265] on div "Timesheet Operational Instructions & Comments Charge Pay Details Activity Logs" at bounding box center [784, 262] width 721 height 40
click at [859, 252] on button "Details" at bounding box center [863, 262] width 38 height 40
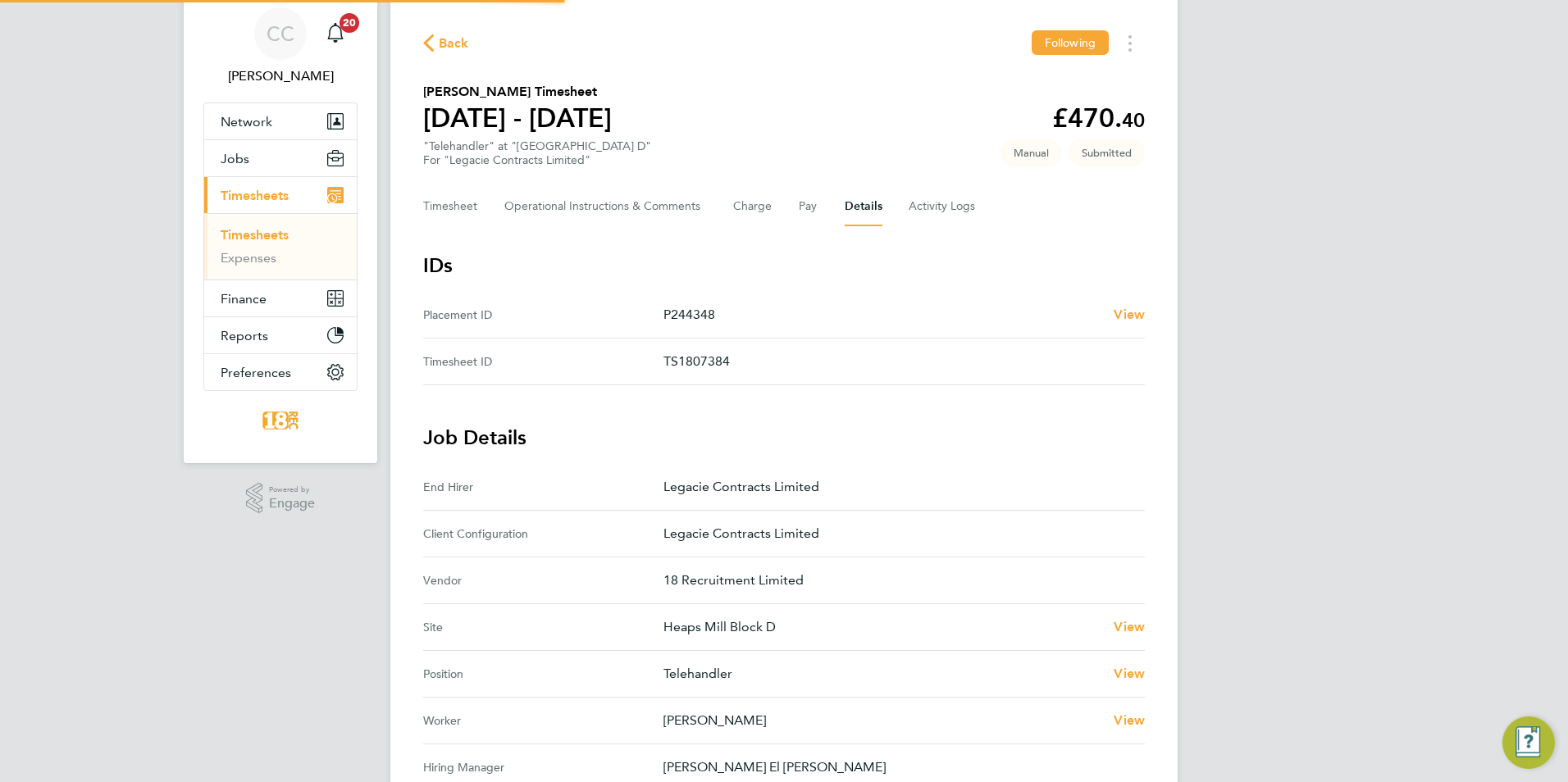
scroll to position [246, 0]
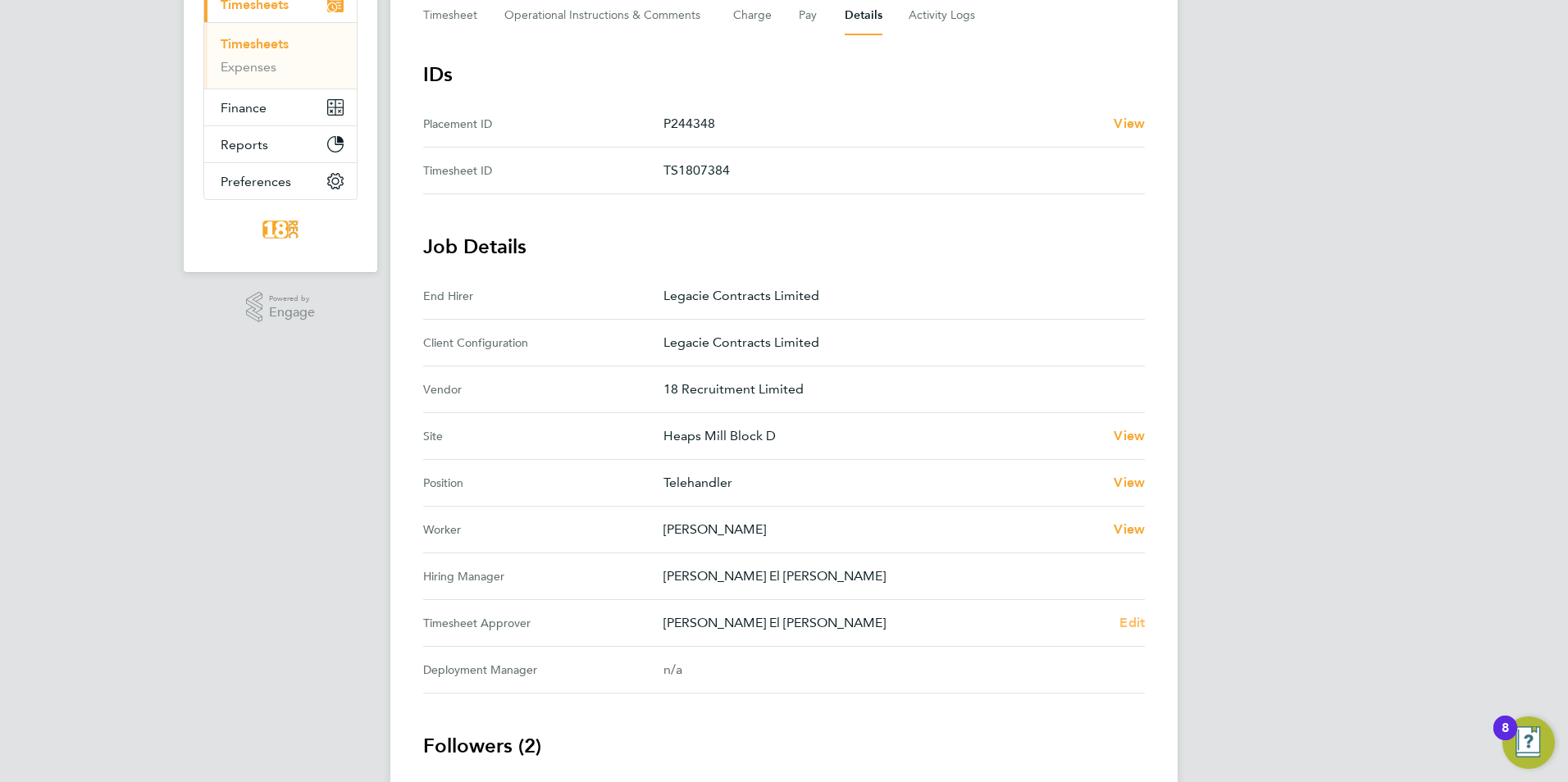
click at [1136, 626] on span "Edit" at bounding box center [1132, 622] width 25 height 15
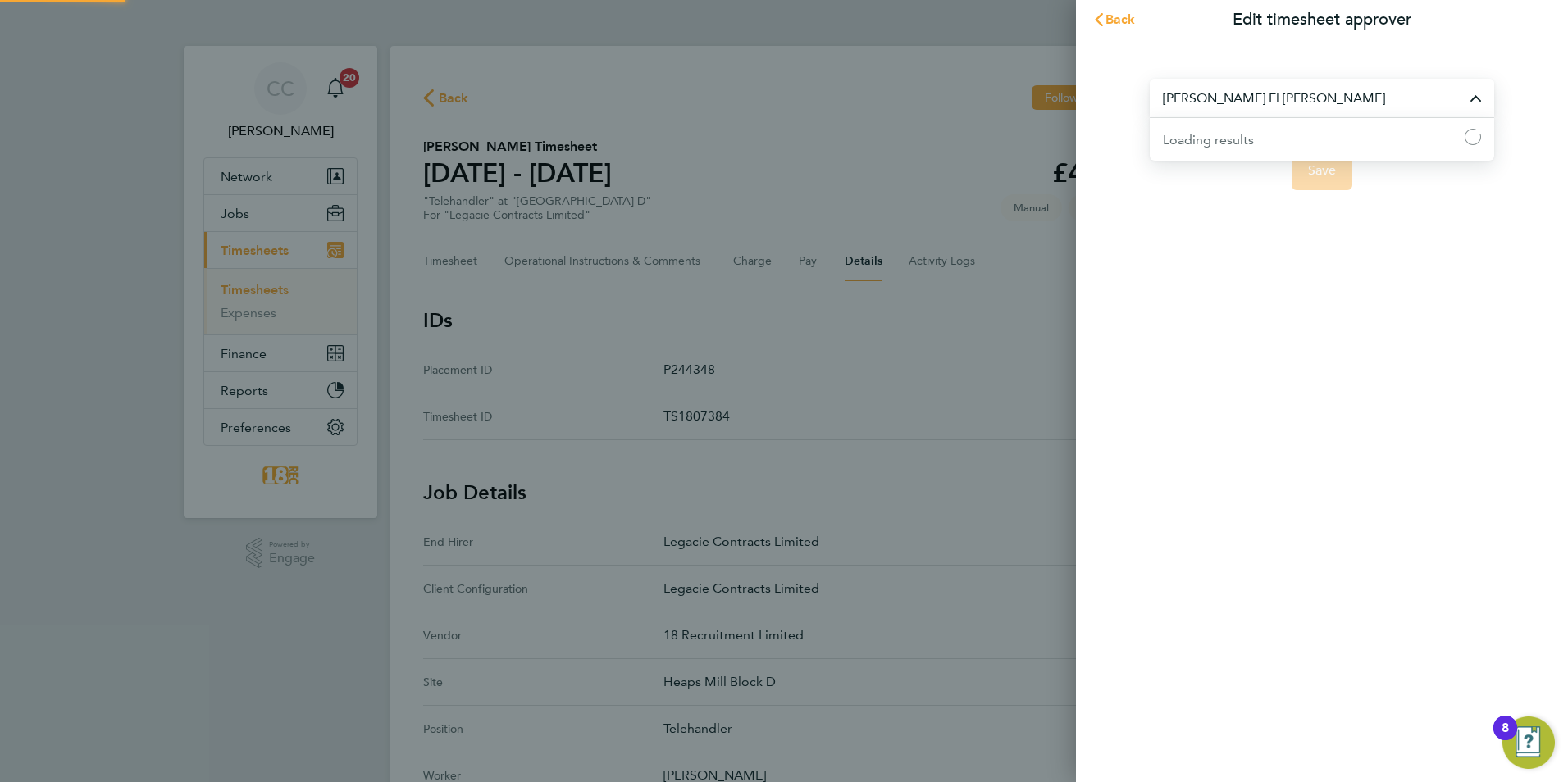
click at [1285, 88] on input "Nora El Gendy" at bounding box center [1322, 98] width 344 height 39
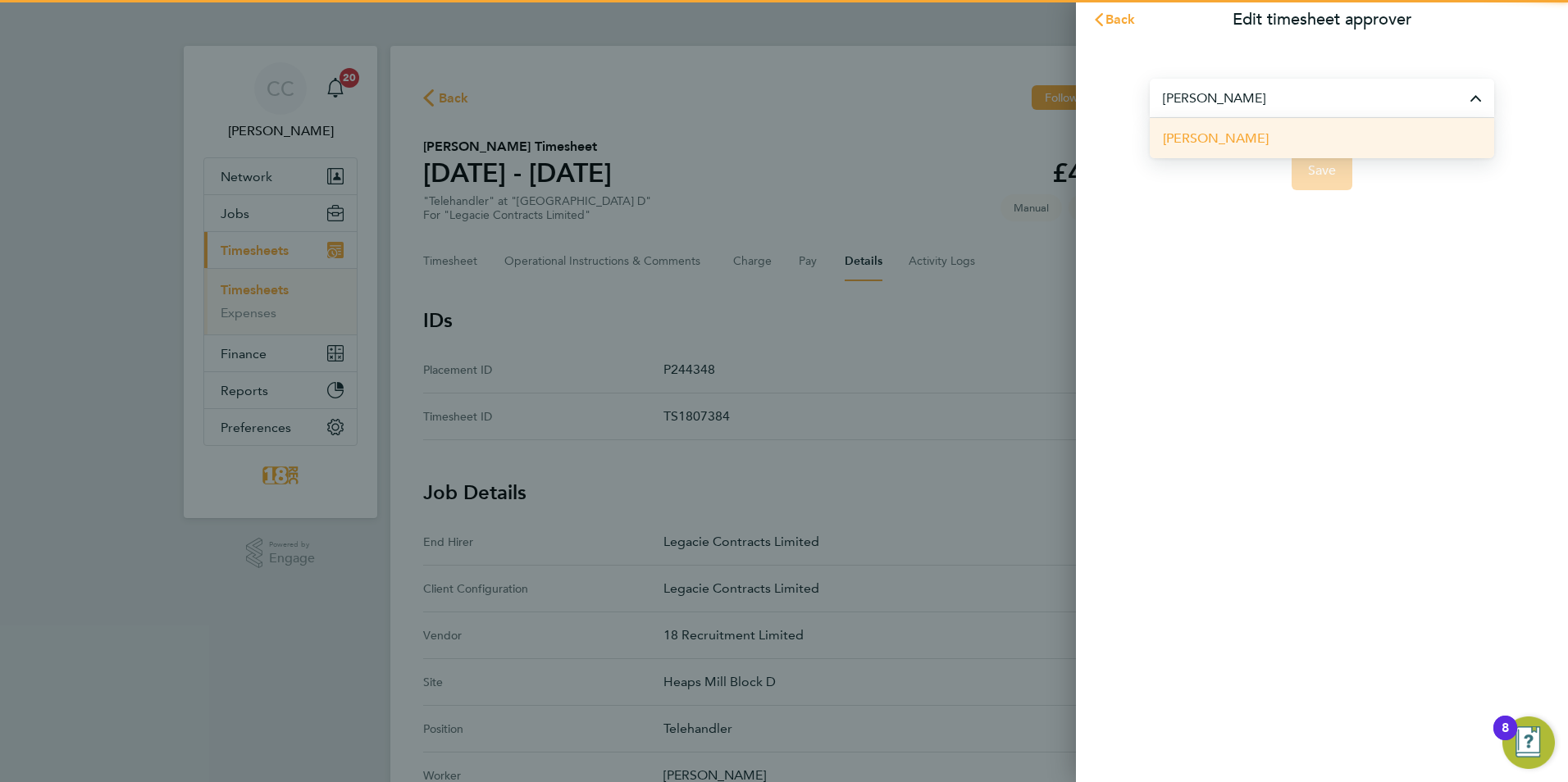
click at [1284, 147] on li "Anthony Gibney" at bounding box center [1322, 138] width 344 height 40
type input "Anthony Gibney"
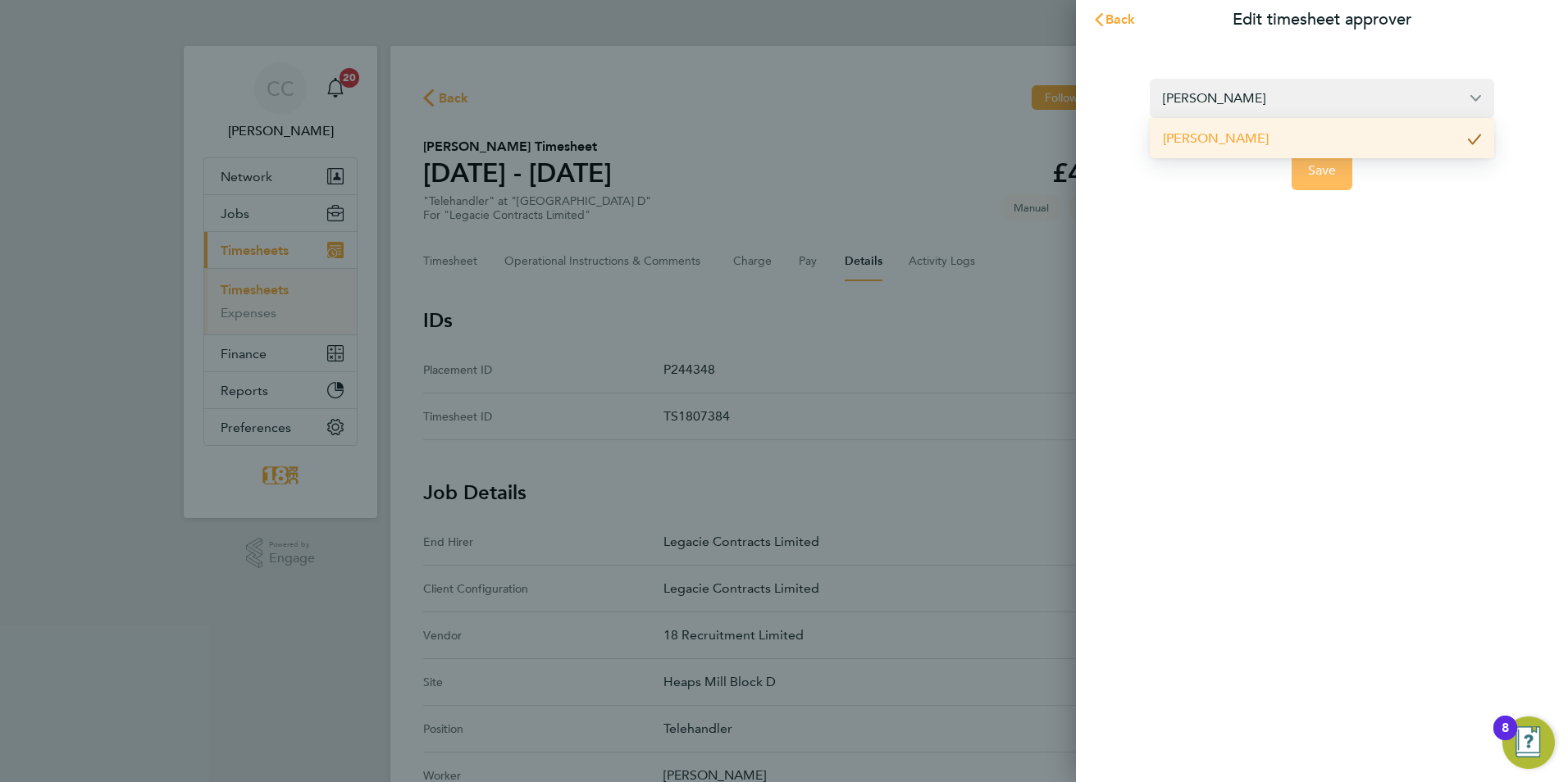
click at [1327, 182] on button "Save" at bounding box center [1322, 171] width 61 height 40
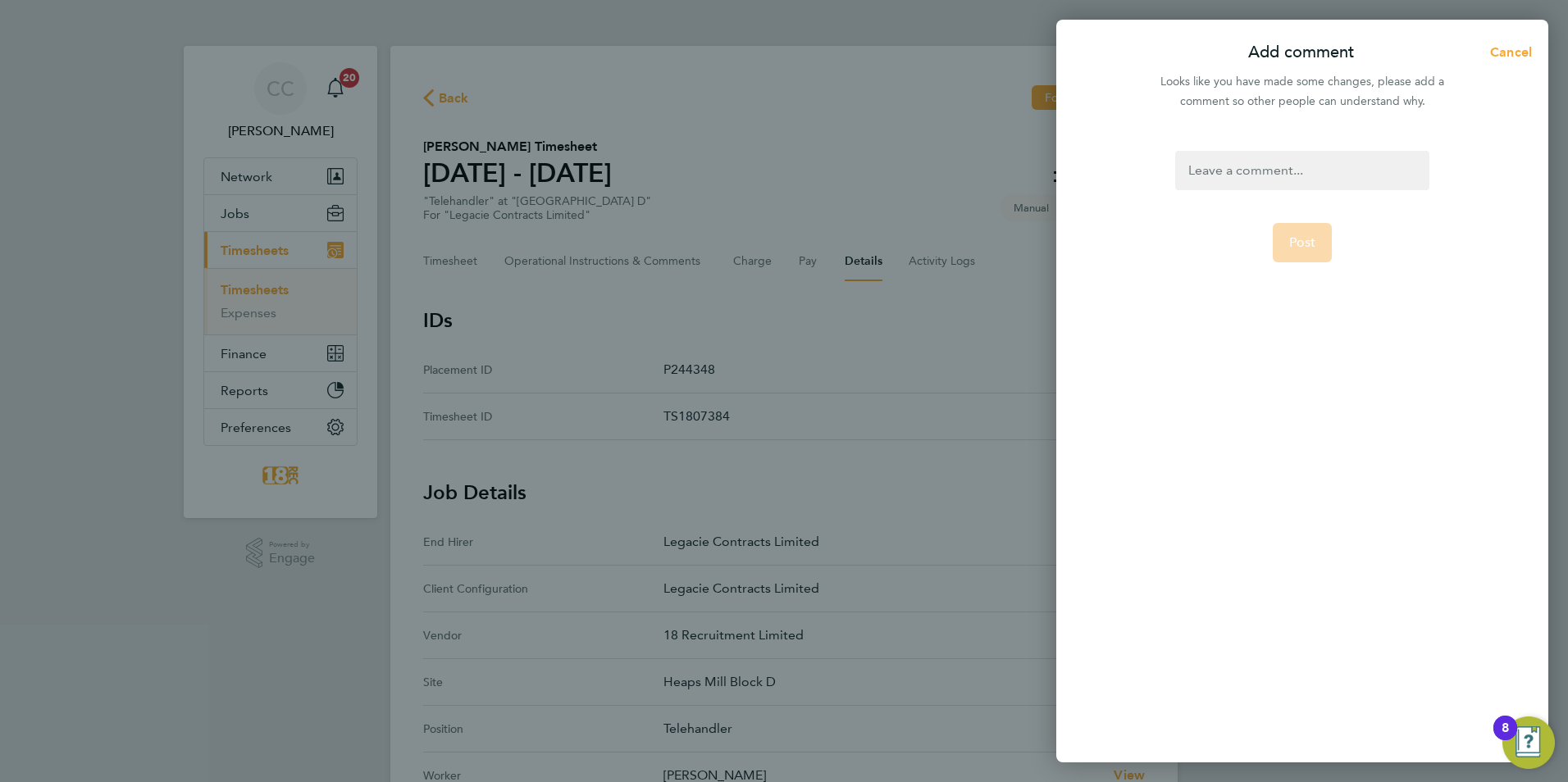
click at [1251, 175] on div at bounding box center [1302, 171] width 254 height 40
click at [1261, 162] on div at bounding box center [1302, 171] width 254 height 40
click at [1340, 348] on form "to be approved Post" at bounding box center [1301, 348] width 266 height 395
click at [1280, 244] on button "Post" at bounding box center [1302, 243] width 60 height 40
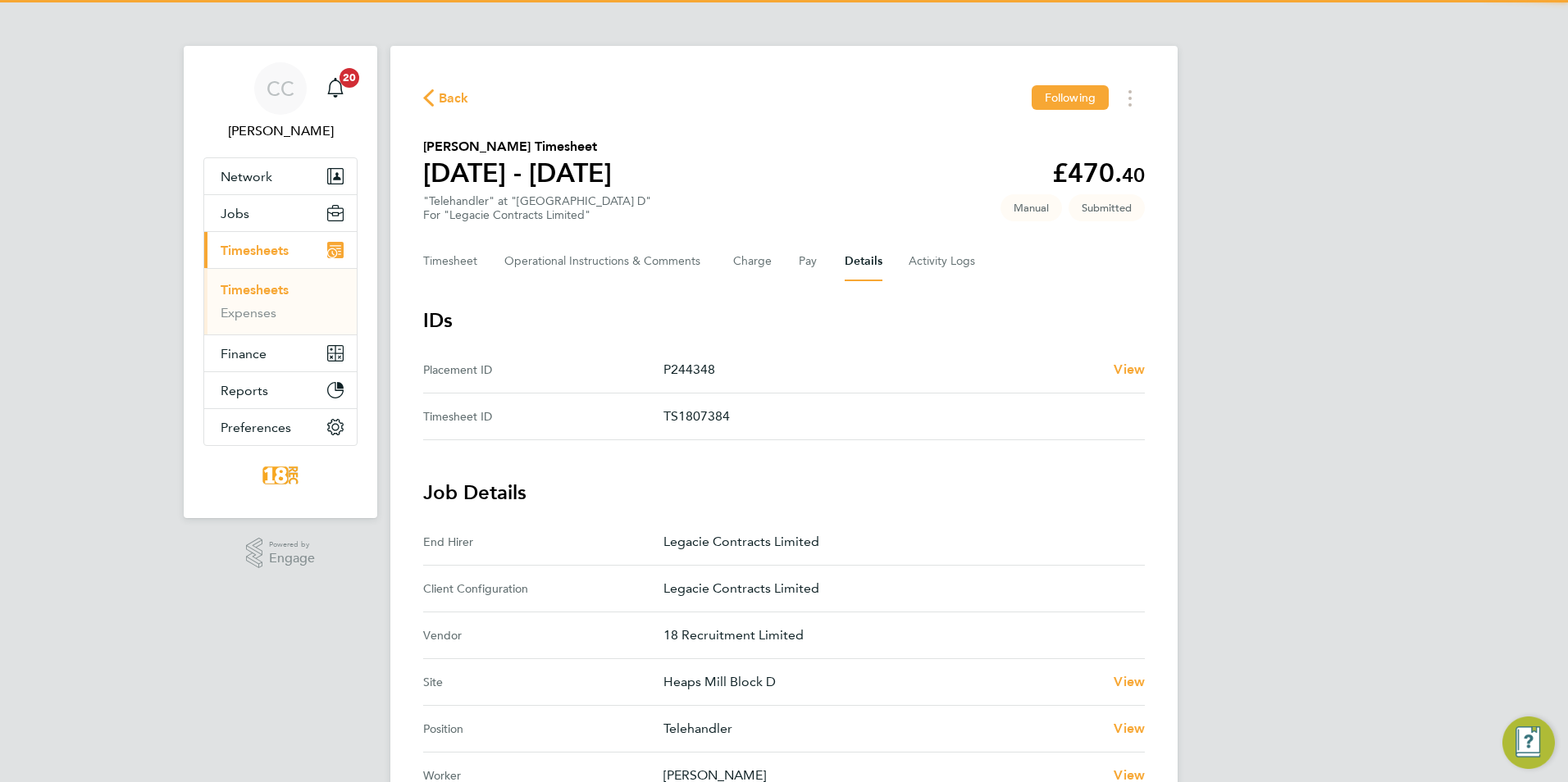
click at [440, 101] on span "Back" at bounding box center [454, 98] width 31 height 20
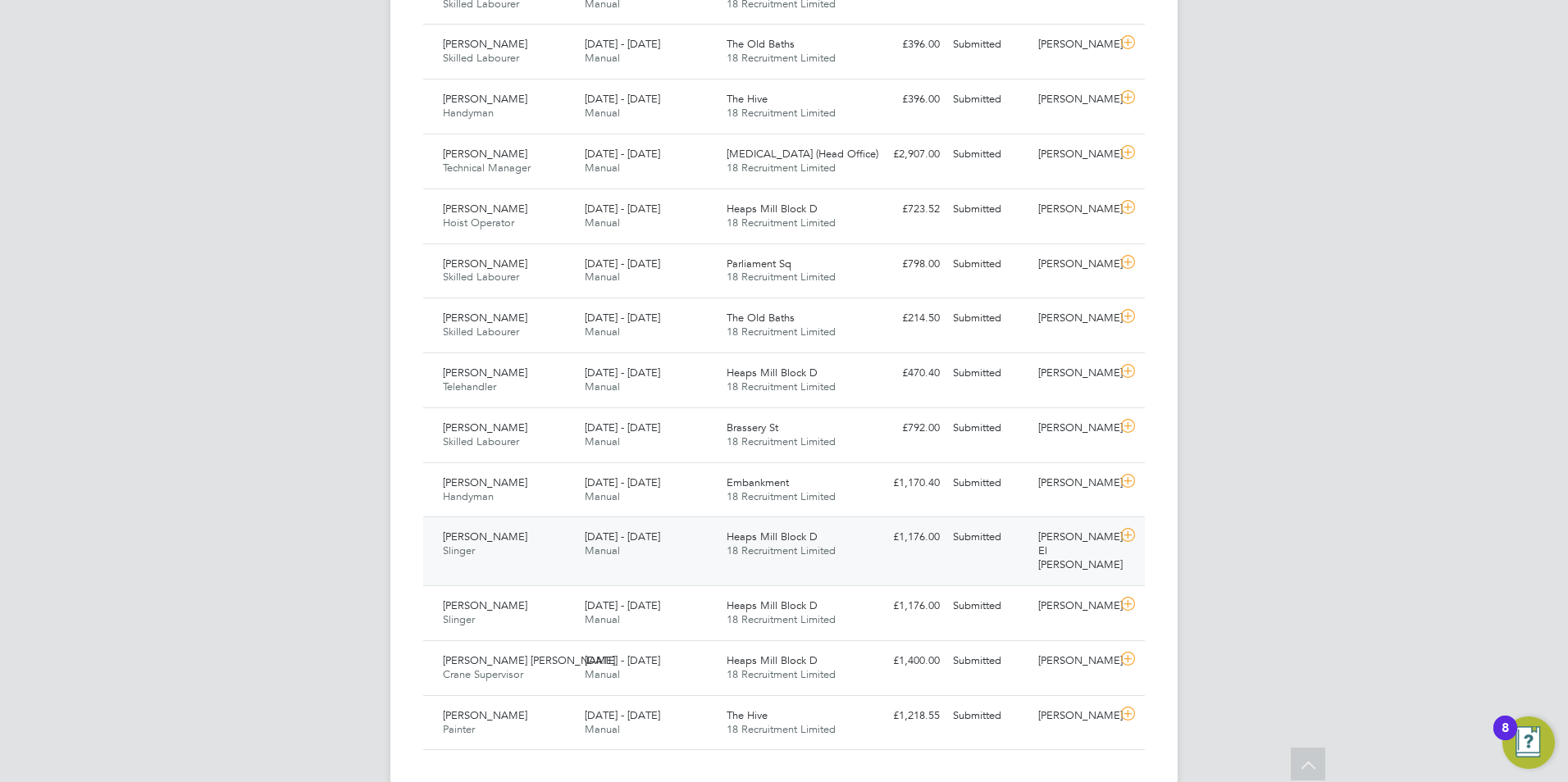
click at [1038, 549] on div "Jack Roberts Slinger 18 - 24 Aug 2025 18 - 24 Aug 2025 Manual Heaps Mill Block …" at bounding box center [784, 551] width 721 height 69
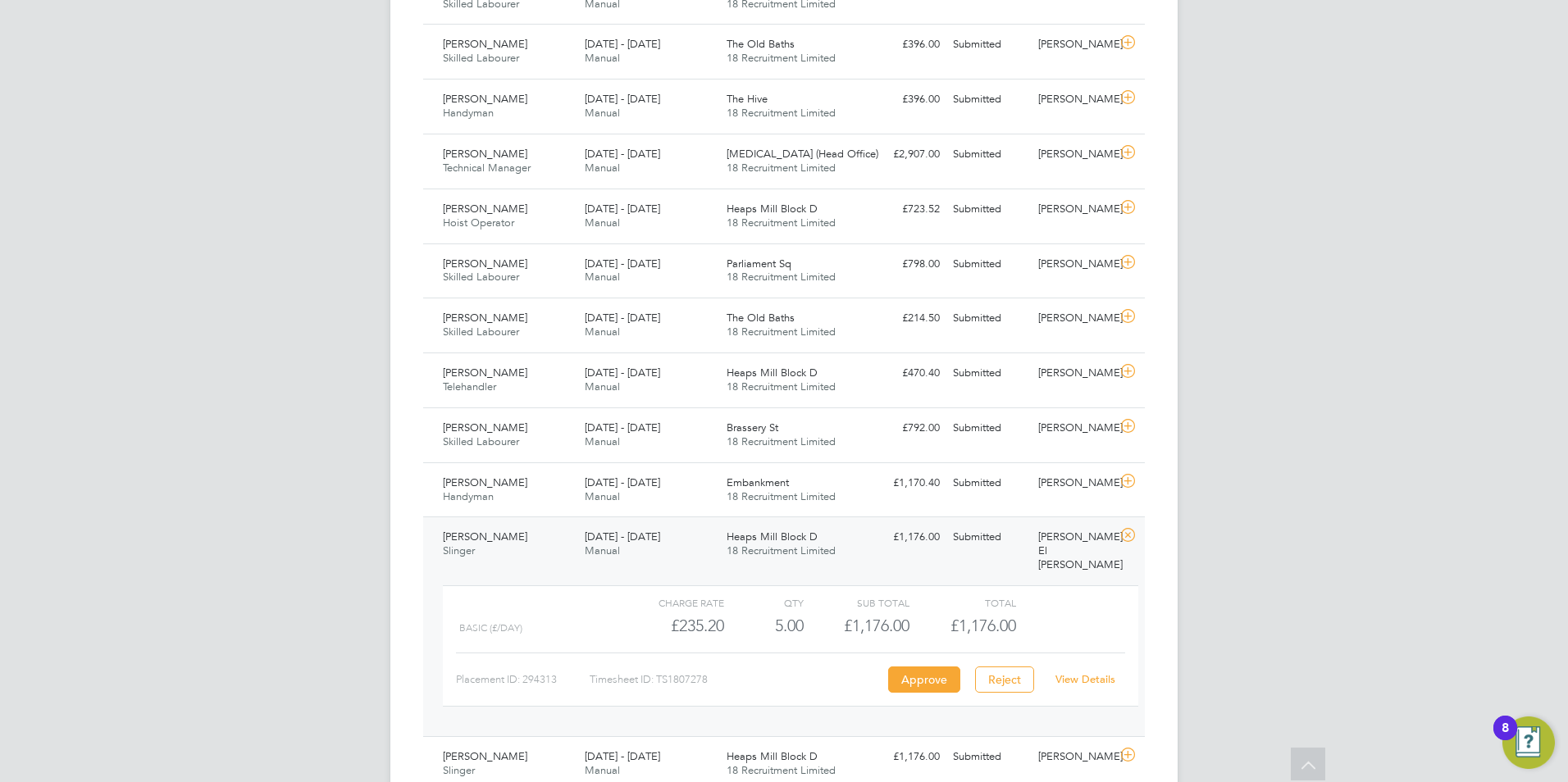
click at [1106, 666] on div "View Details" at bounding box center [1084, 679] width 80 height 26
click at [1106, 672] on link "View Details" at bounding box center [1085, 680] width 60 height 14
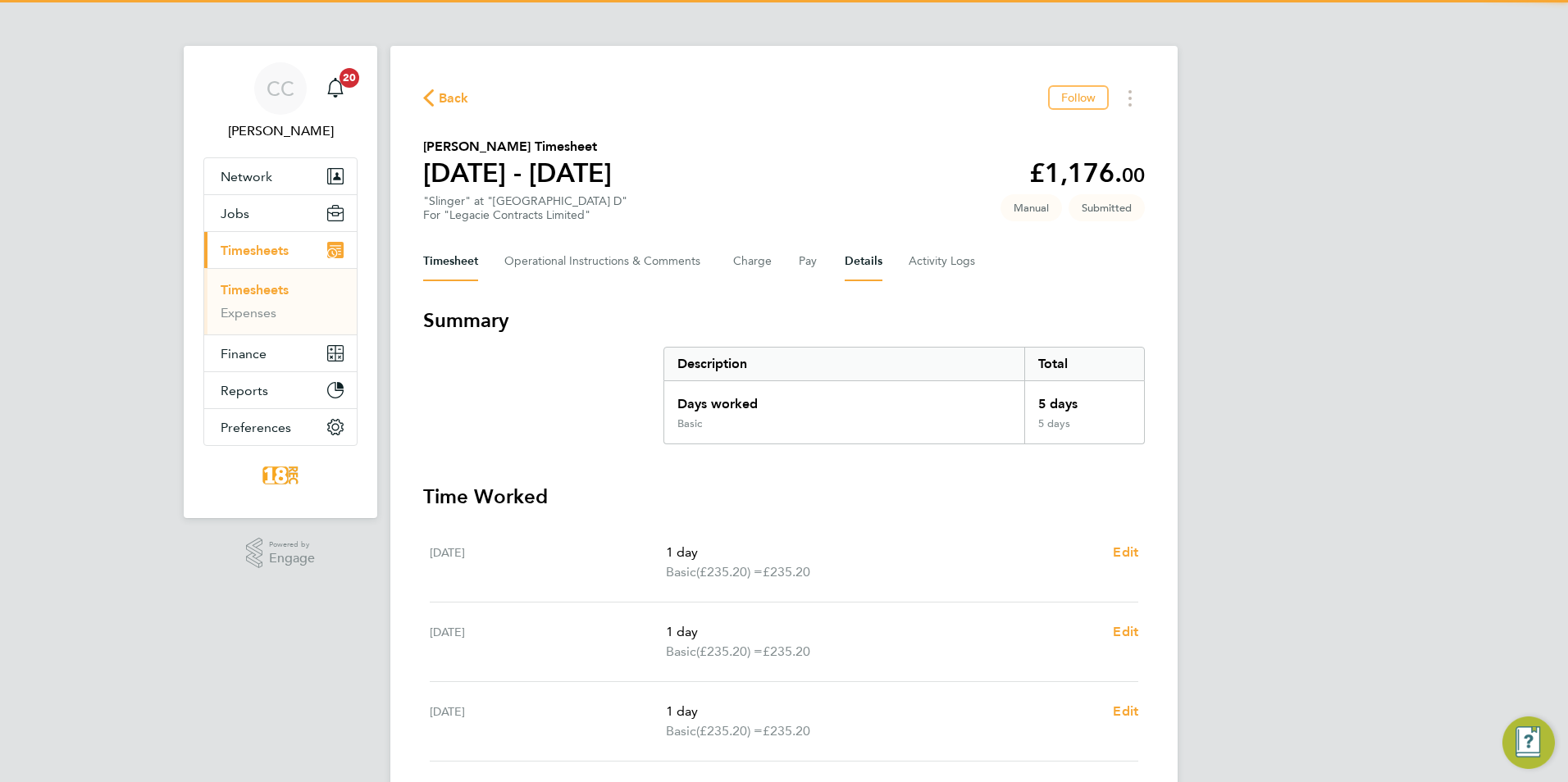
click at [860, 261] on button "Details" at bounding box center [863, 262] width 38 height 40
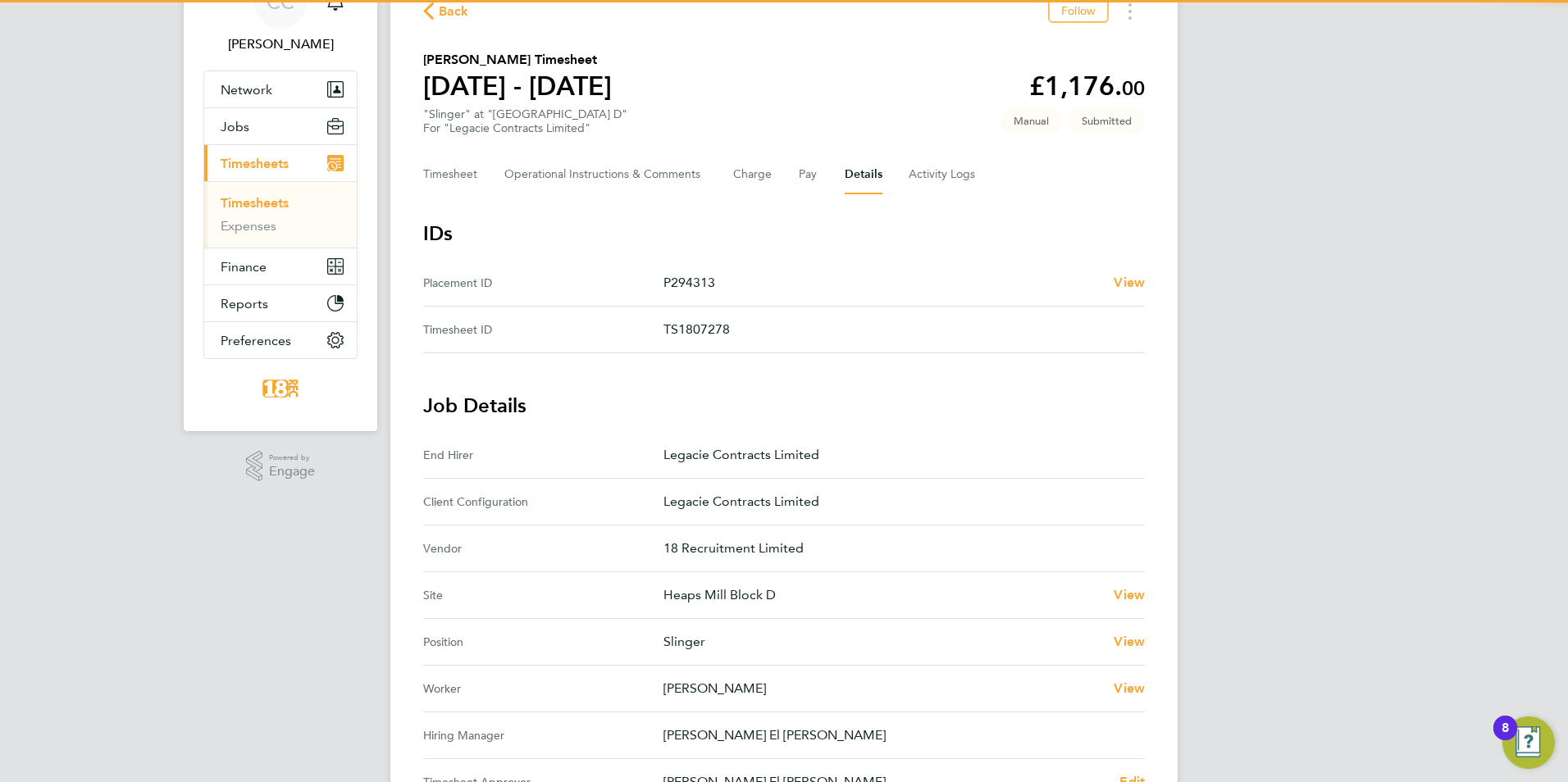
scroll to position [164, 0]
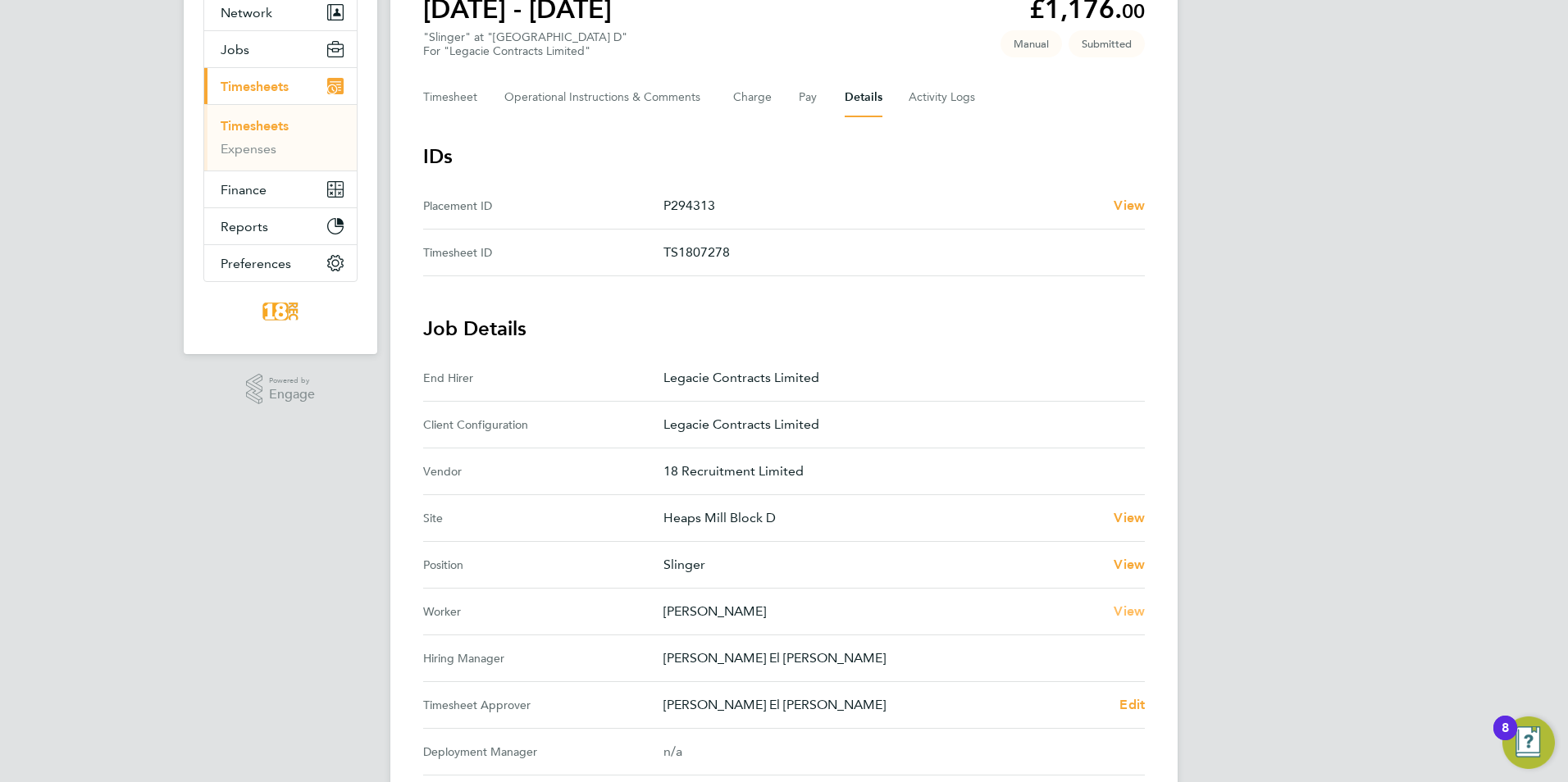
click at [1141, 619] on link "View" at bounding box center [1128, 611] width 31 height 20
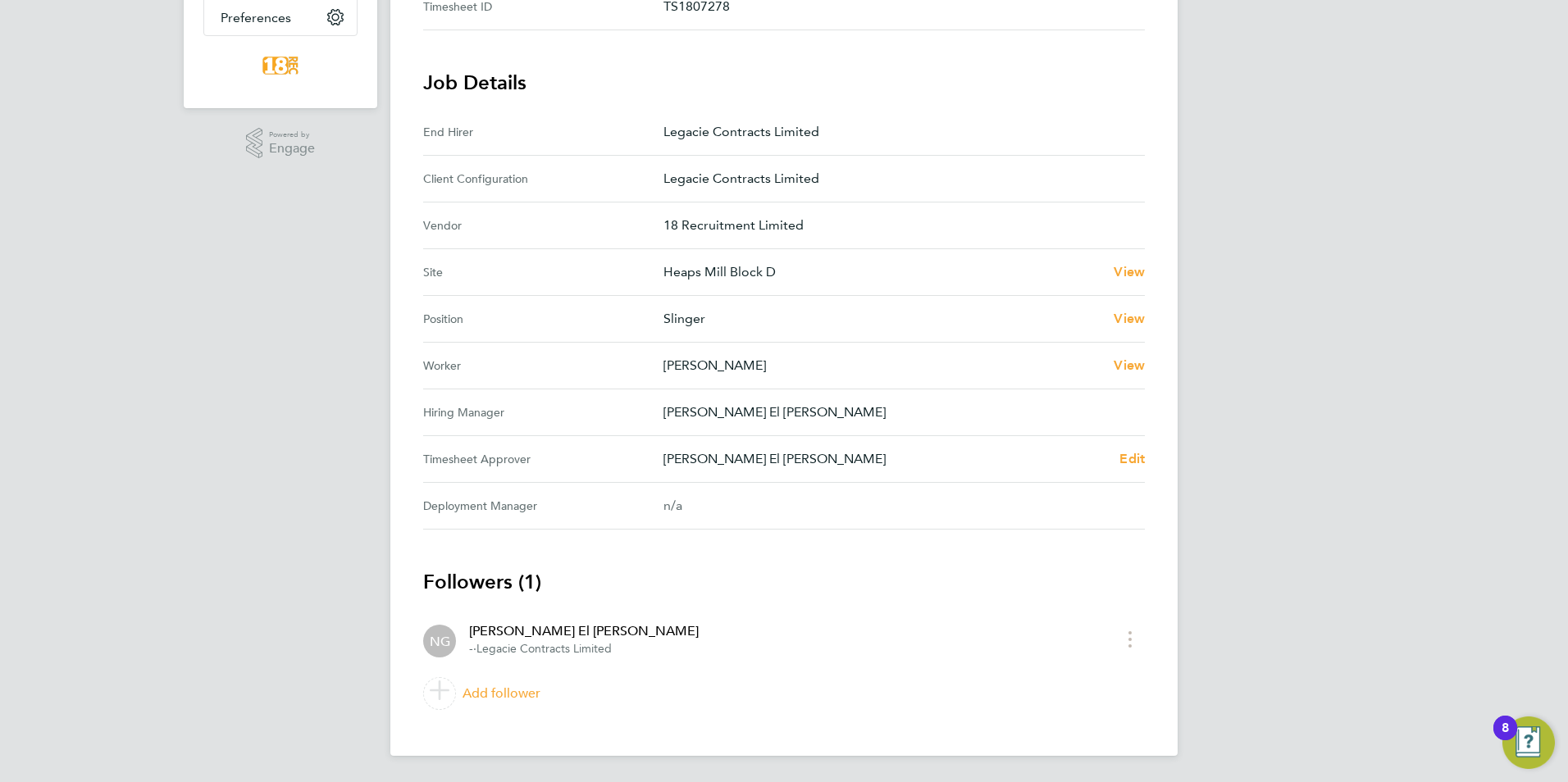
click at [1168, 458] on div "Back Follow Jack Roberts's Timesheet 18 - 24 Aug 2025 £1,176. 00 "Slinger" at "…" at bounding box center [783, 196] width 787 height 1120
click at [1137, 456] on span "Edit" at bounding box center [1132, 458] width 25 height 15
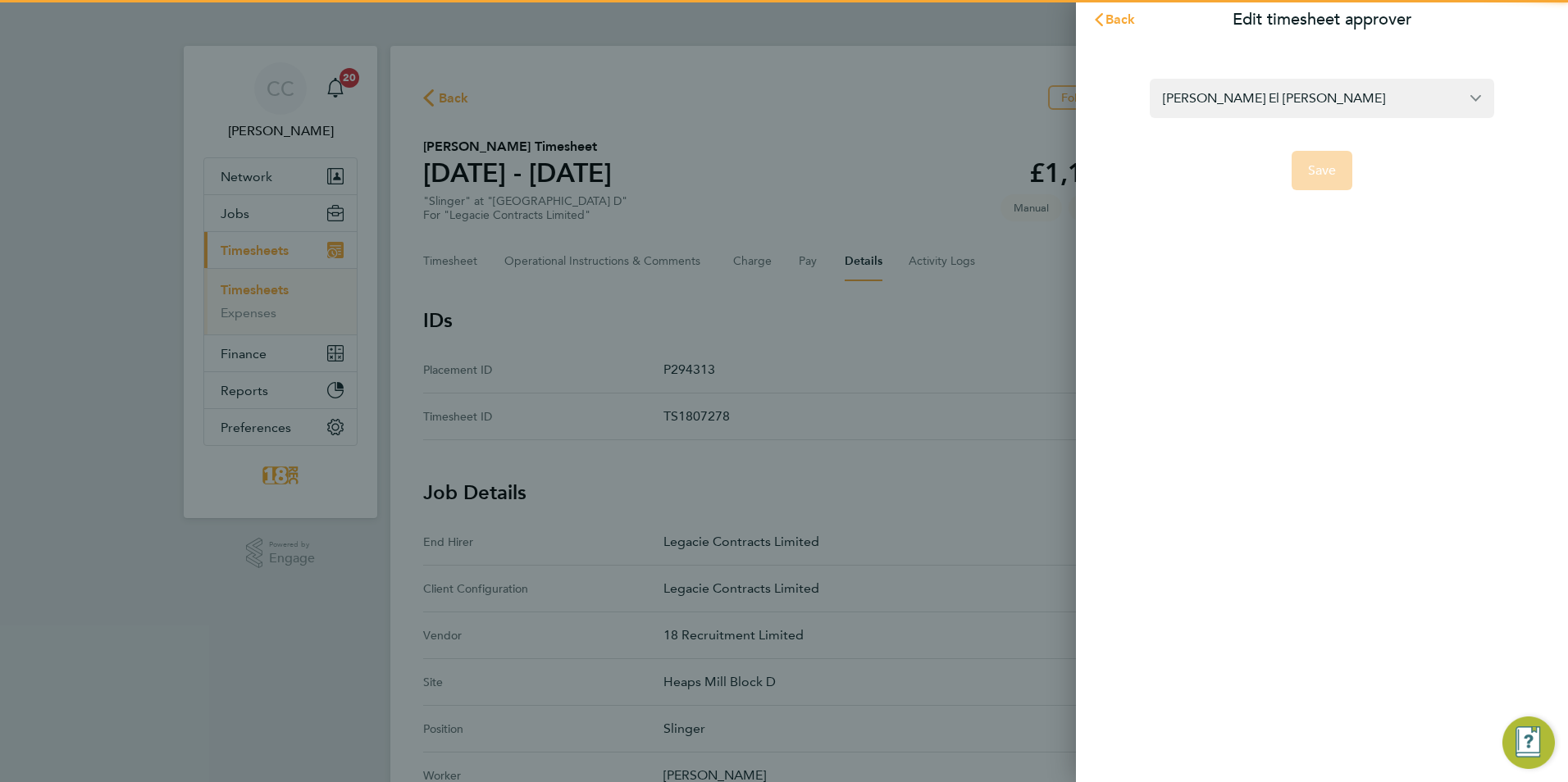
click at [1248, 126] on form "Nora El Gendy Save" at bounding box center [1322, 135] width 344 height 111
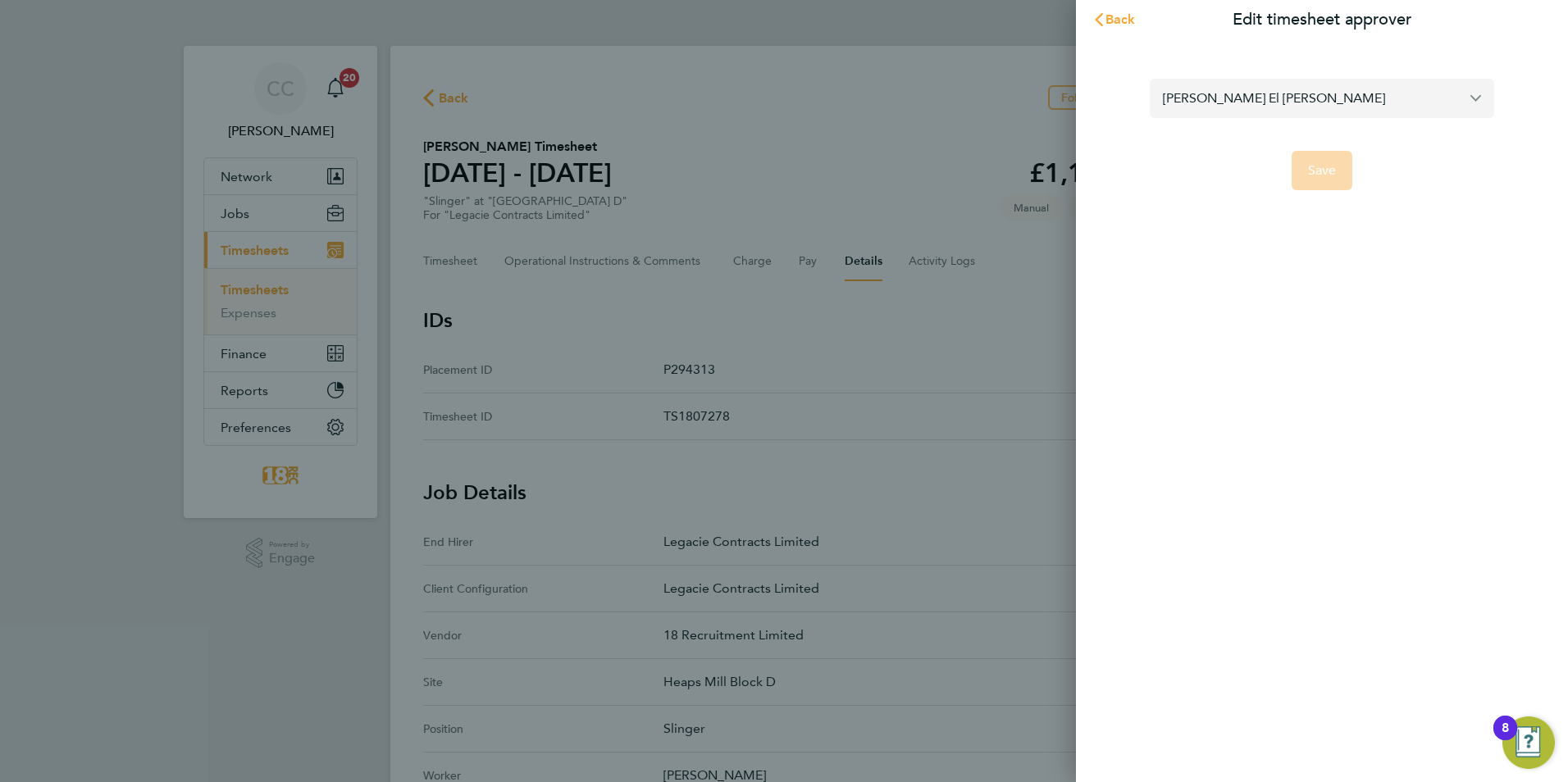
click at [1243, 108] on input "Nora El Gendy" at bounding box center [1322, 98] width 344 height 39
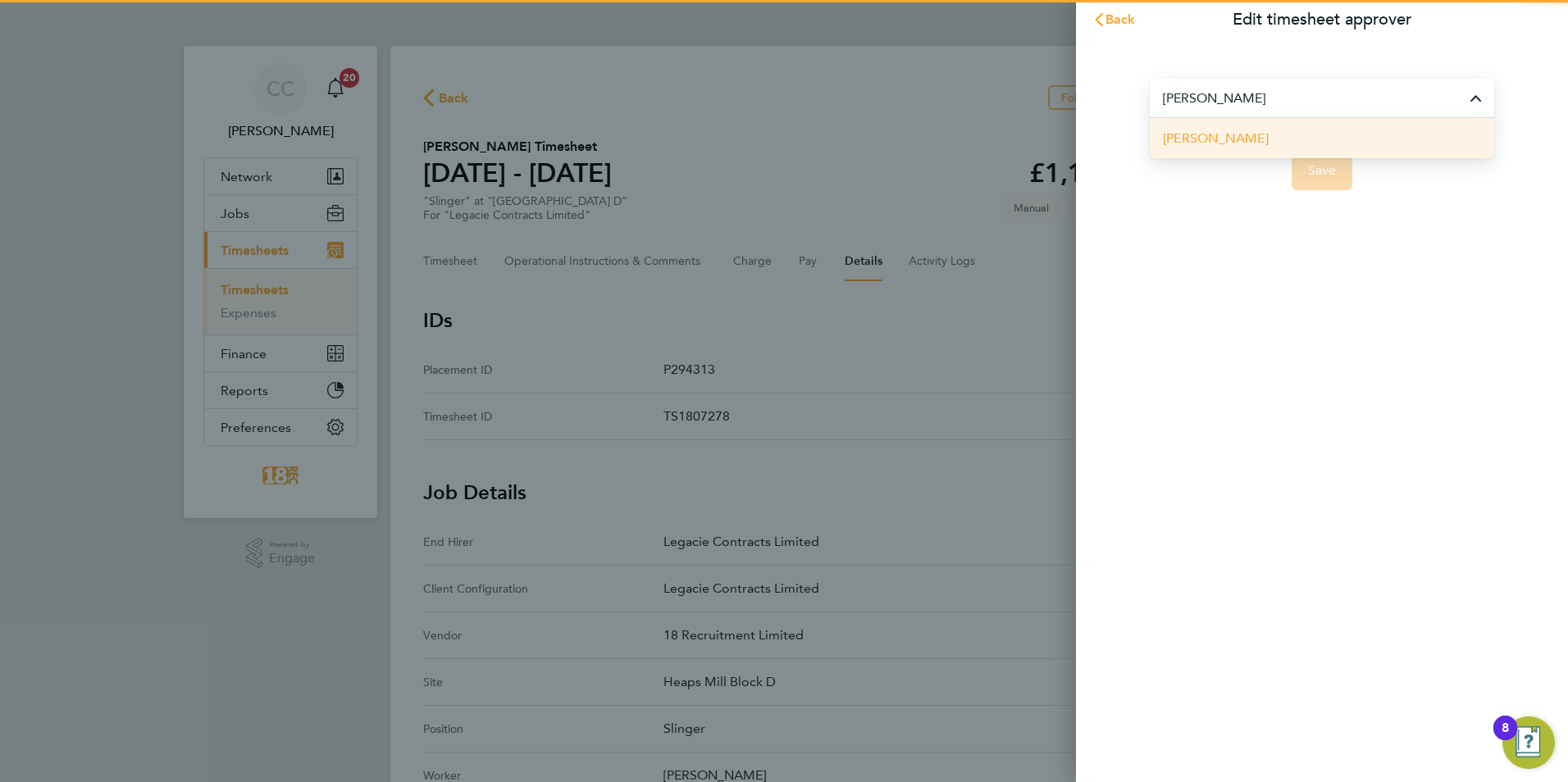
click at [1266, 147] on li "Anthony Gibney" at bounding box center [1322, 138] width 344 height 40
type input "Anthony Gibney"
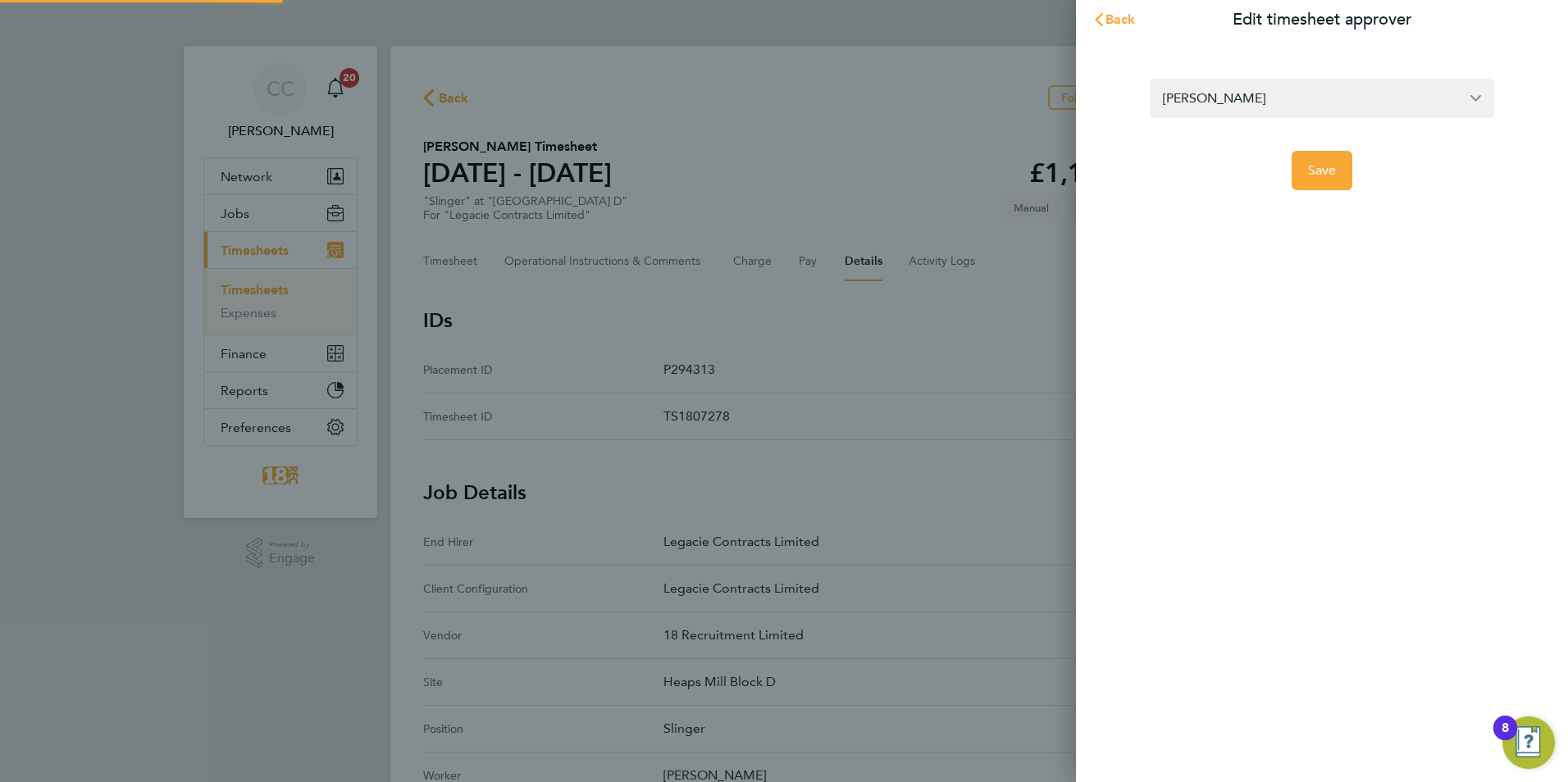
click at [1283, 167] on app-form-button "Save" at bounding box center [1322, 171] width 344 height 40
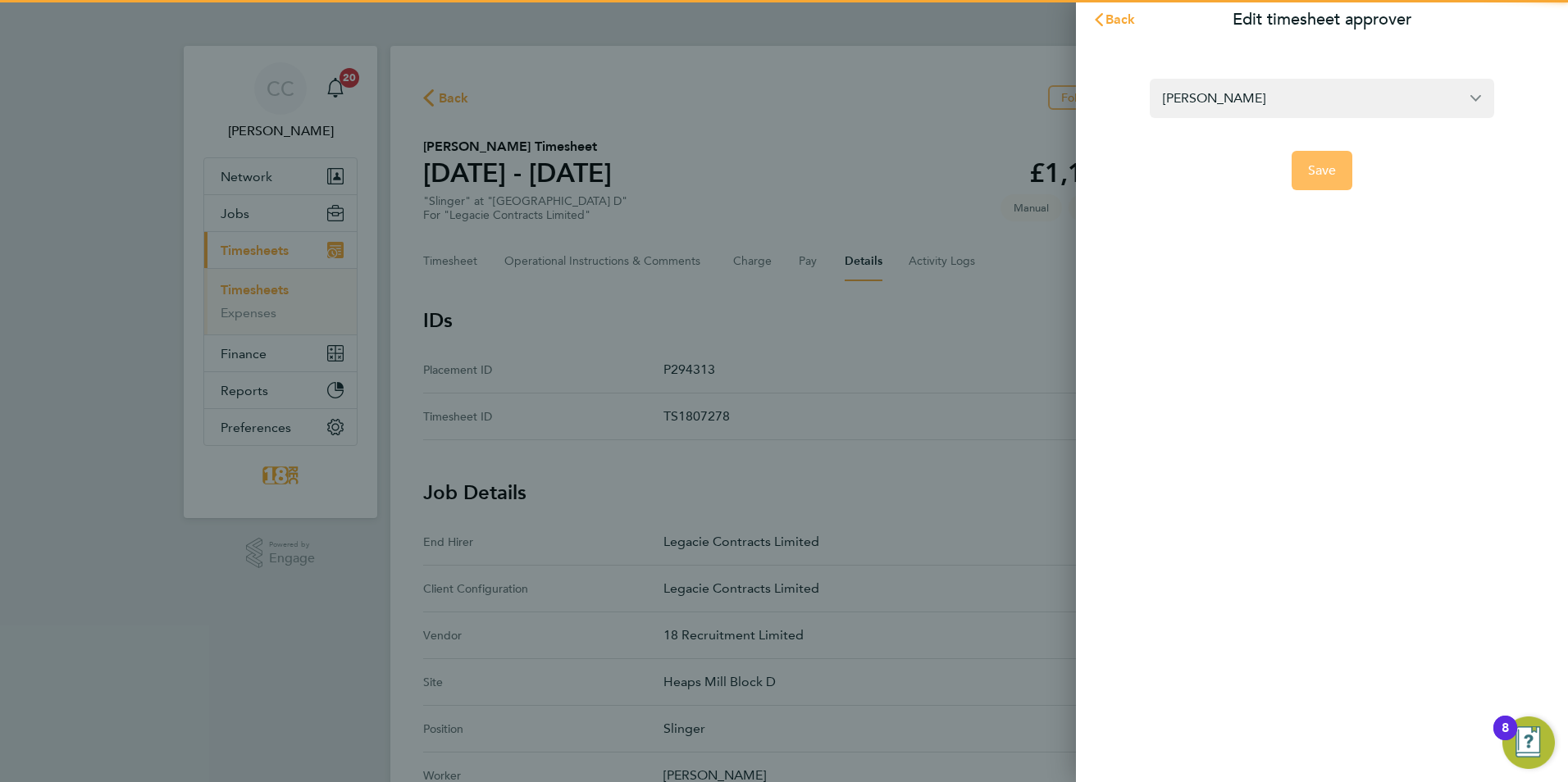
click at [1346, 166] on button "Save" at bounding box center [1322, 171] width 61 height 40
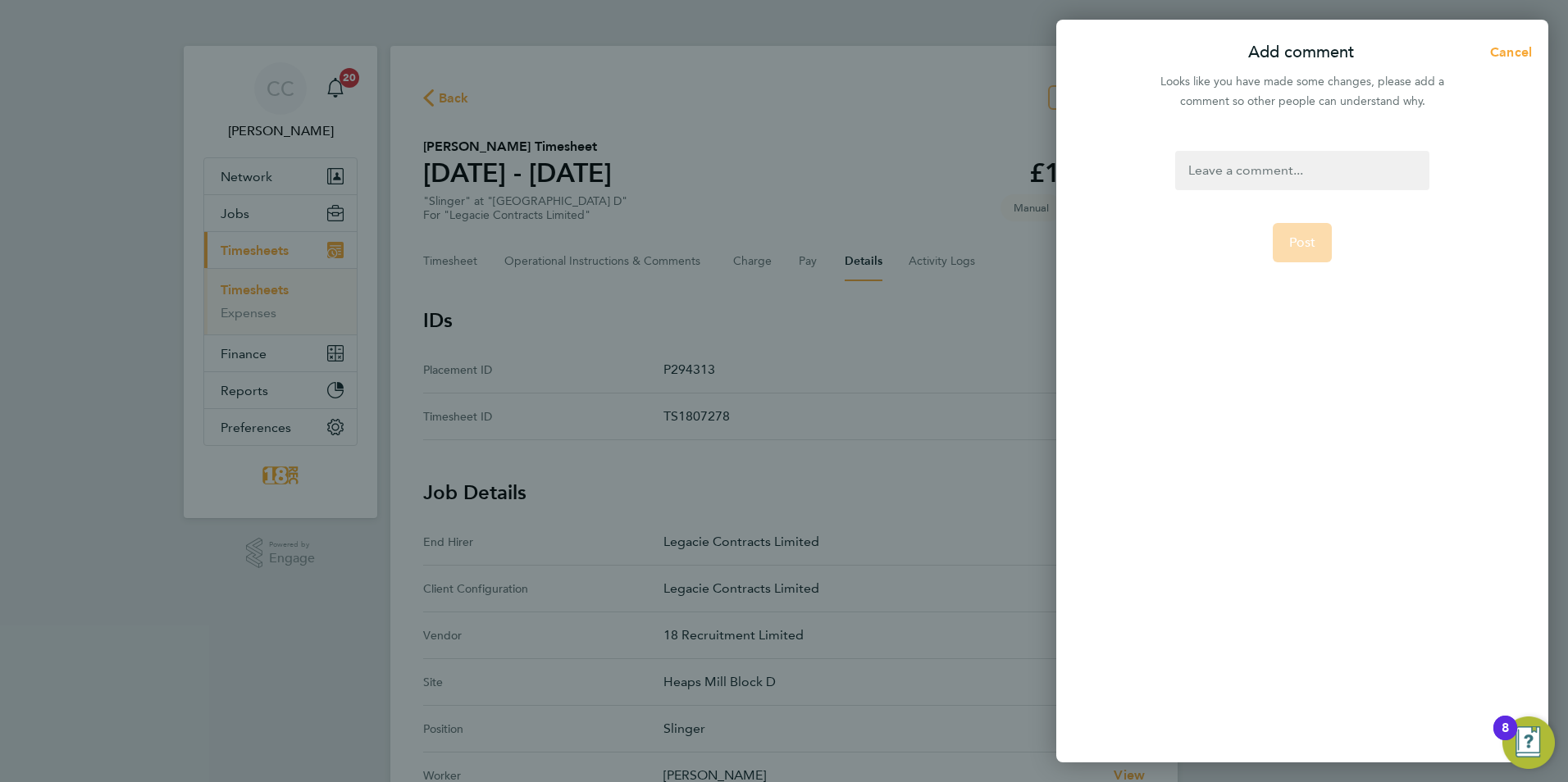
click at [1252, 173] on div at bounding box center [1302, 171] width 254 height 40
click at [1269, 156] on div at bounding box center [1302, 171] width 254 height 40
click at [1273, 180] on div at bounding box center [1302, 171] width 254 height 40
click at [1363, 412] on form "to be approved Post" at bounding box center [1301, 348] width 266 height 395
click at [1289, 250] on span "Post" at bounding box center [1303, 243] width 27 height 16
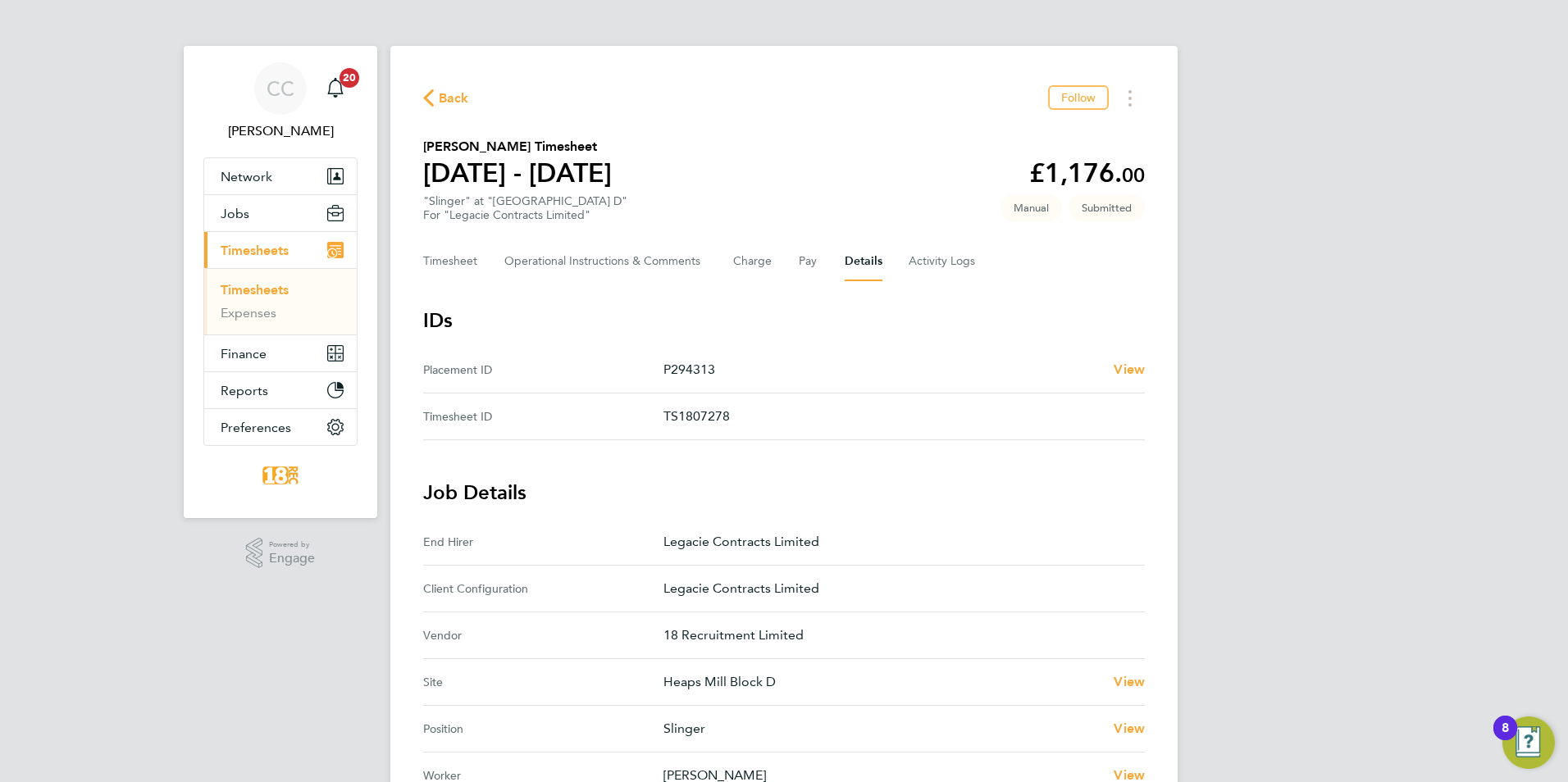
click at [445, 98] on span "Back" at bounding box center [454, 98] width 31 height 20
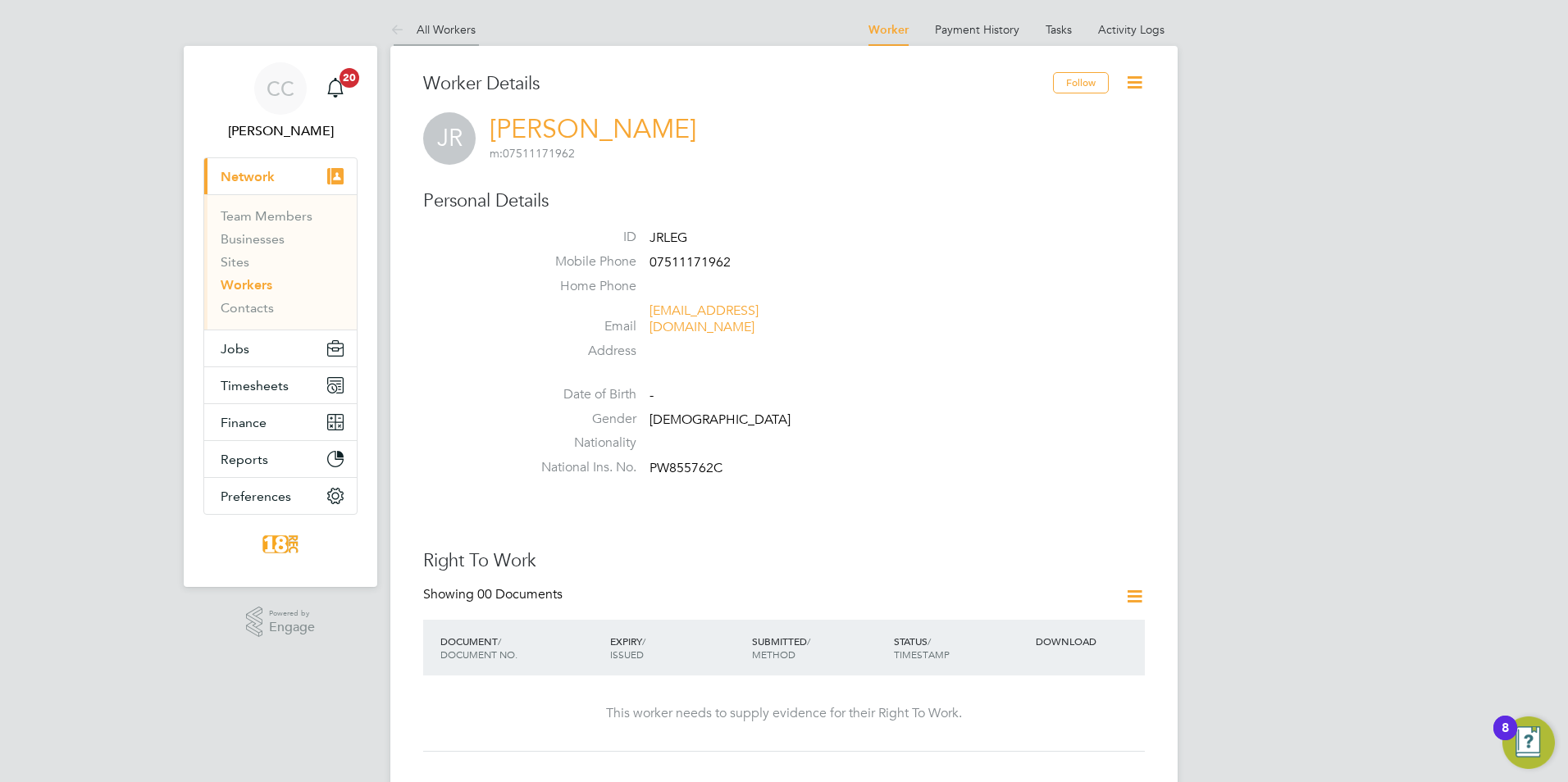
click at [418, 23] on link "All Workers" at bounding box center [432, 30] width 85 height 14
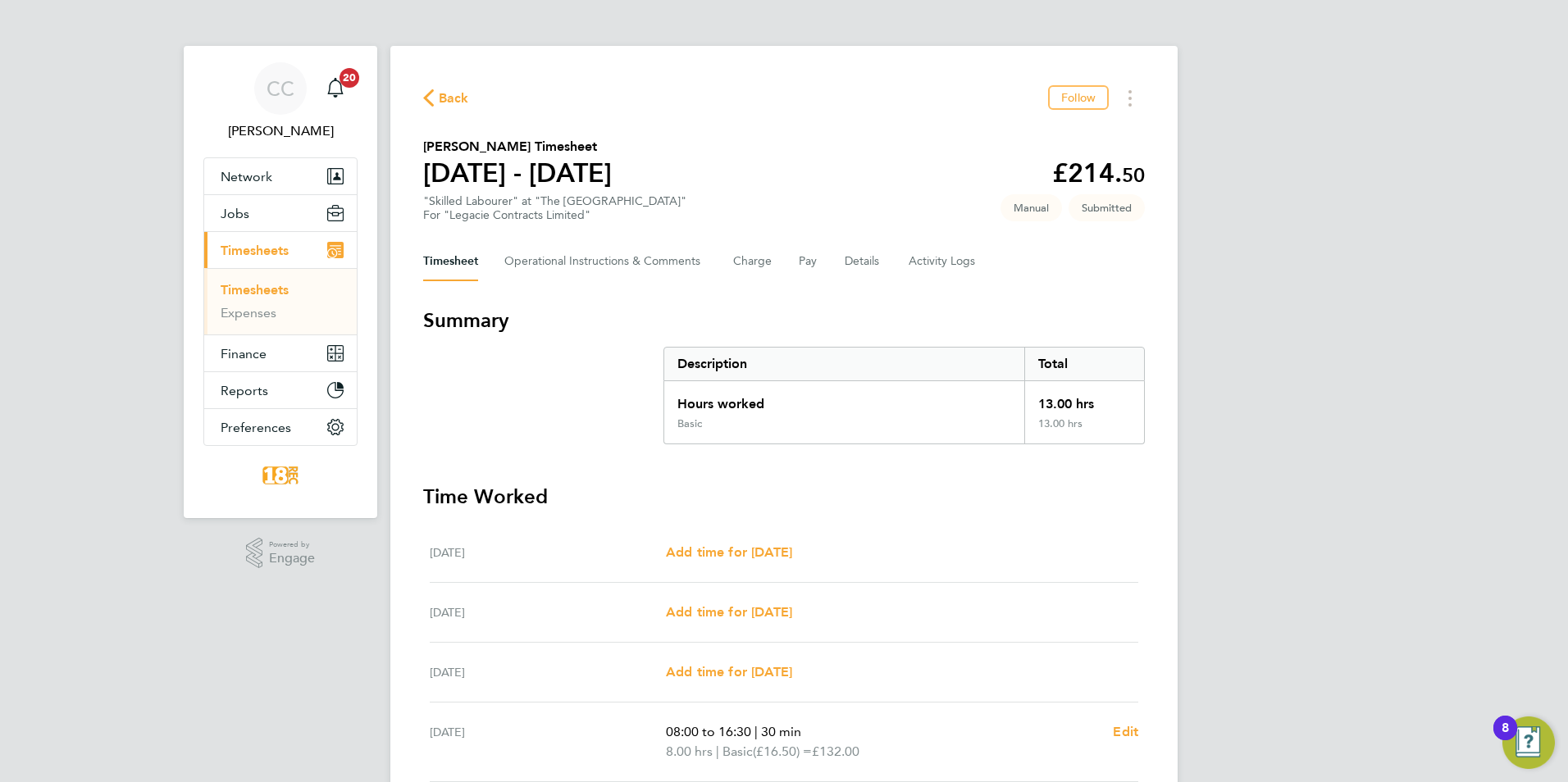
click at [1199, 413] on div "CC [PERSON_NAME] Notifications 20 Applications: Network Team Members Businesses…" at bounding box center [784, 502] width 1568 height 1006
click at [1248, 412] on div "CC [PERSON_NAME] Notifications 20 Applications: Network Team Members Businesses…" at bounding box center [784, 502] width 1568 height 1006
